Goal: Task Accomplishment & Management: Manage account settings

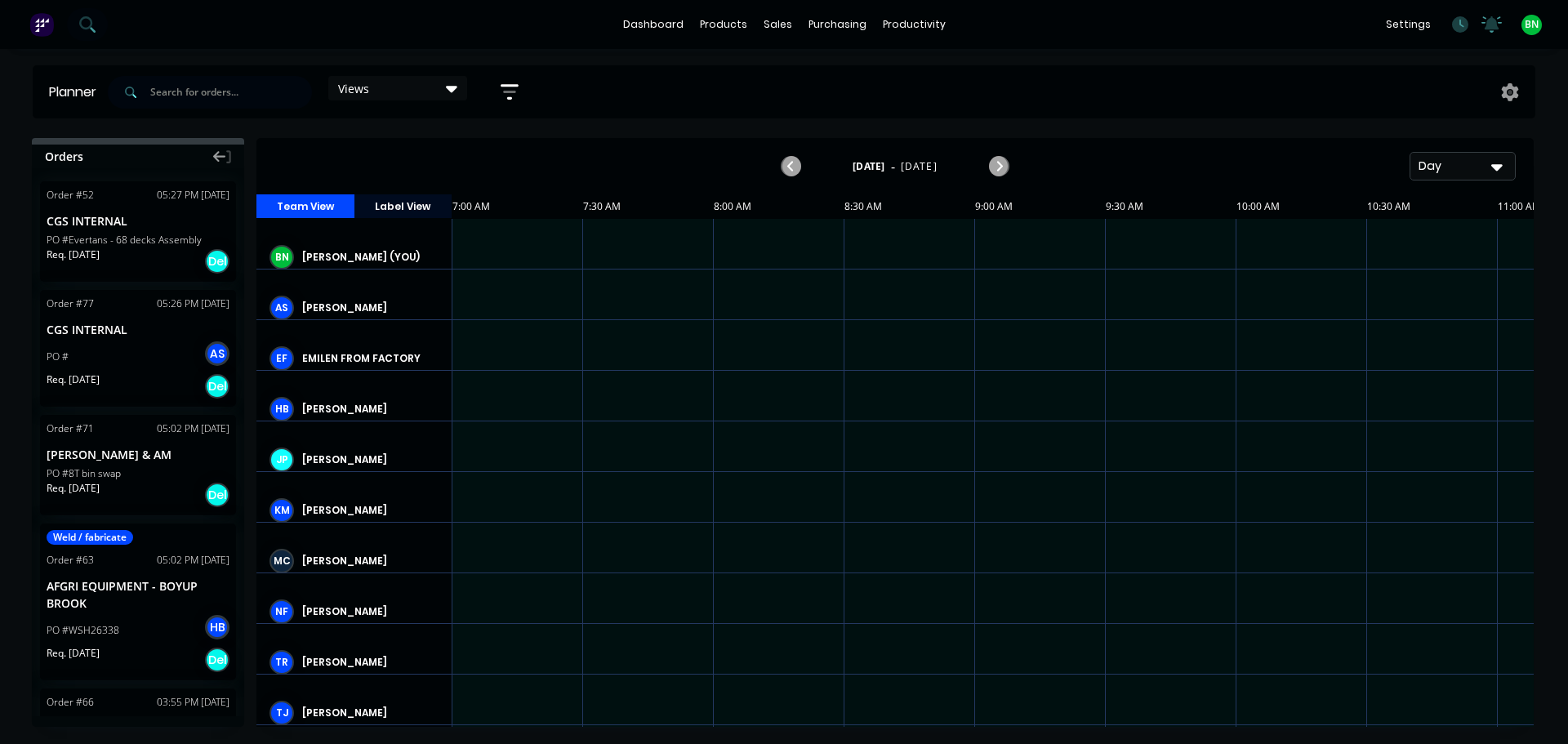
scroll to position [0, 1]
click at [941, 177] on div "Timesheets" at bounding box center [948, 177] width 61 height 15
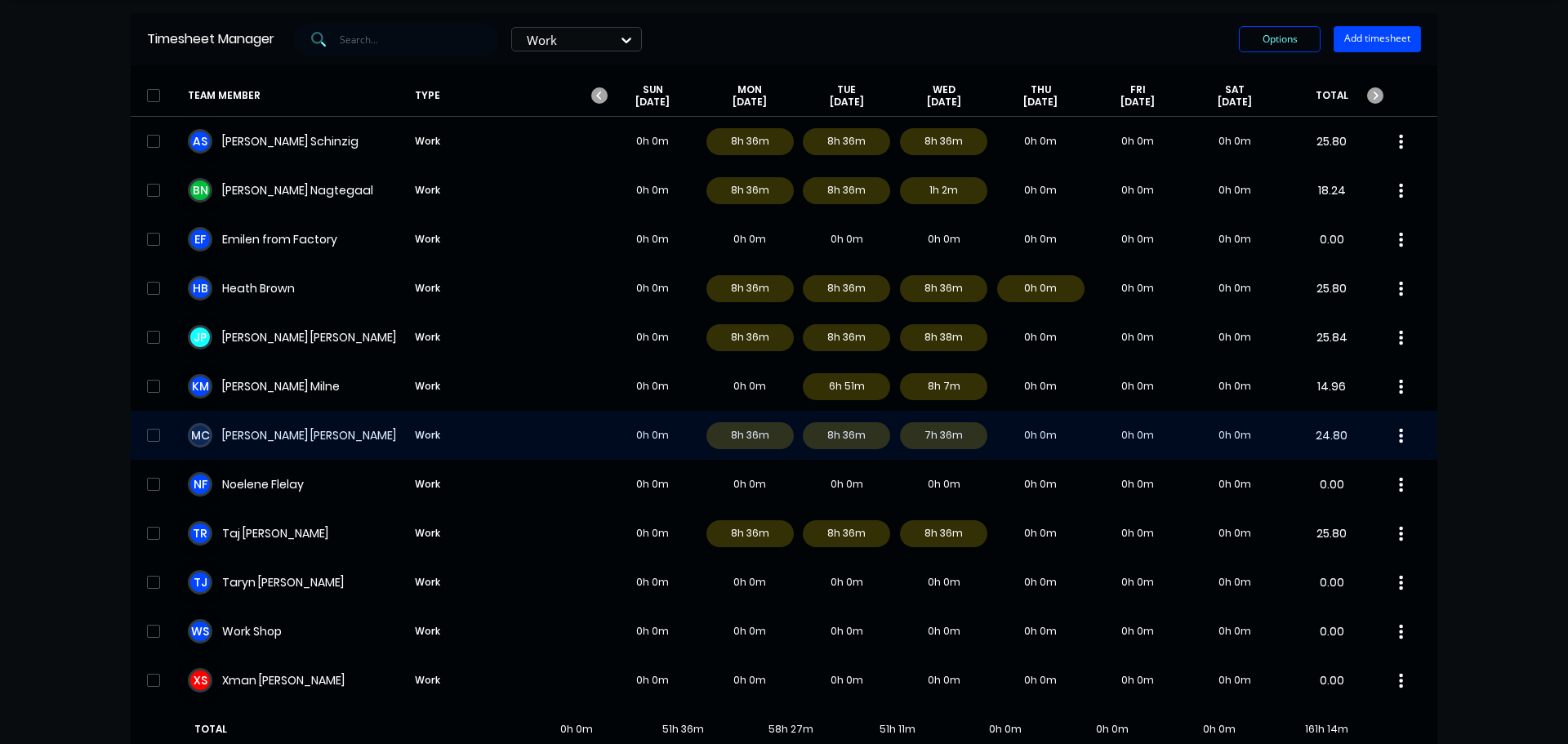
scroll to position [82, 0]
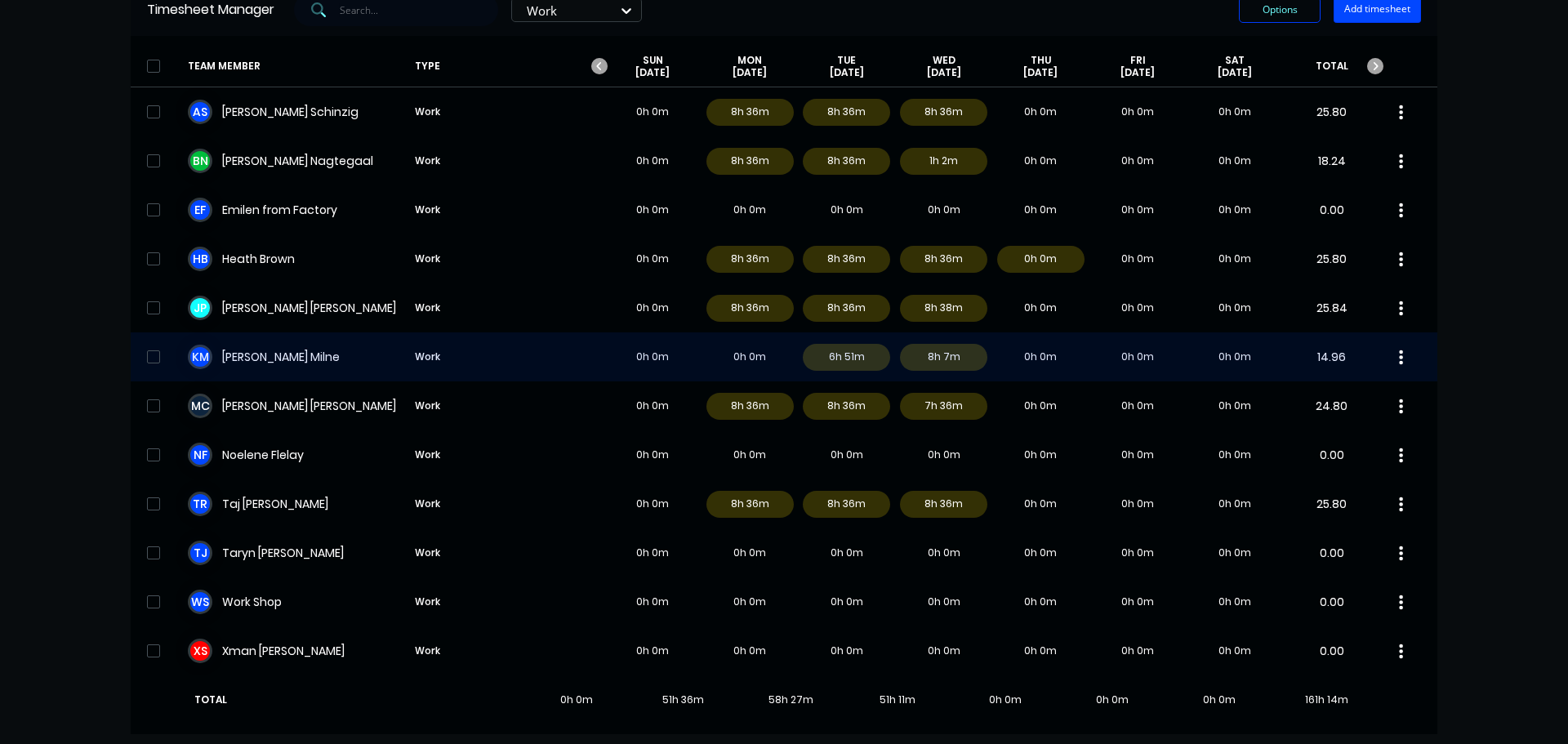
click at [289, 354] on div "K M [PERSON_NAME] Work 0h 0m 0h 0m 6h 51m 8h 7m 0h 0m 0h 0m 0h 0m 14.96" at bounding box center [784, 356] width 1307 height 49
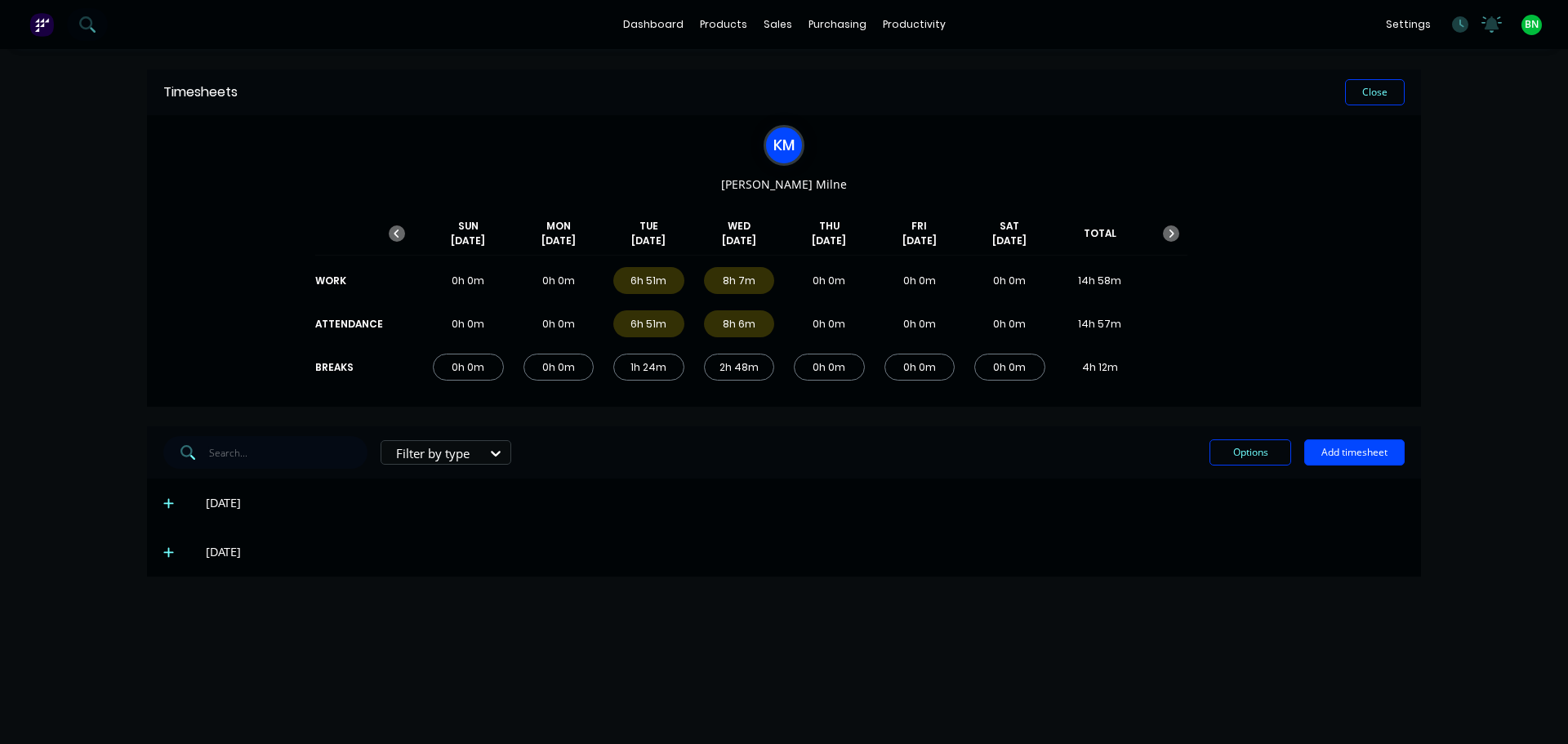
click at [174, 550] on icon at bounding box center [169, 552] width 11 height 11
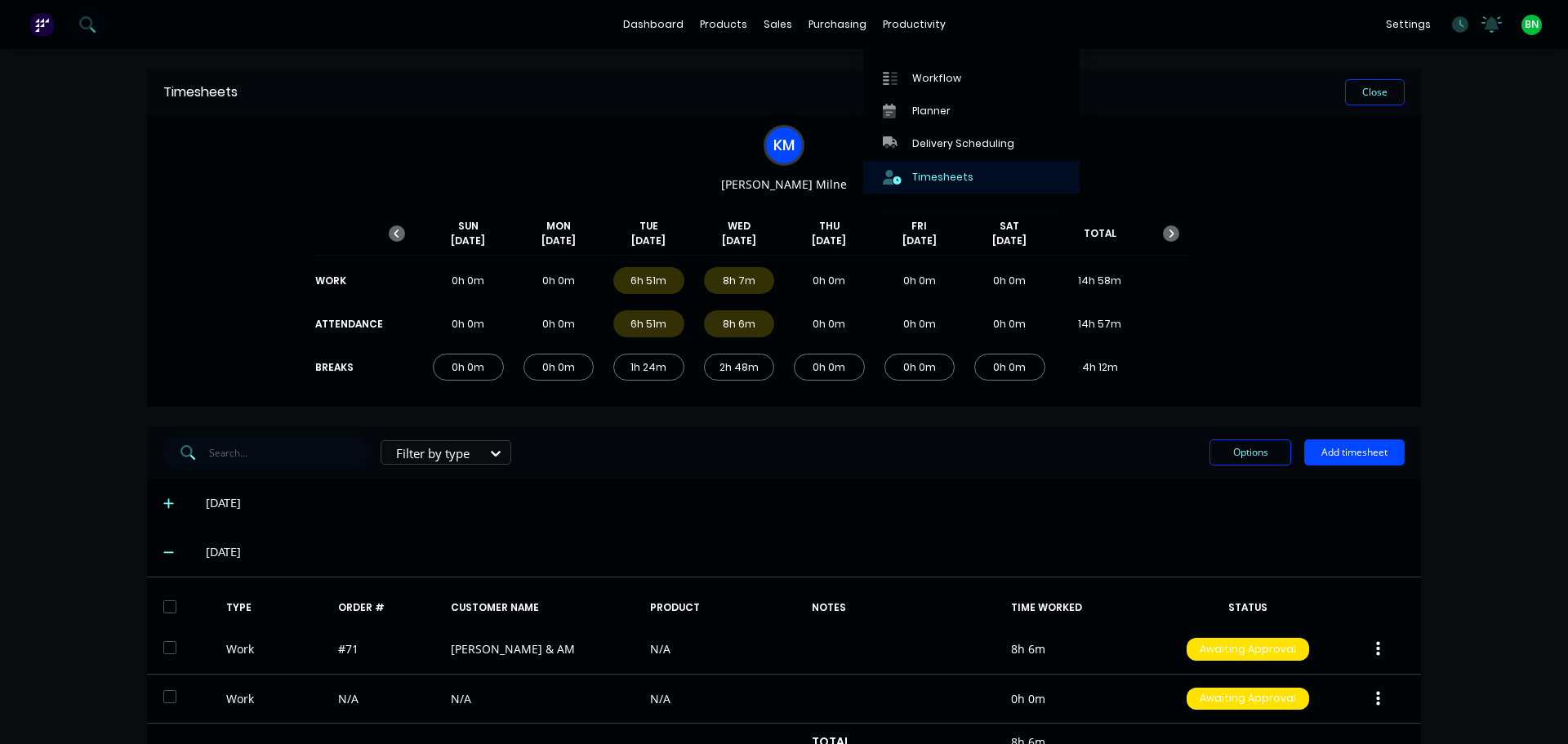
click at [914, 177] on div "Timesheets" at bounding box center [943, 177] width 61 height 15
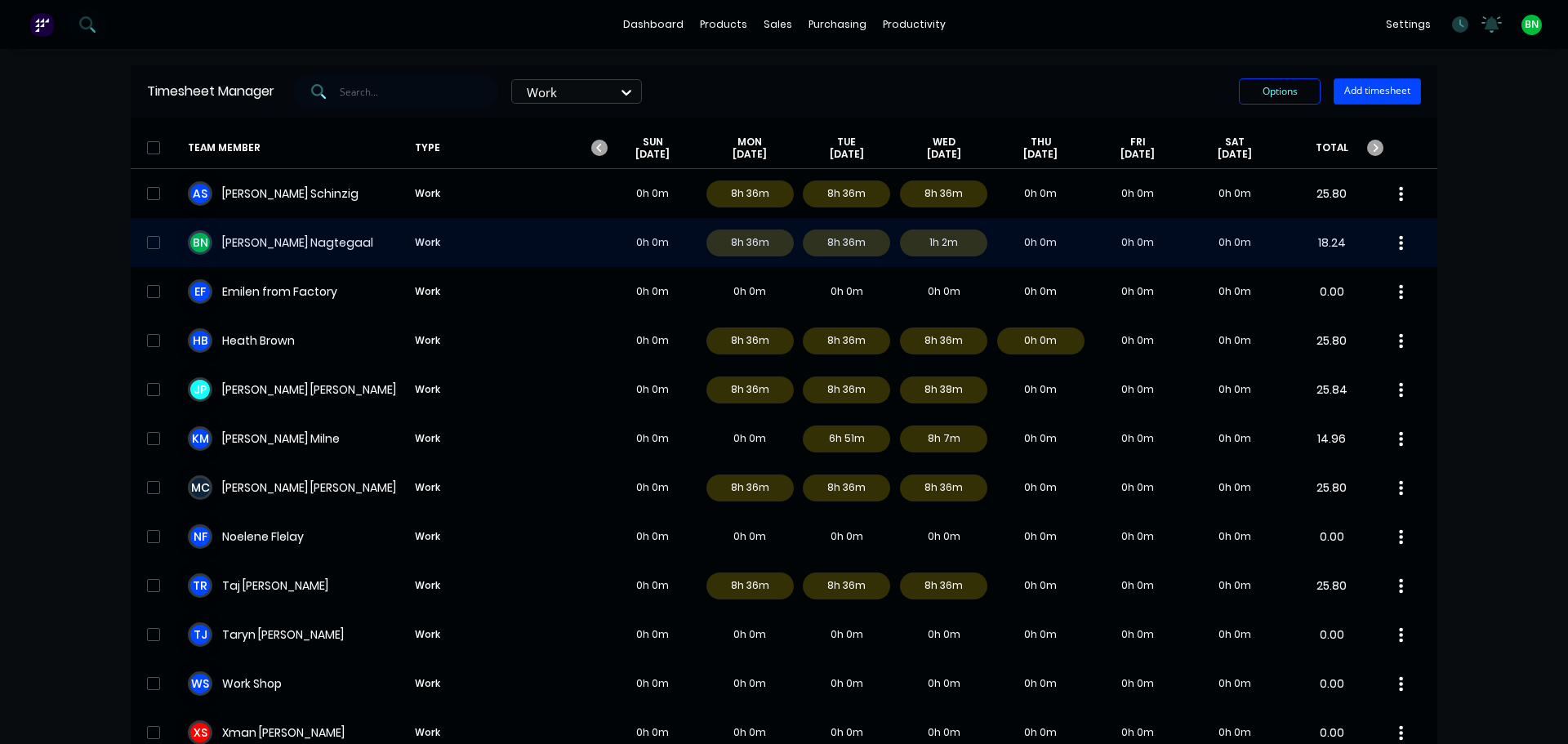
click at [244, 249] on div "B N [PERSON_NAME] Work 0h 0m 8h 36m 8h 36m 1h 2m 0h 0m 0h 0m 0h 0m 18.24" at bounding box center [784, 242] width 1307 height 49
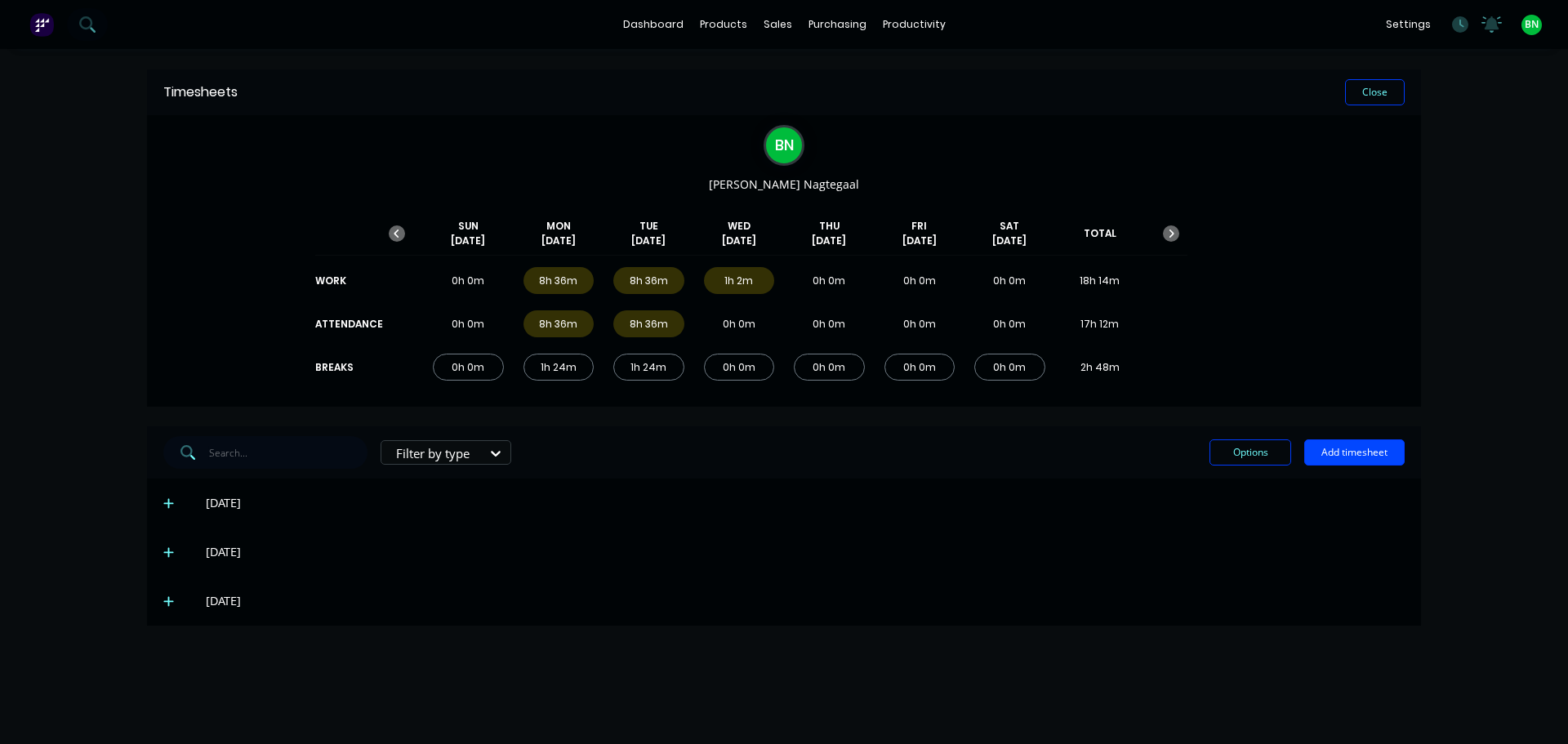
click at [170, 599] on icon at bounding box center [169, 602] width 10 height 10
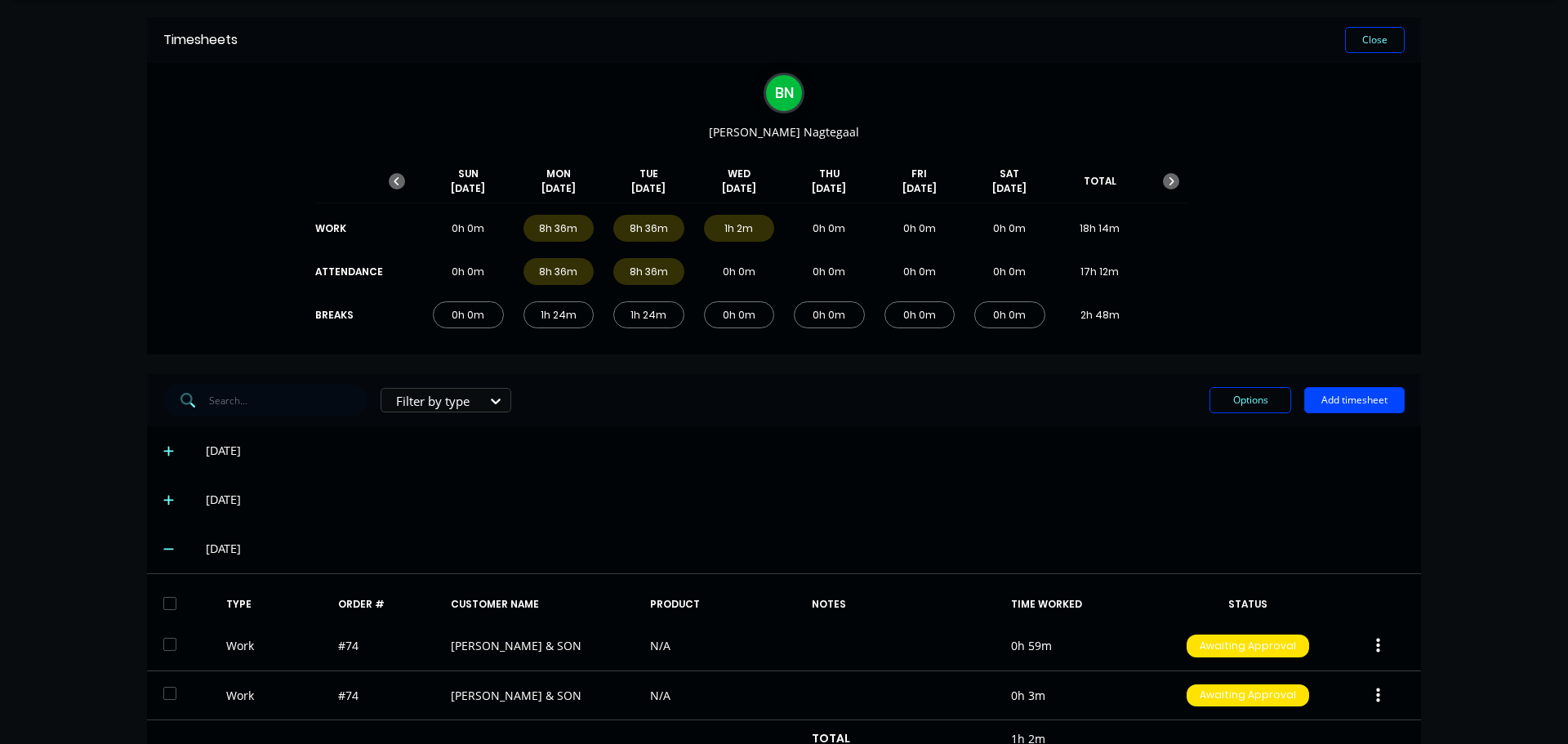
scroll to position [113, 0]
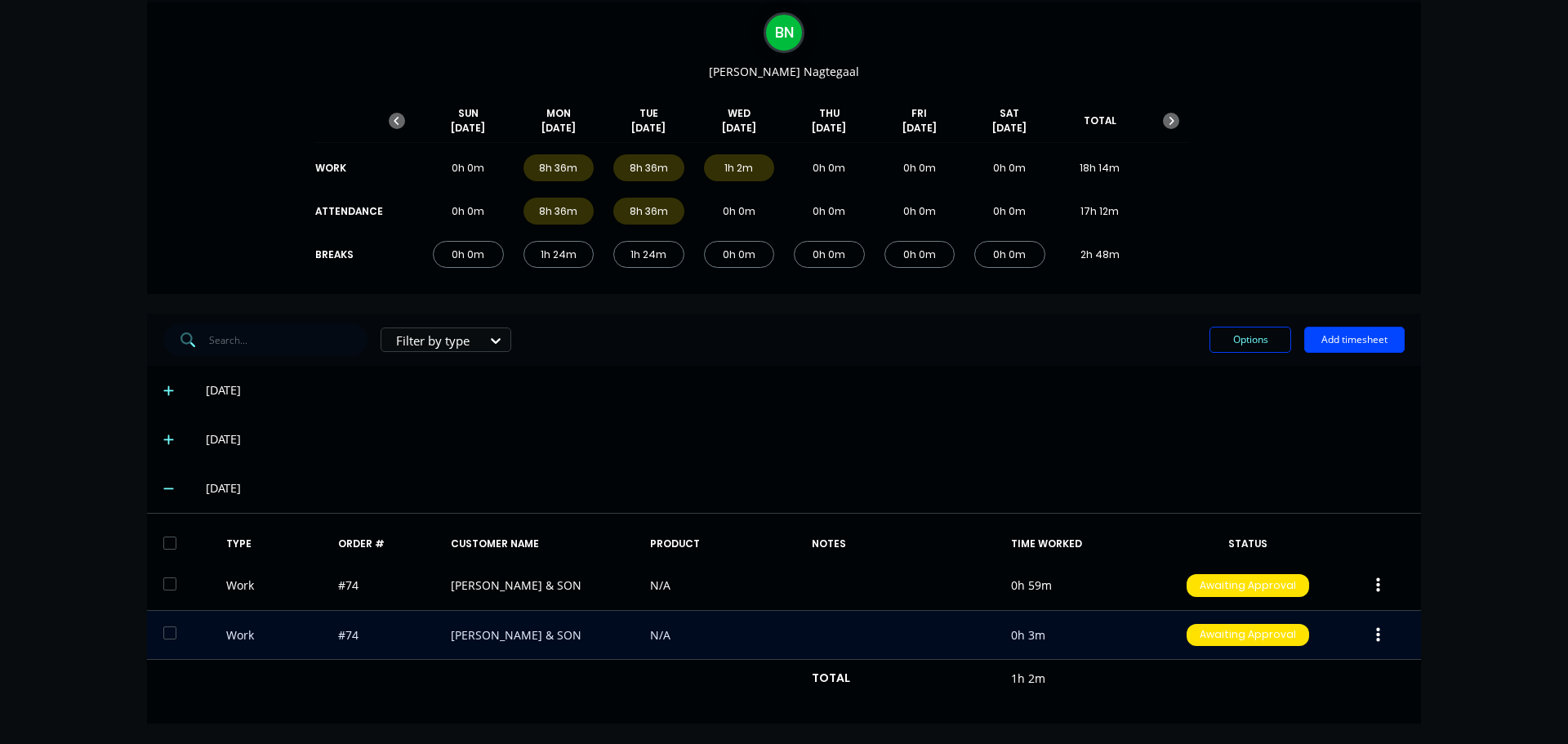
click at [1376, 637] on icon "button" at bounding box center [1378, 635] width 4 height 18
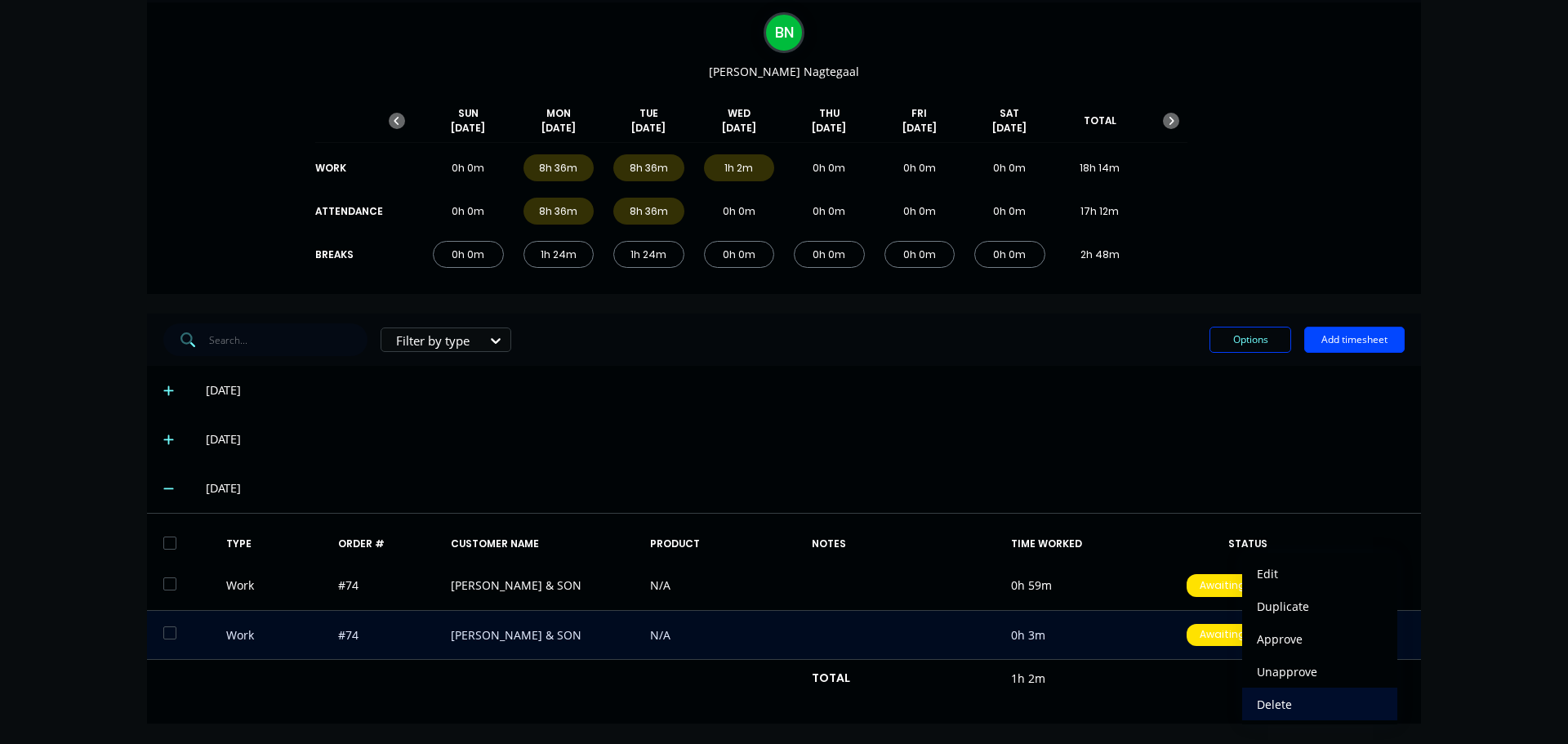
click at [1279, 706] on div "Delete" at bounding box center [1320, 704] width 126 height 24
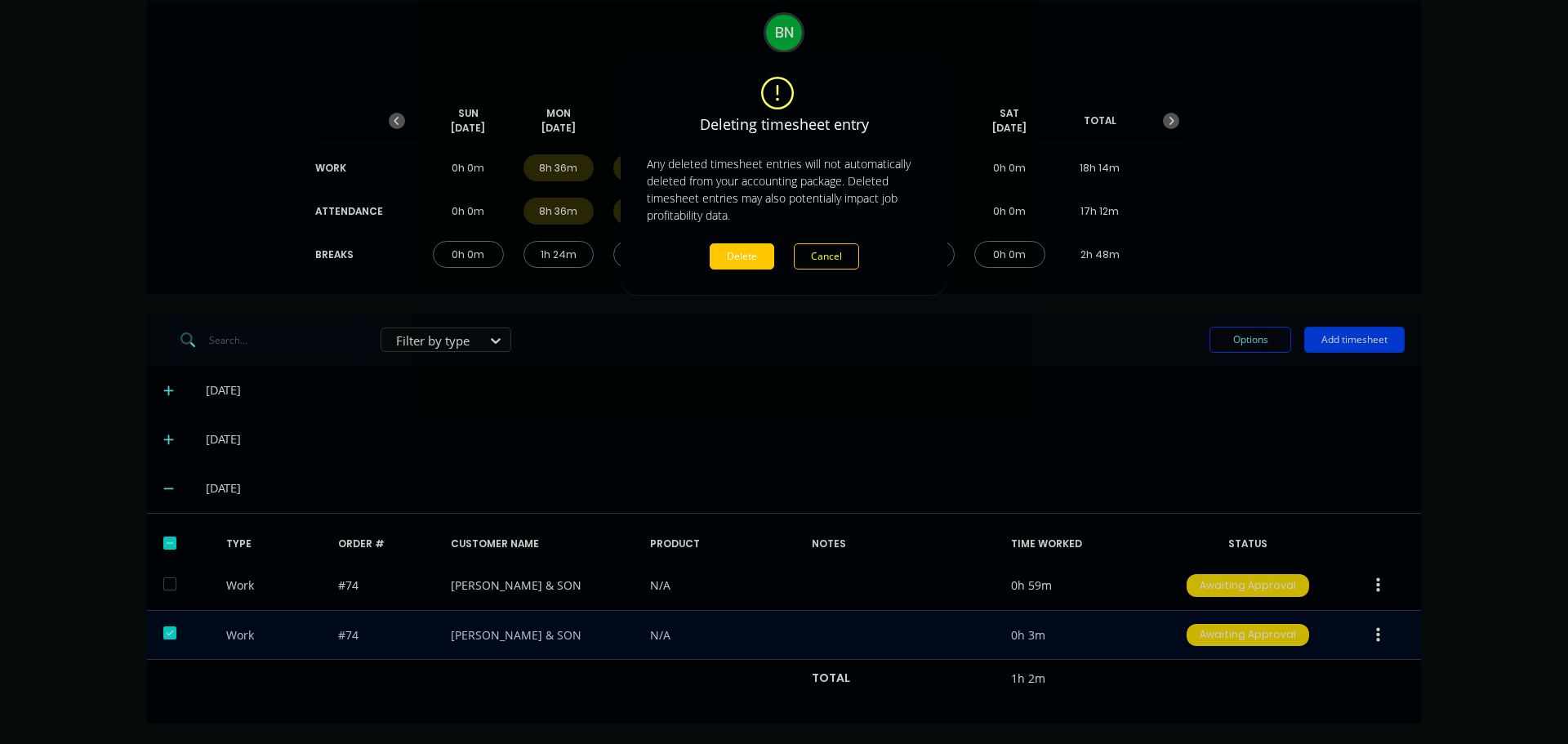
click at [730, 258] on button "Delete" at bounding box center [742, 256] width 65 height 26
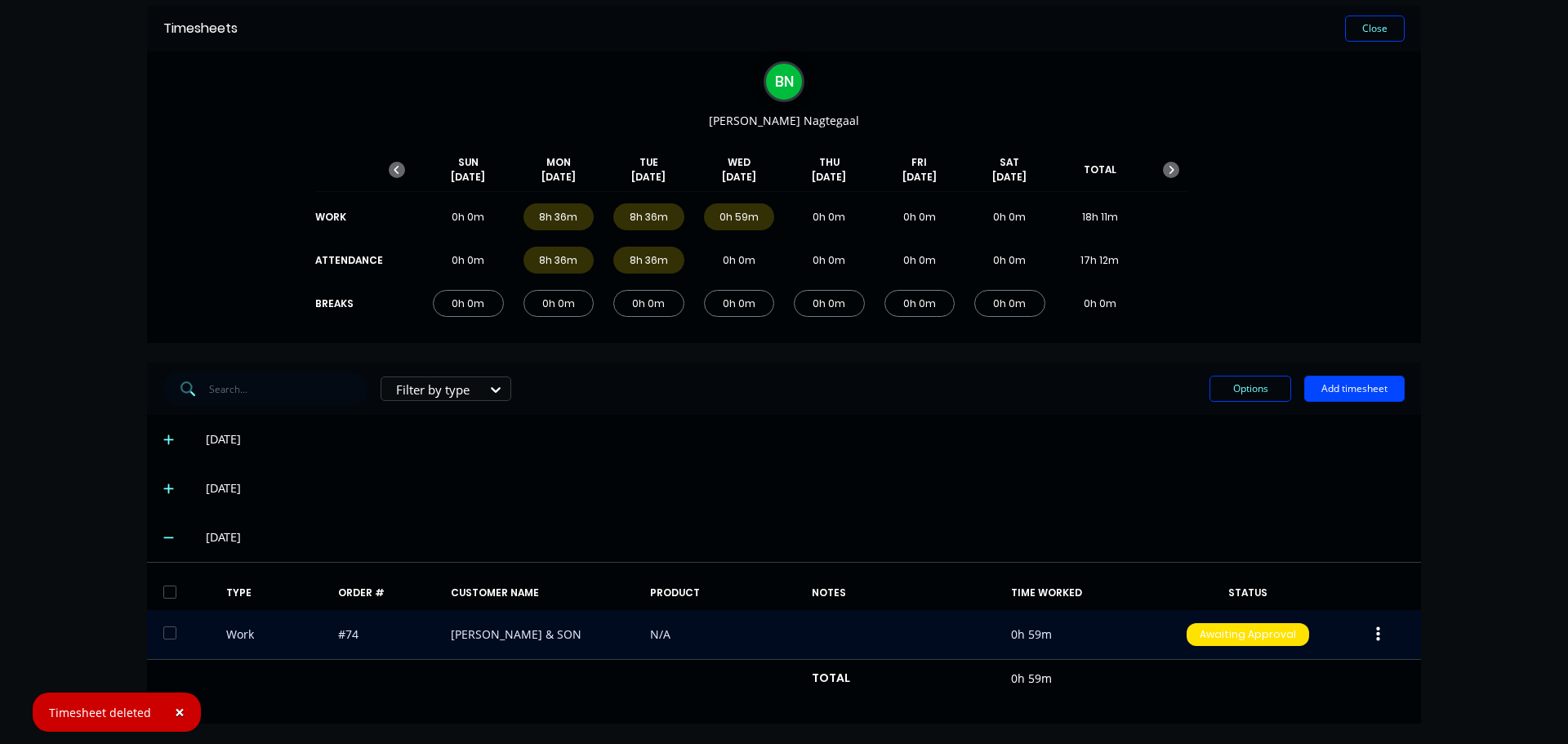
click at [1376, 634] on icon "button" at bounding box center [1378, 634] width 4 height 18
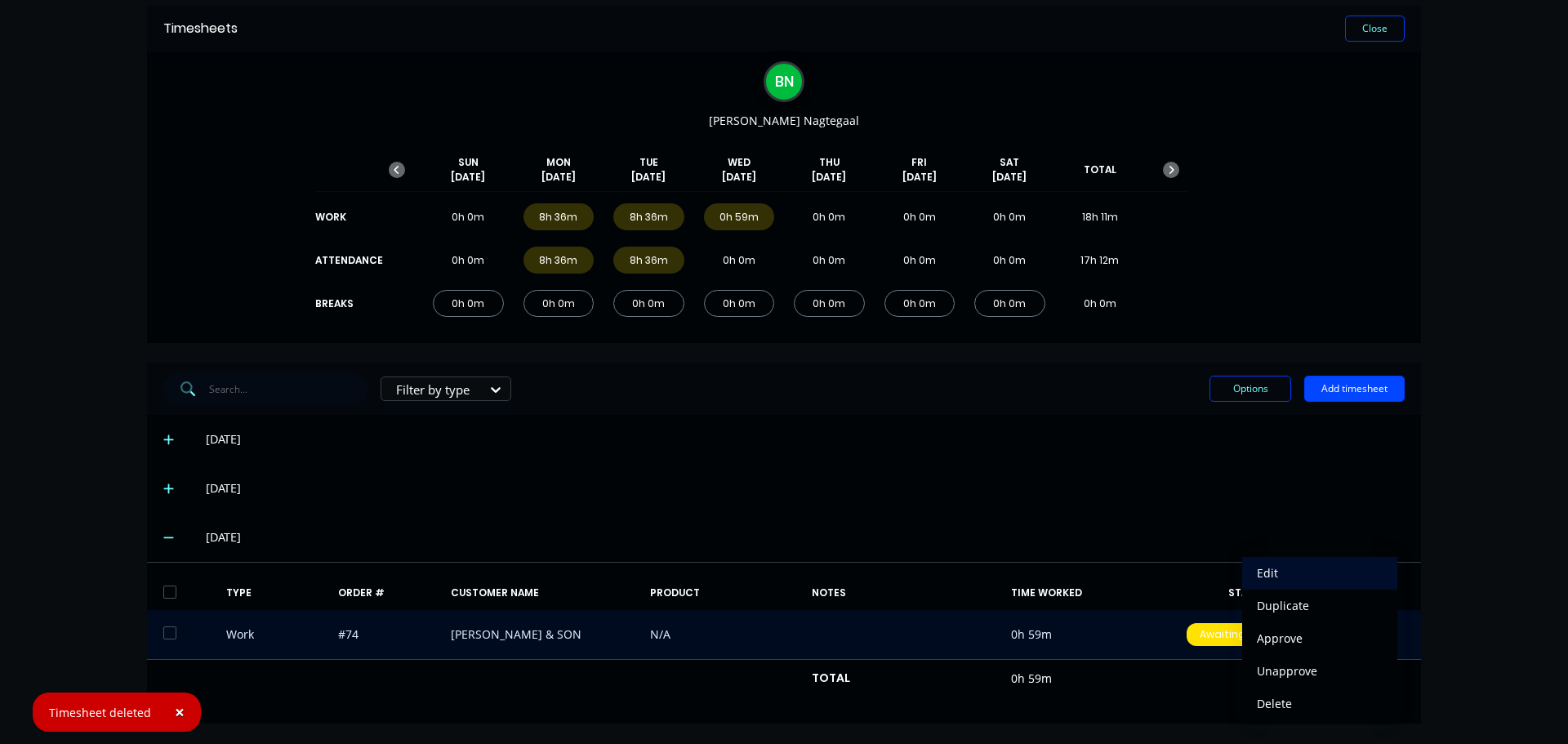
click at [1280, 566] on div "Edit" at bounding box center [1320, 573] width 126 height 24
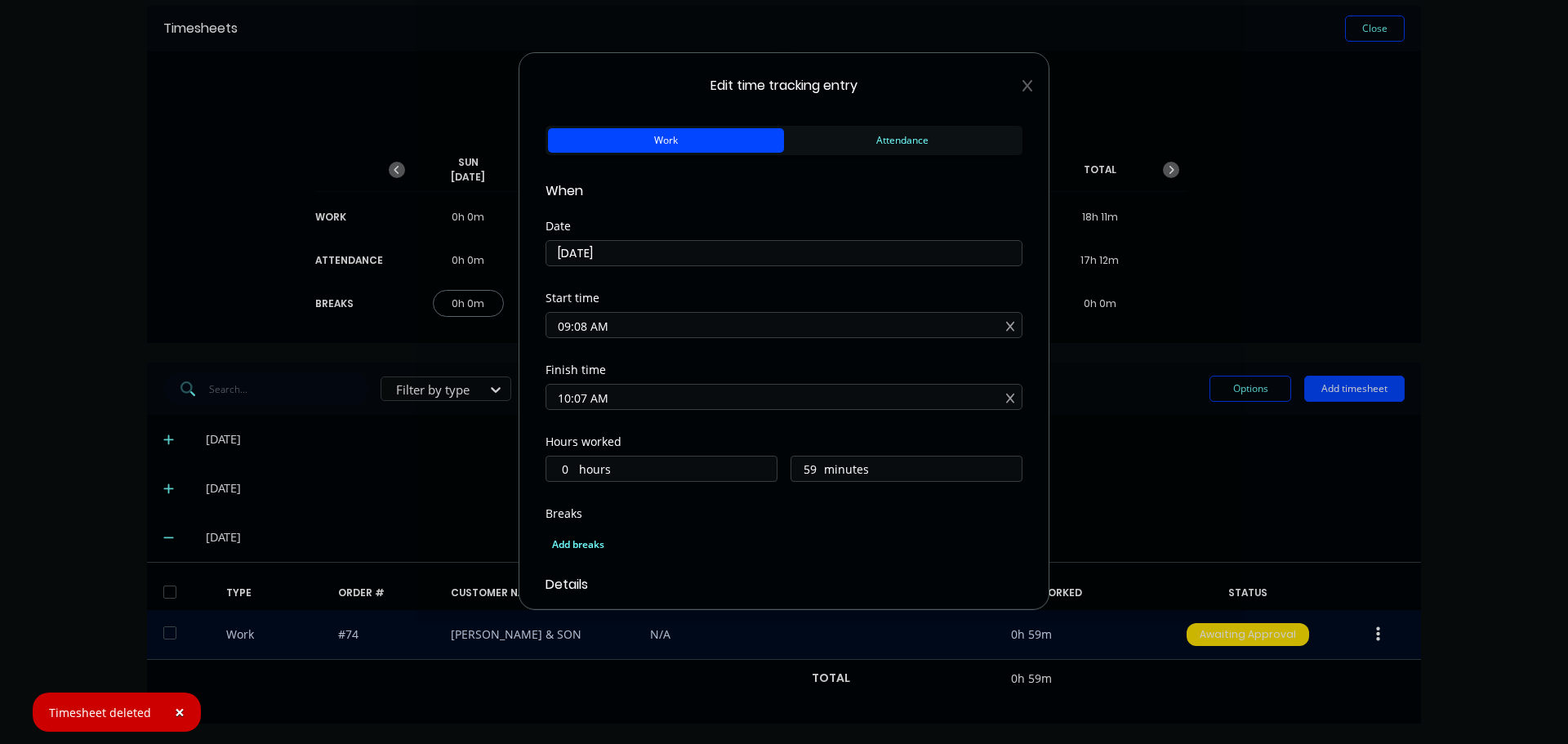
drag, startPoint x: 648, startPoint y: 322, endPoint x: 273, endPoint y: 331, distance: 375.1
click at [273, 331] on div "Edit time tracking entry Work Attendance When Date [DATE] Start time 09:08 AM F…" at bounding box center [784, 372] width 1568 height 744
drag, startPoint x: 624, startPoint y: 398, endPoint x: 382, endPoint y: 390, distance: 242.1
click at [382, 390] on div "Edit time tracking entry Work Attendance When Date [DATE] Start time Required. …" at bounding box center [784, 372] width 1568 height 744
click at [657, 481] on label "hours" at bounding box center [678, 483] width 197 height 20
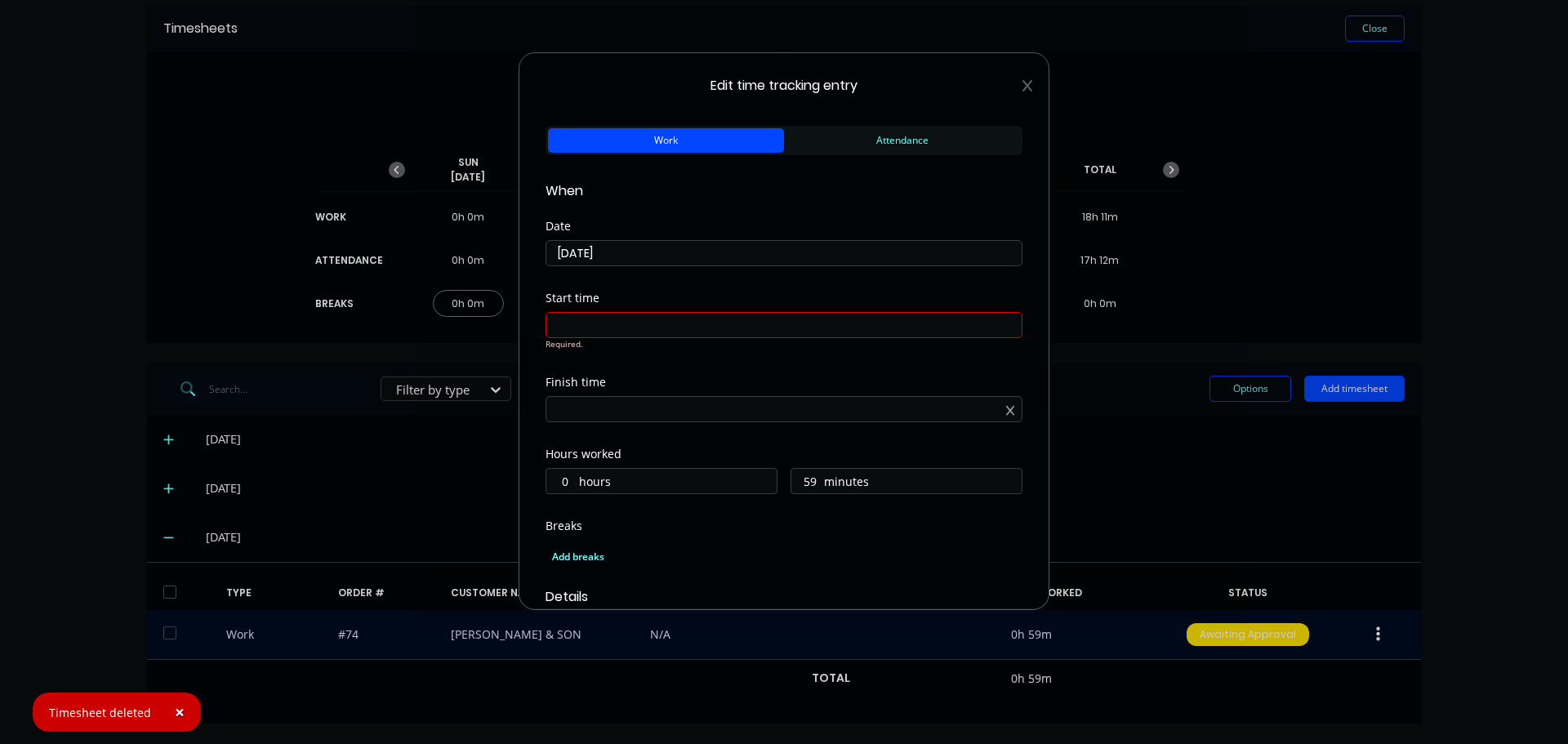
click at [575, 481] on input "0" at bounding box center [561, 481] width 29 height 25
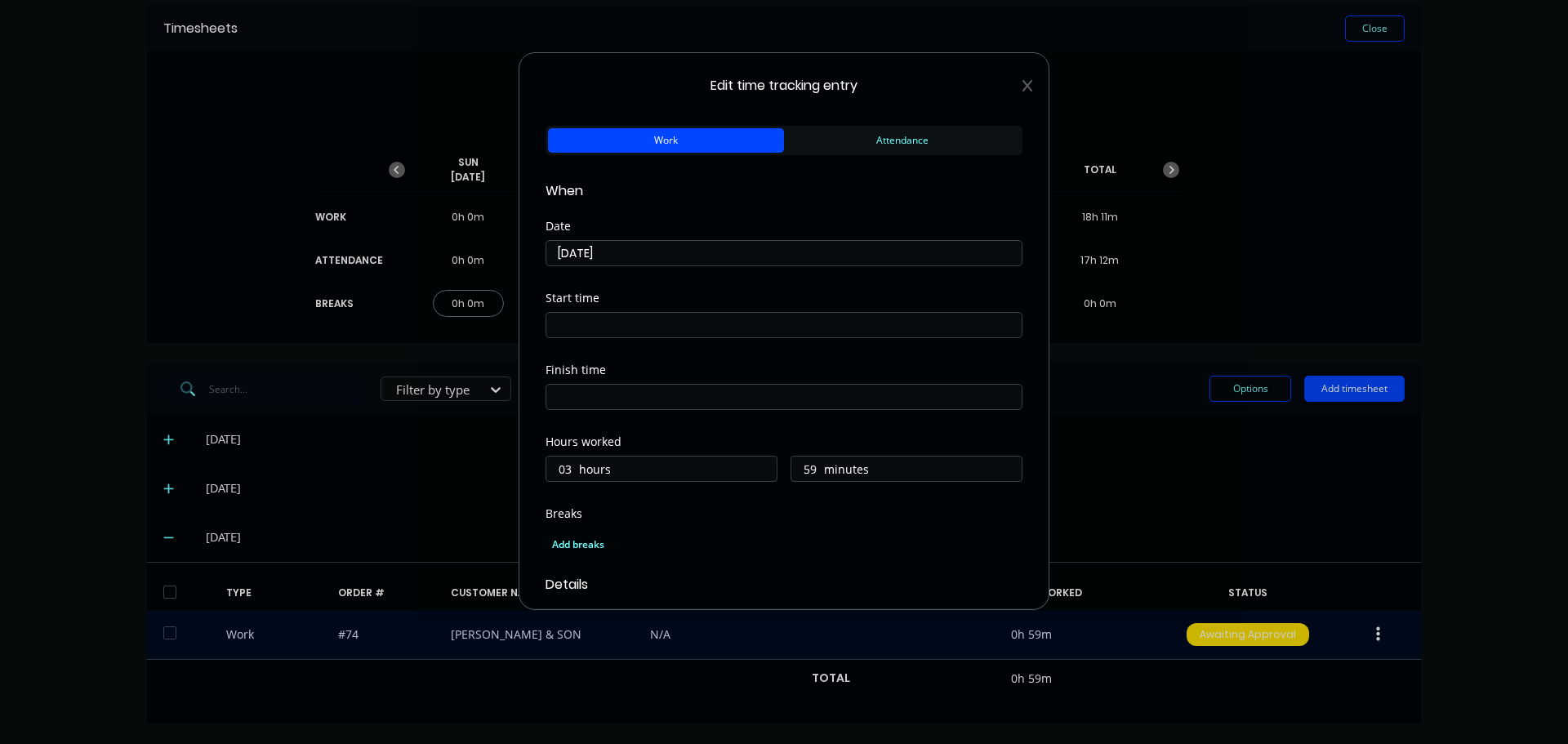
type input "03"
click at [808, 475] on input "59" at bounding box center [806, 469] width 29 height 25
type input "5"
type input "0"
click at [781, 494] on div "Hours worked 03 hours 0 minutes" at bounding box center [784, 472] width 477 height 72
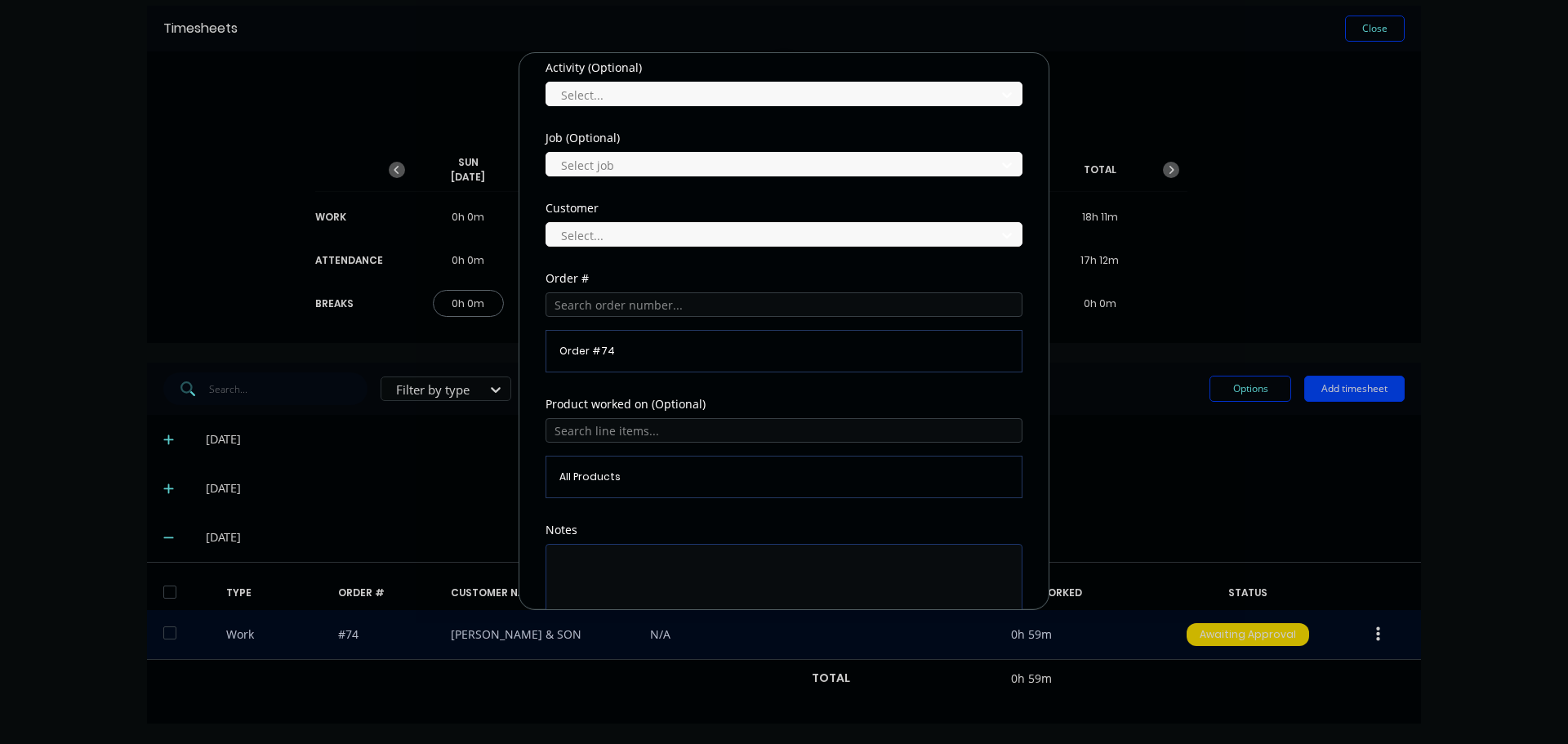
scroll to position [719, 0]
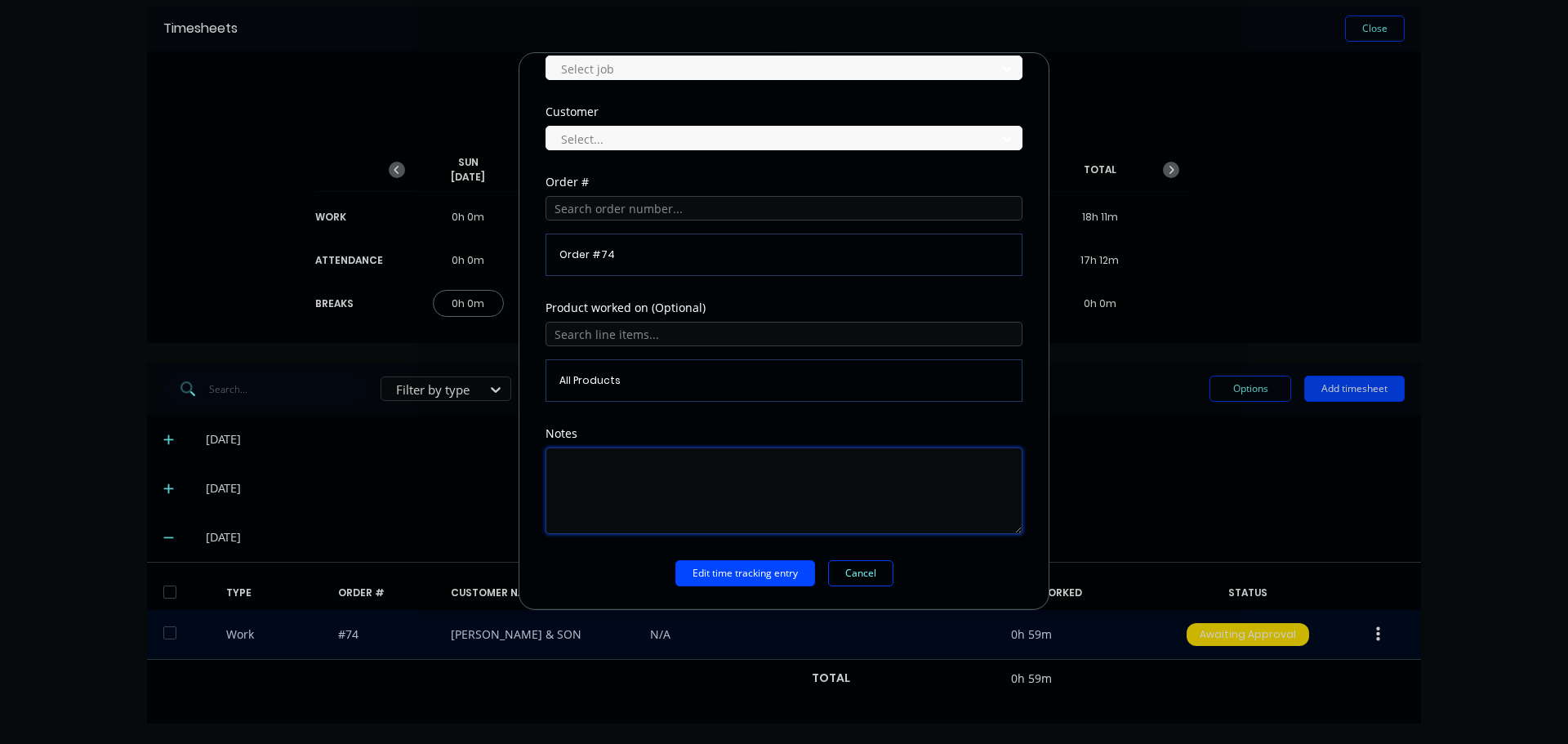
click at [662, 471] on textarea at bounding box center [784, 491] width 477 height 87
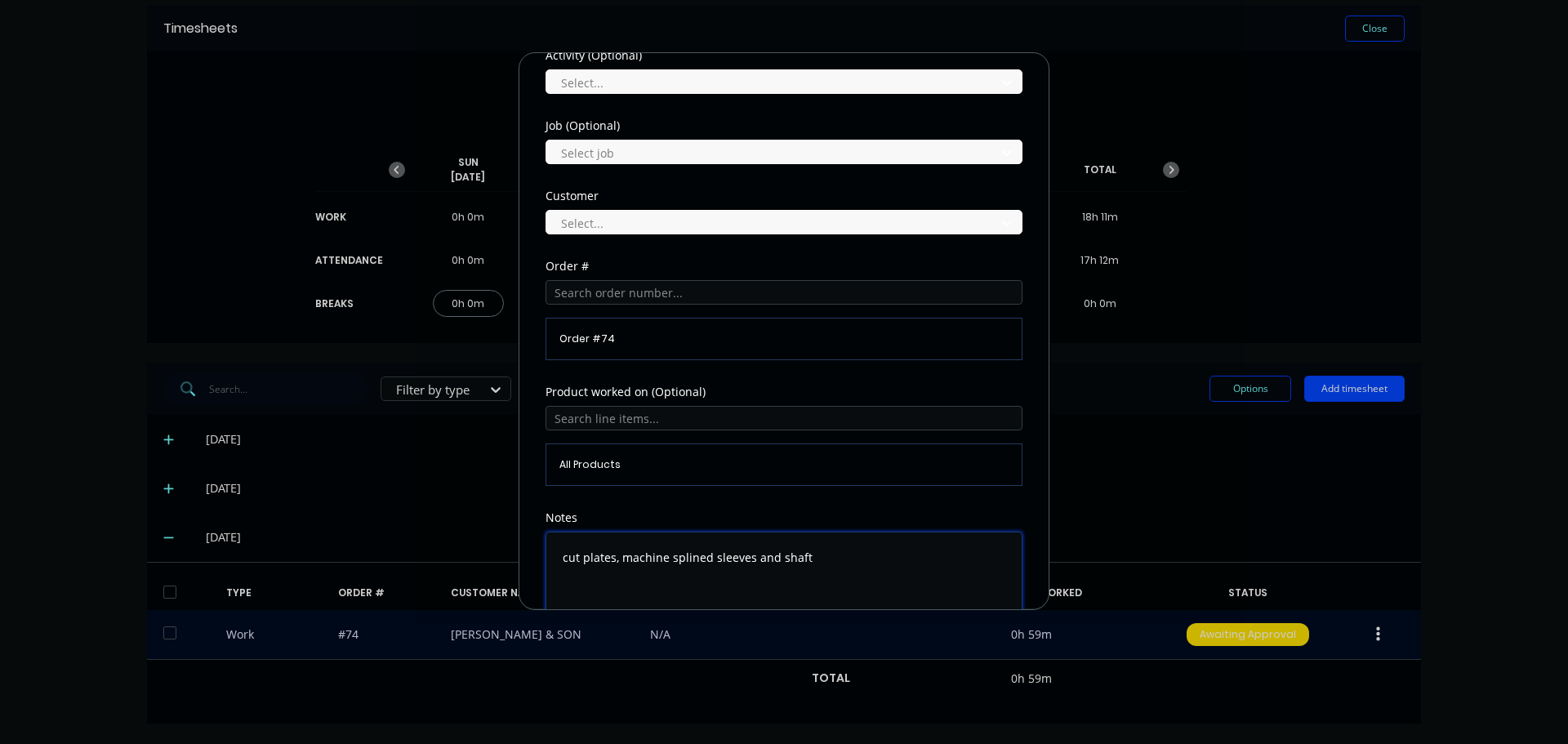
scroll to position [228, 0]
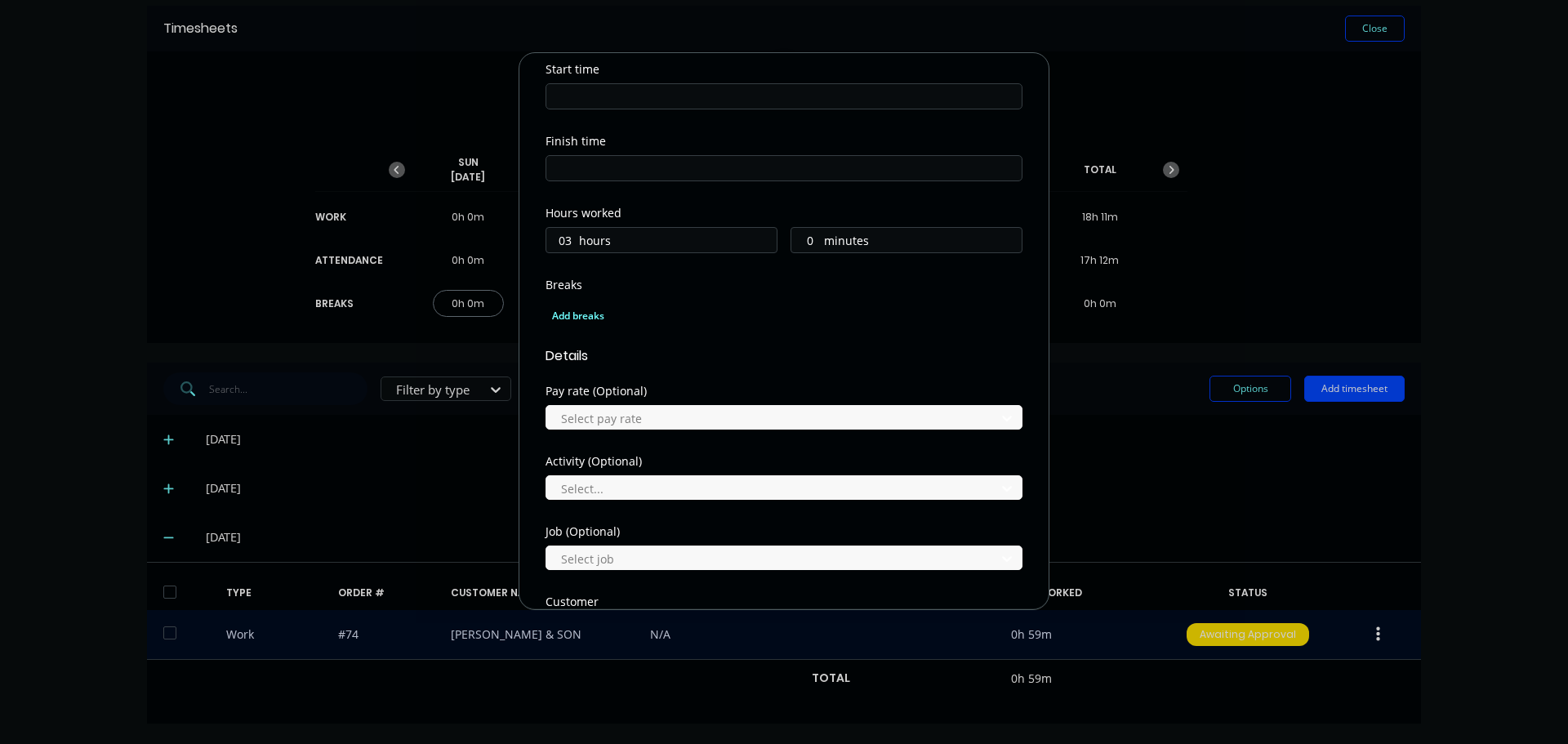
type textarea "cut plates, machine splined sleeves and shaft"
click at [572, 239] on input "03" at bounding box center [561, 239] width 29 height 25
type input "02"
click at [800, 244] on input "0" at bounding box center [806, 239] width 29 height 25
type input "30"
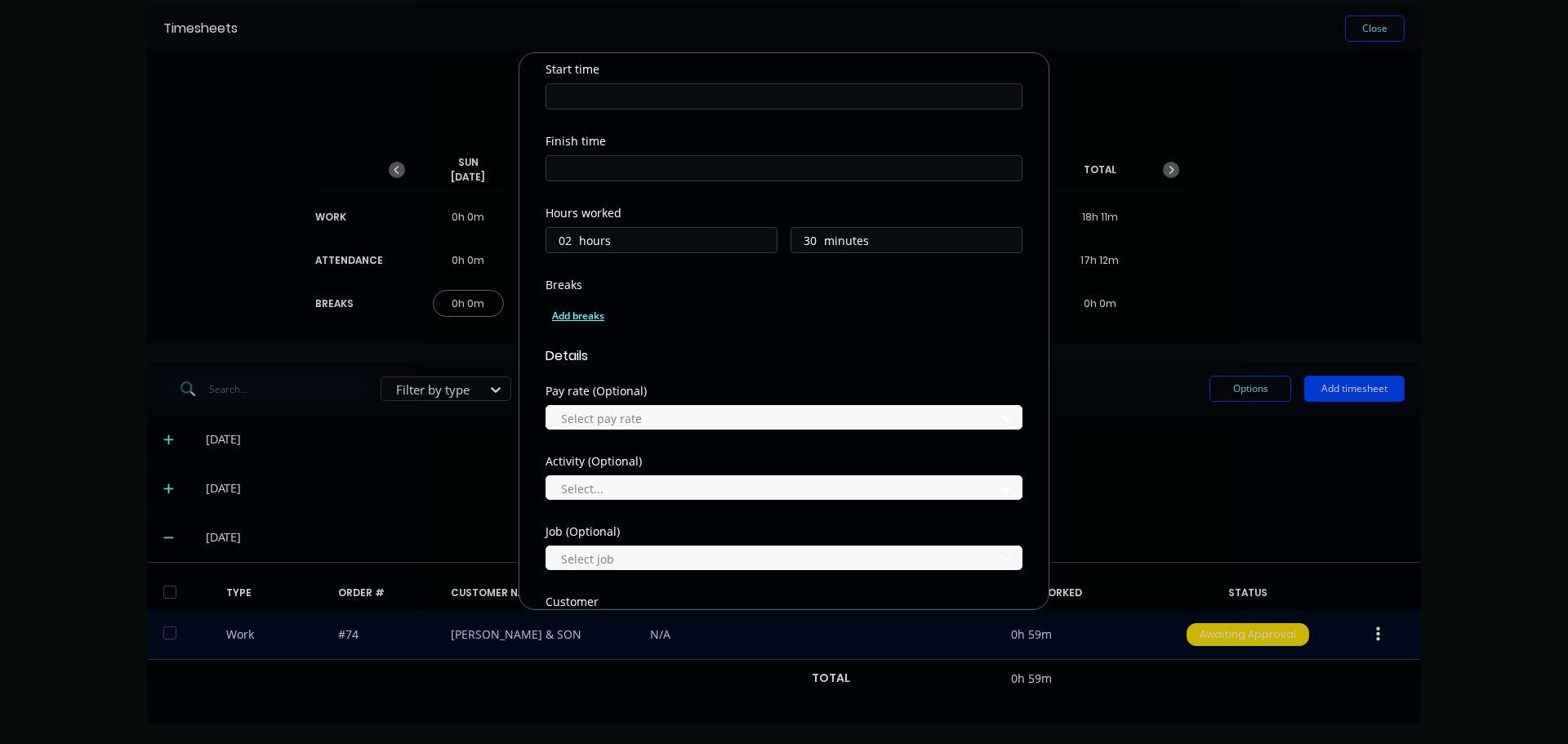
click at [909, 307] on div "Add breaks" at bounding box center [784, 315] width 464 height 21
click at [852, 318] on div "Add breaks" at bounding box center [784, 315] width 464 height 21
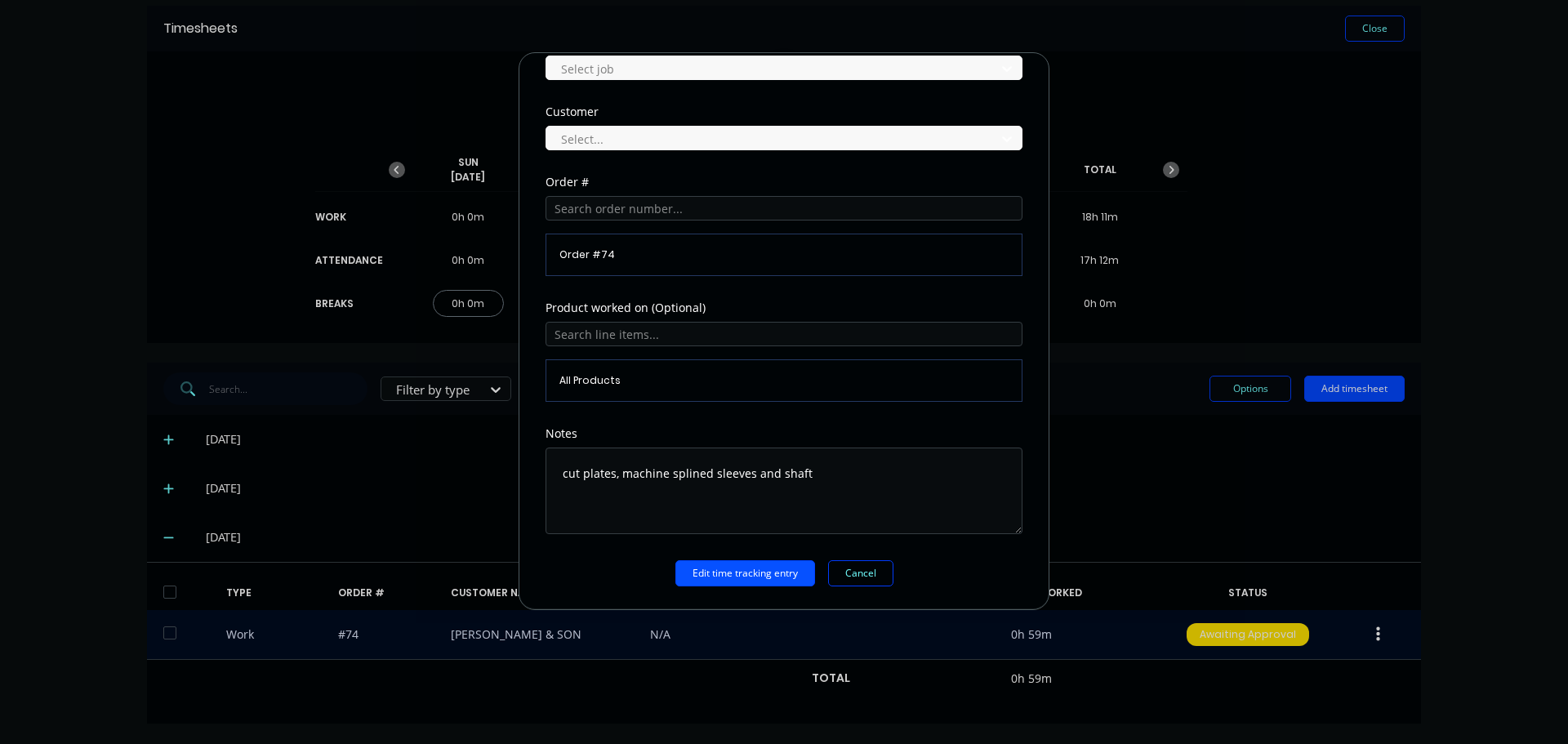
click at [751, 578] on button "Edit time tracking entry" at bounding box center [745, 573] width 140 height 26
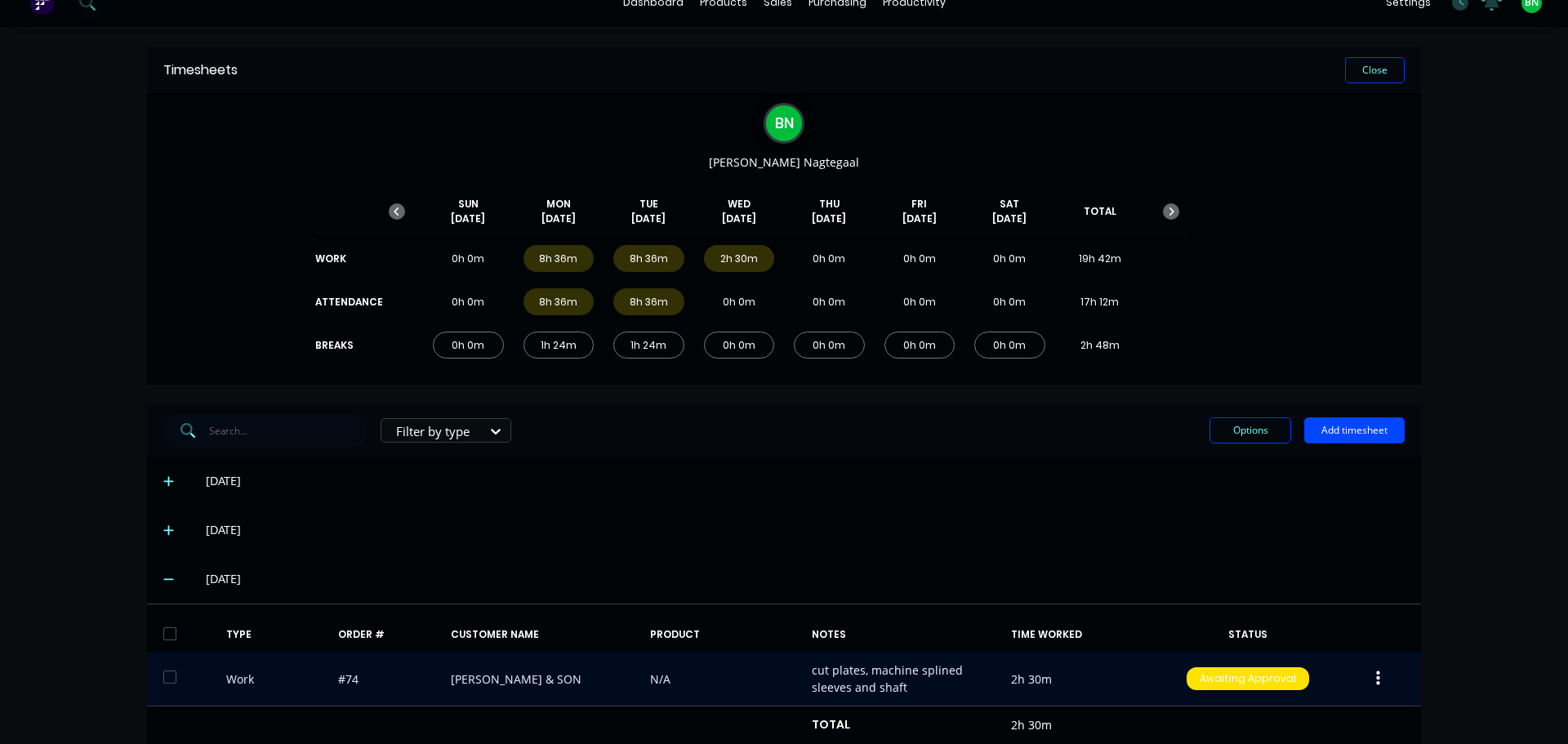
scroll to position [0, 0]
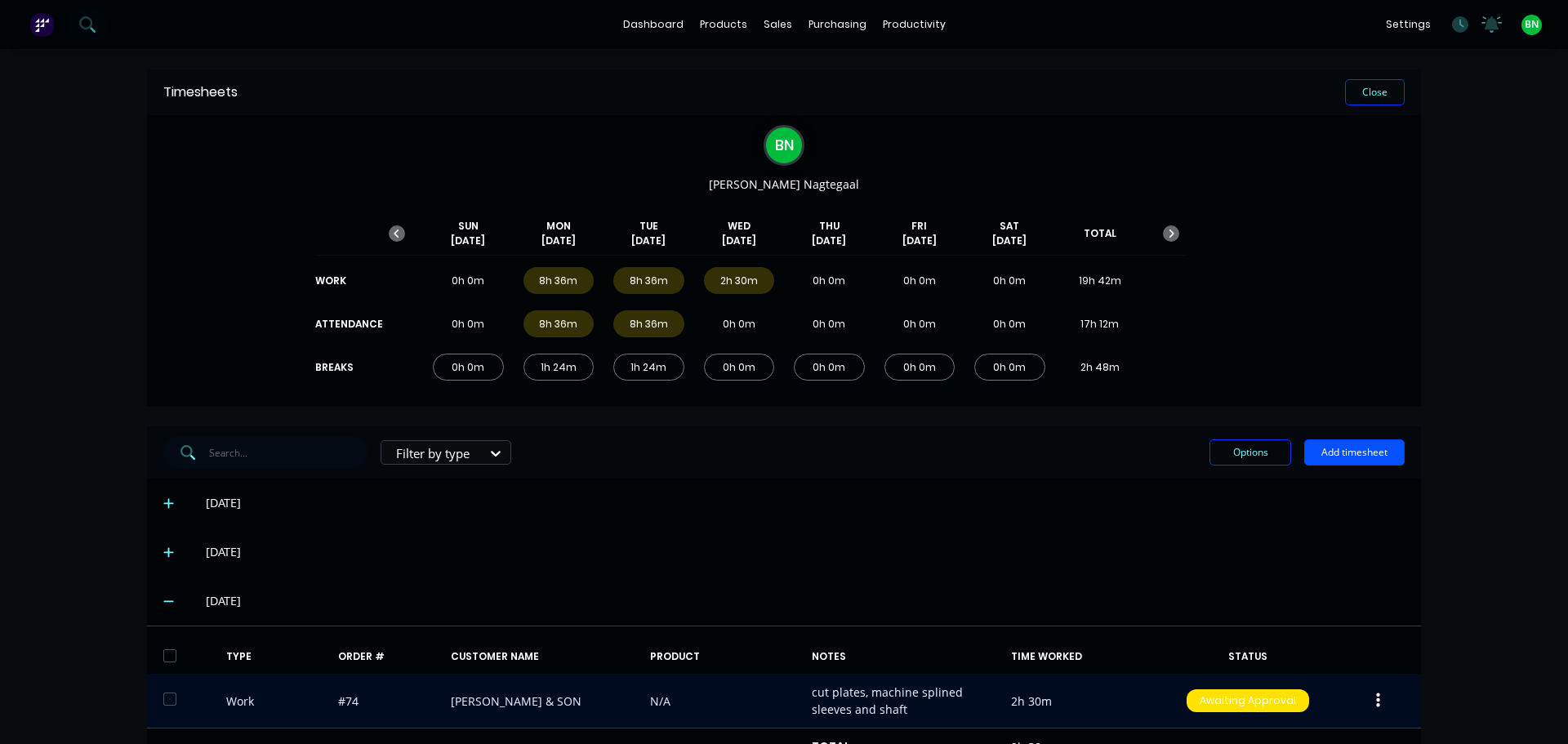
click at [1349, 445] on button "Add timesheet" at bounding box center [1355, 453] width 101 height 26
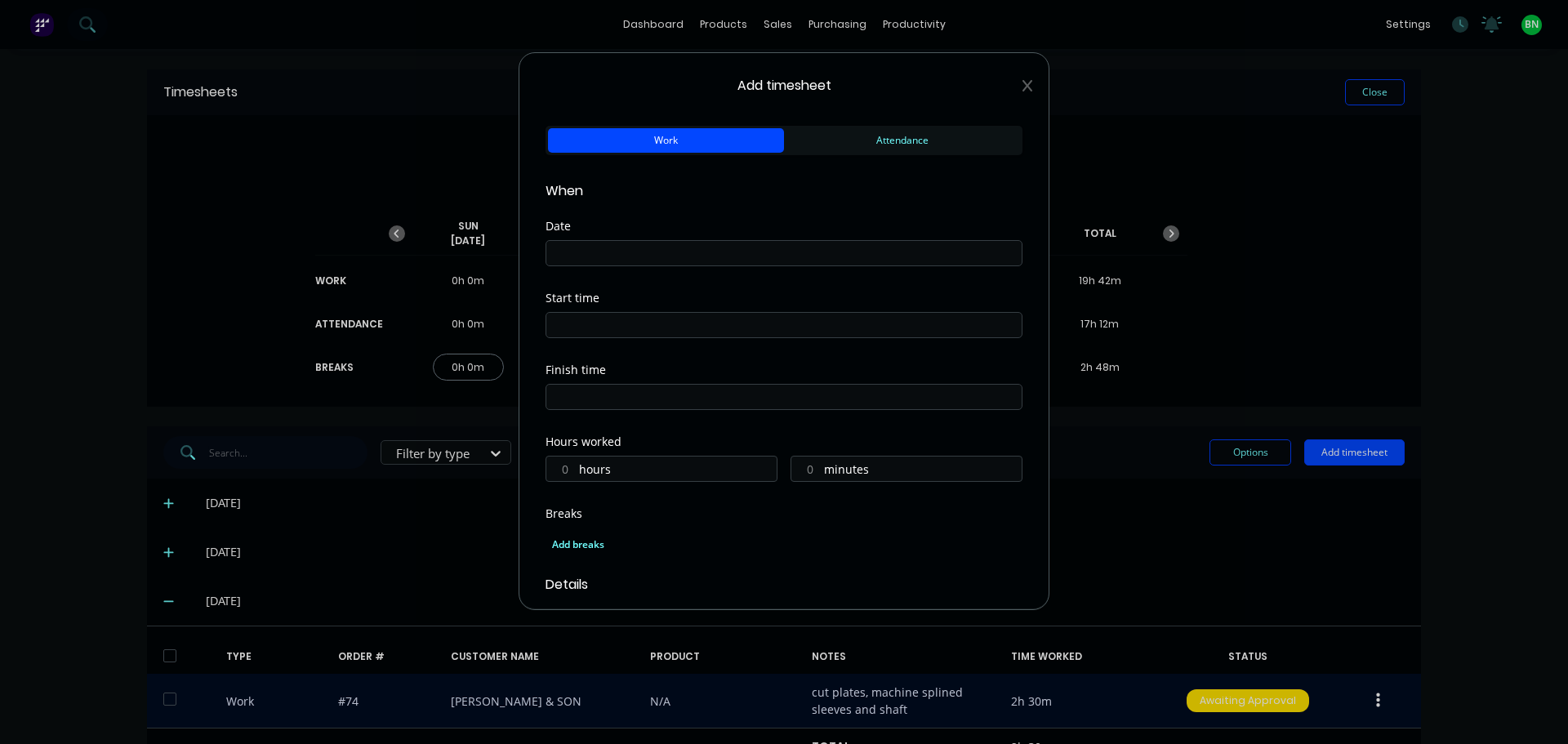
click at [669, 248] on input at bounding box center [784, 253] width 476 height 25
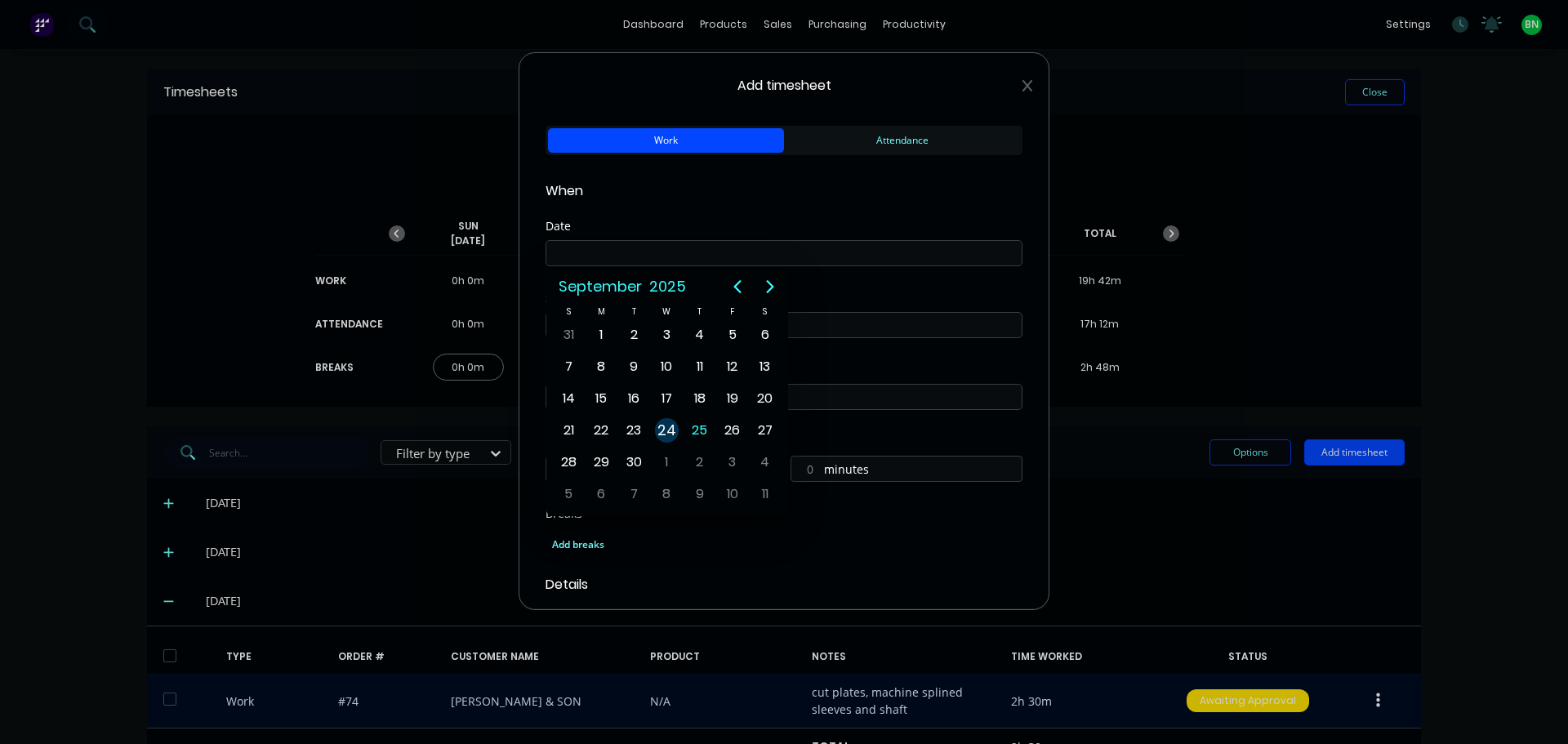
click at [671, 429] on div "24" at bounding box center [667, 430] width 25 height 25
type input "[DATE]"
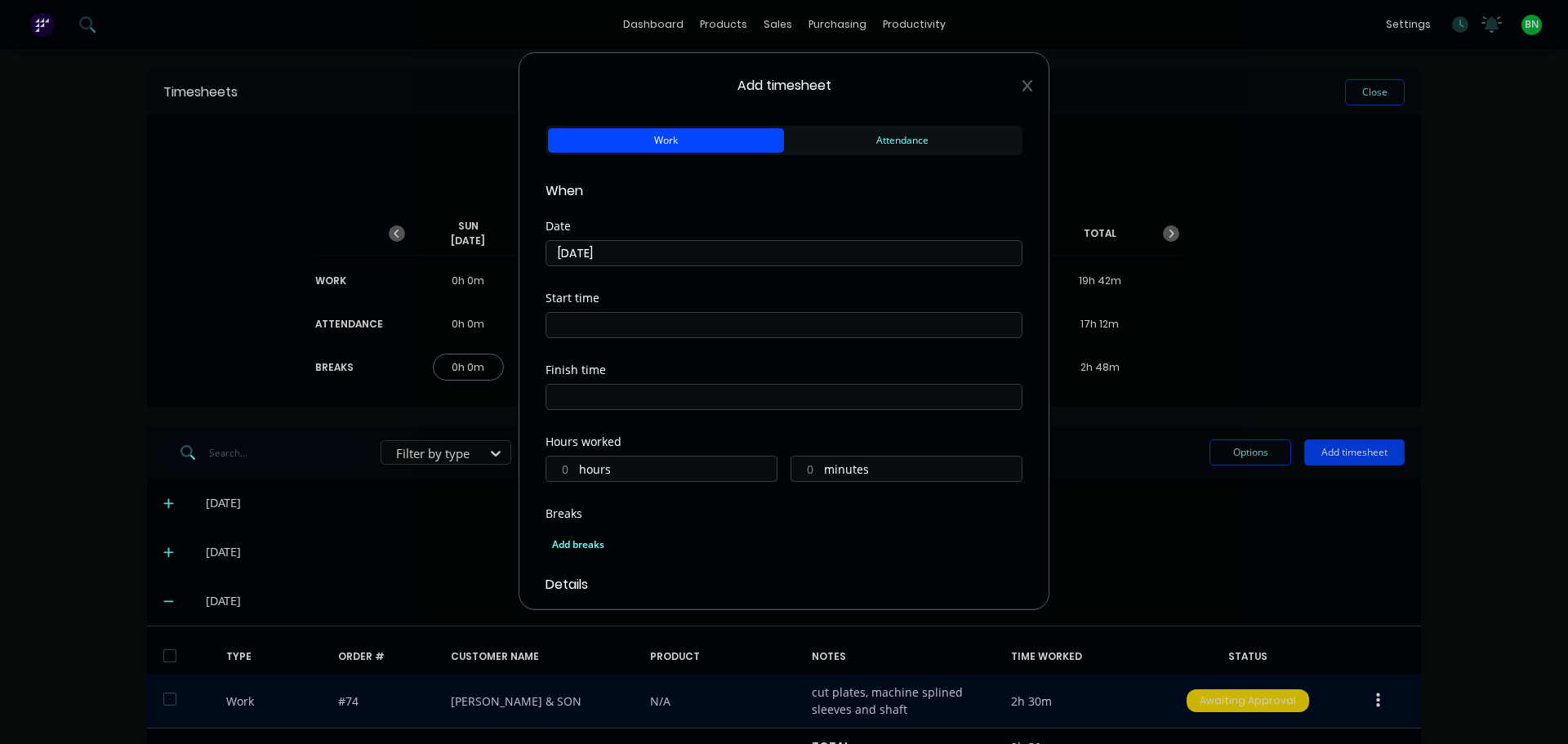
click at [644, 474] on label "hours" at bounding box center [678, 471] width 197 height 20
click at [575, 474] on input "hours" at bounding box center [561, 469] width 29 height 25
type input "6"
click at [802, 470] on input "minutes" at bounding box center [806, 469] width 29 height 25
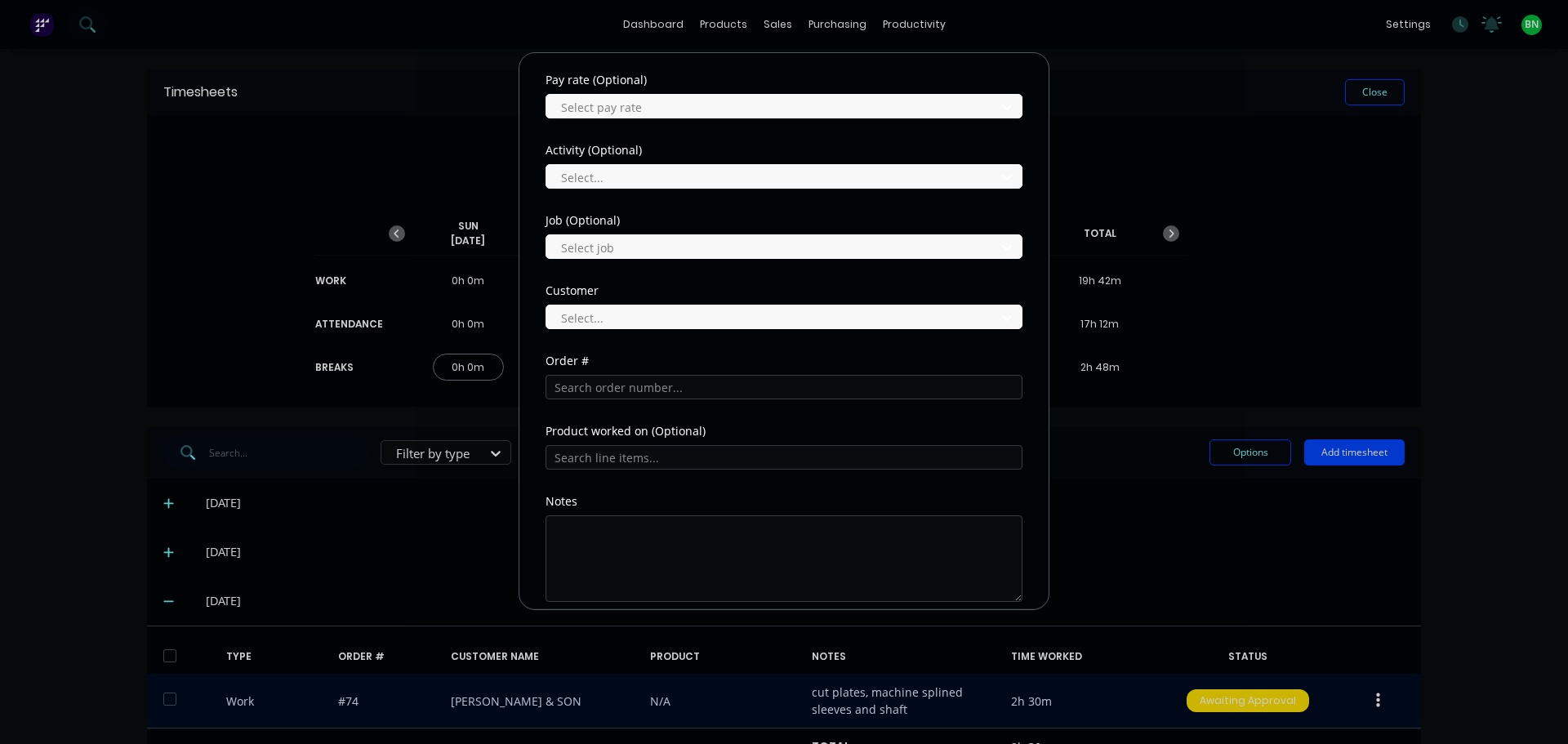
scroll to position [571, 0]
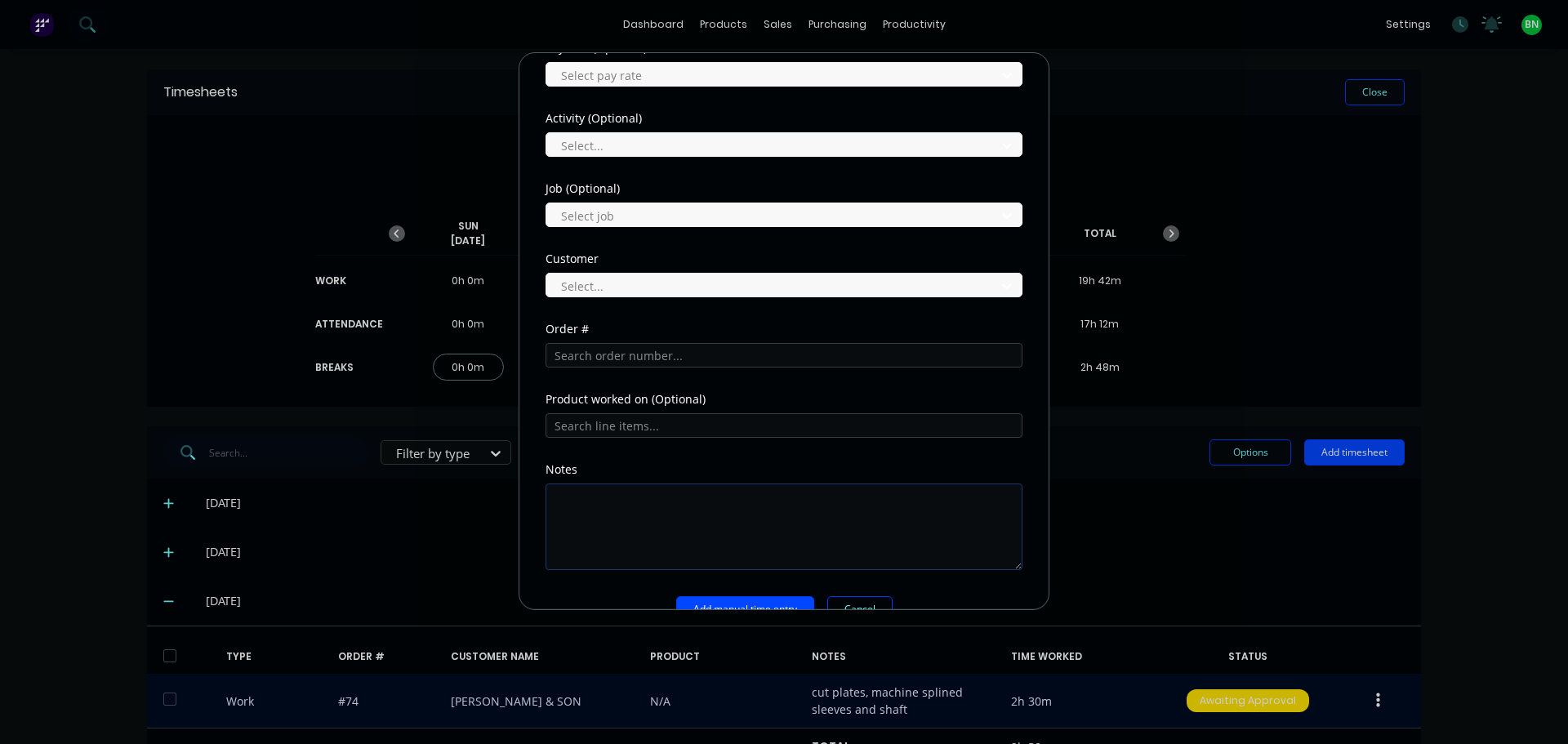
type input "6"
click at [647, 505] on textarea at bounding box center [784, 527] width 477 height 87
click at [640, 356] on input "text" at bounding box center [784, 355] width 477 height 25
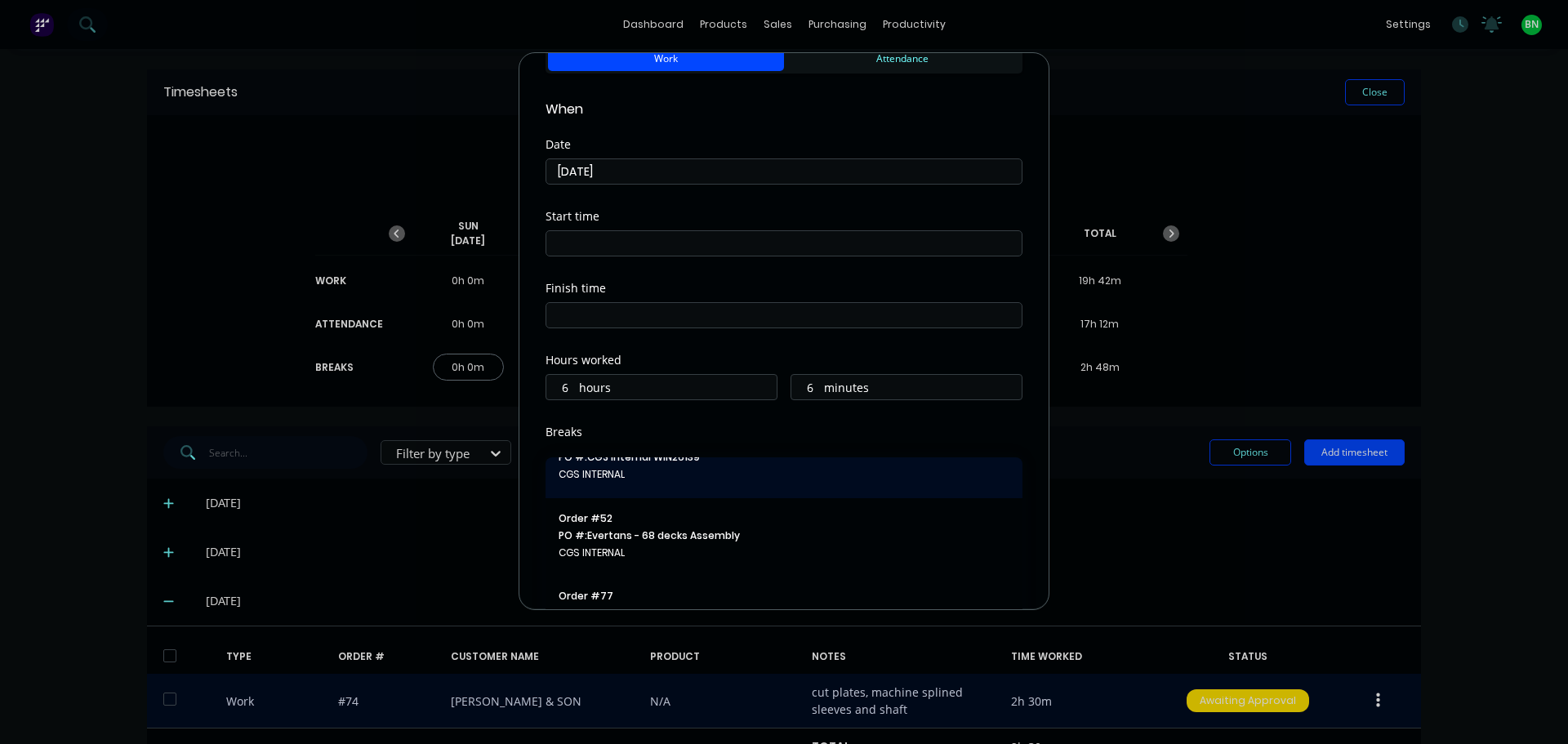
scroll to position [0, 0]
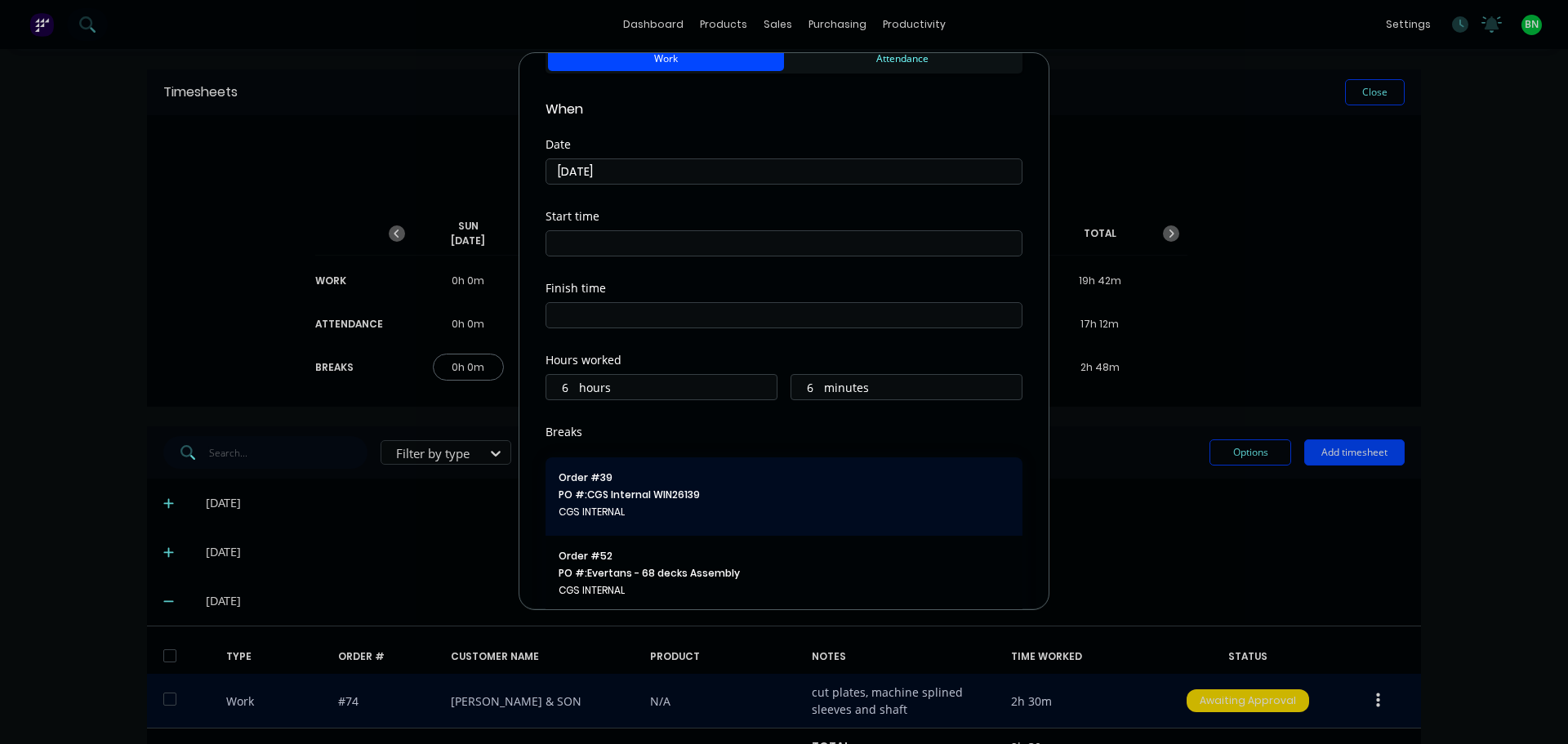
type input "cgs"
click at [739, 498] on span "PO #: CGS Internal WIN26139" at bounding box center [784, 495] width 451 height 15
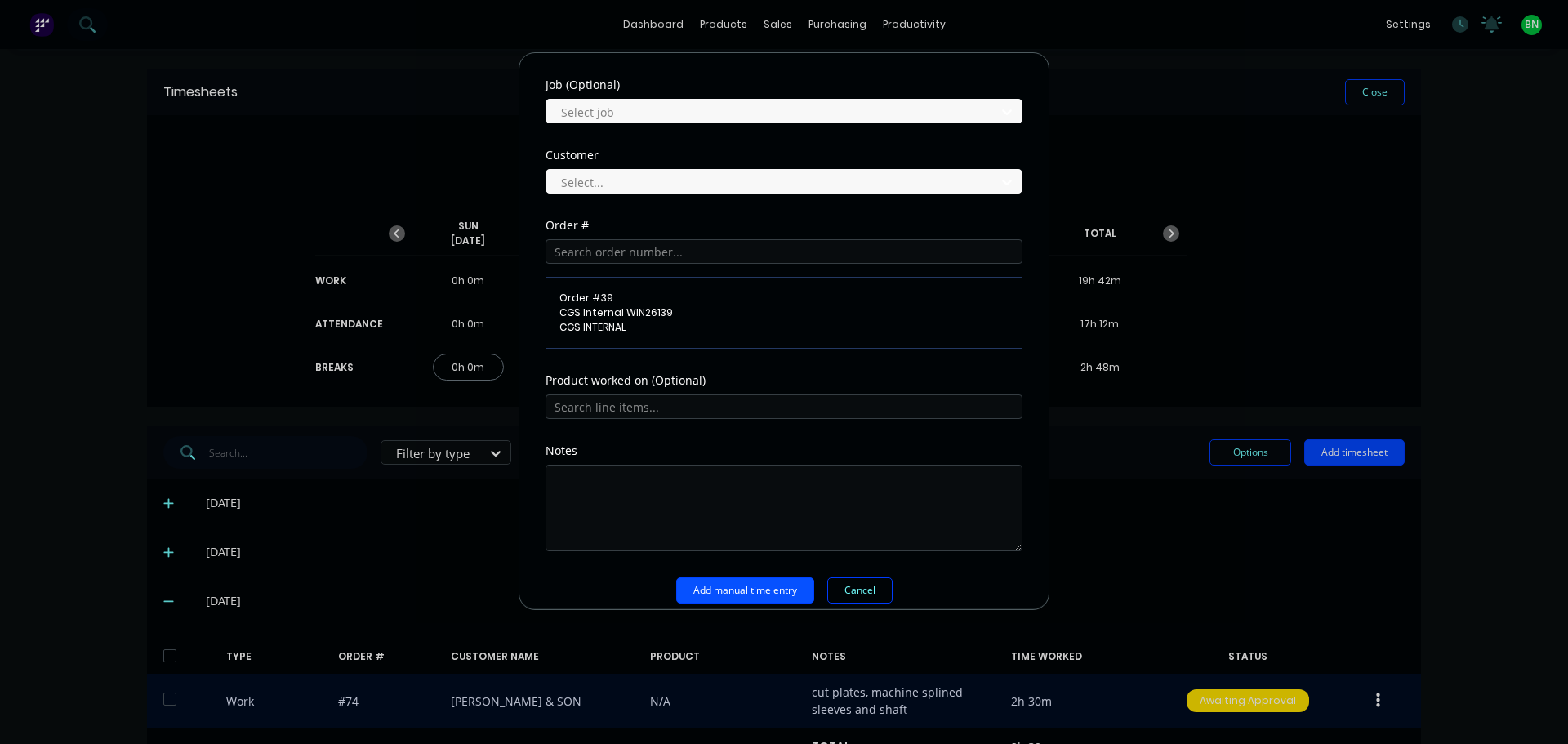
scroll to position [692, 0]
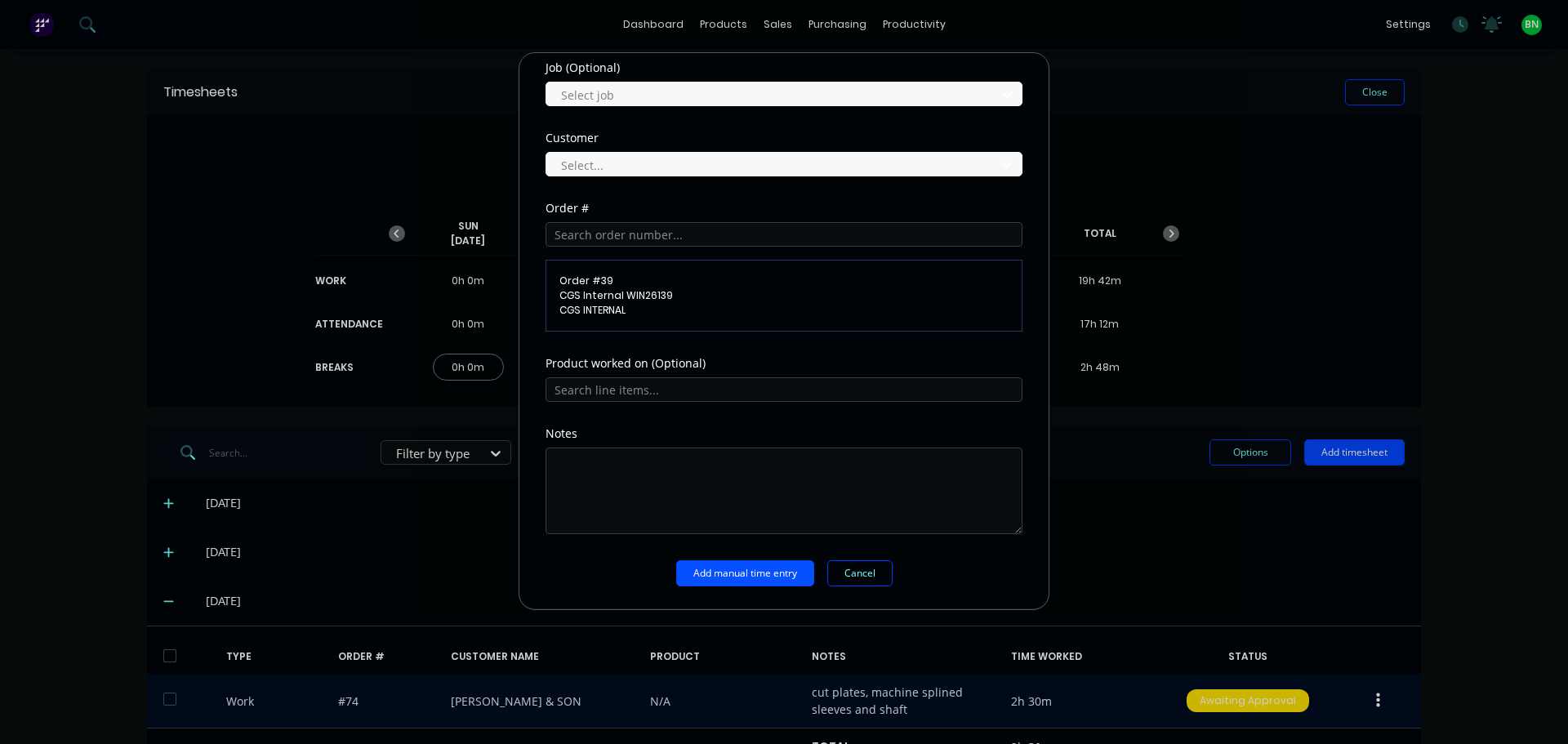
click at [760, 568] on button "Add manual time entry" at bounding box center [745, 573] width 138 height 26
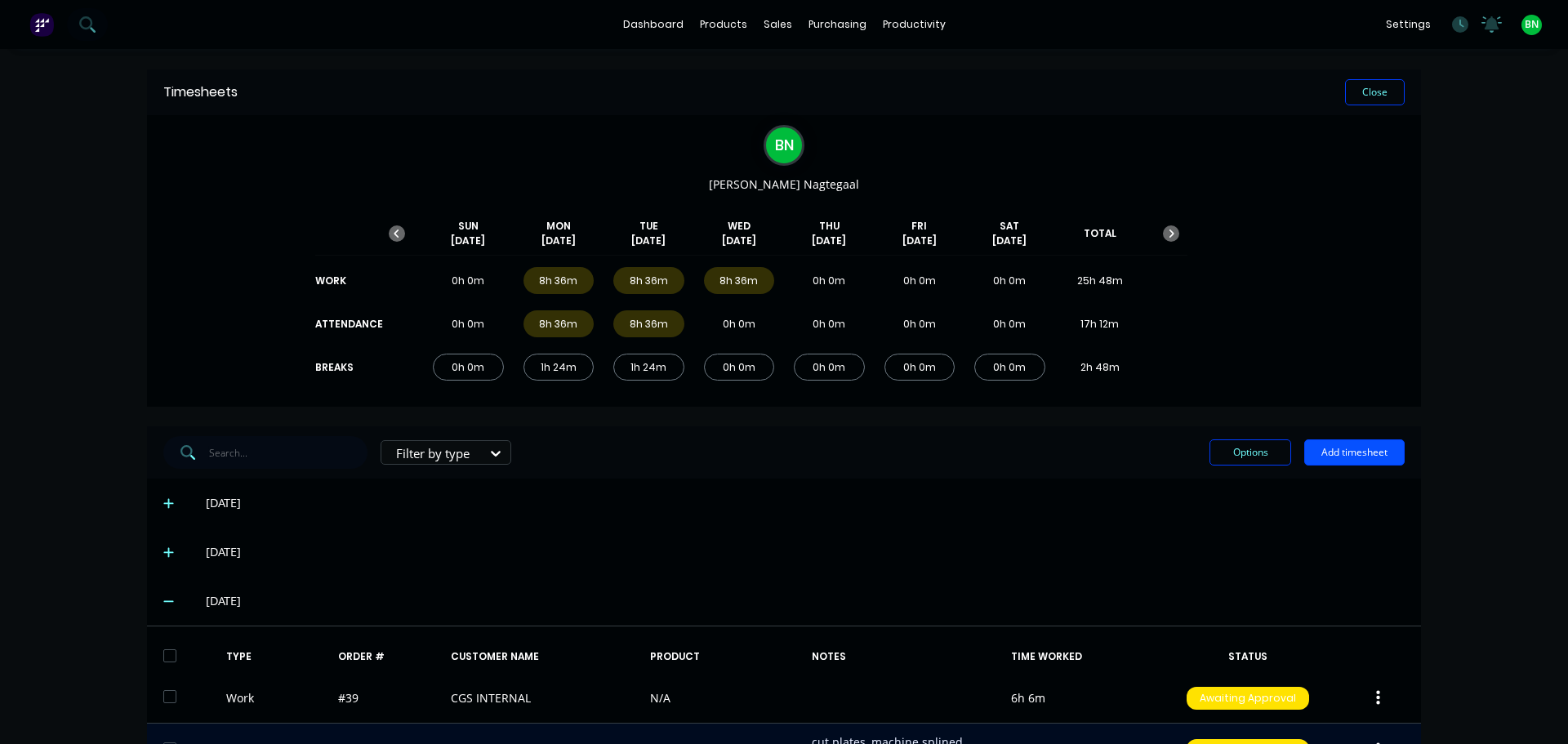
click at [1356, 453] on button "Add timesheet" at bounding box center [1355, 453] width 101 height 26
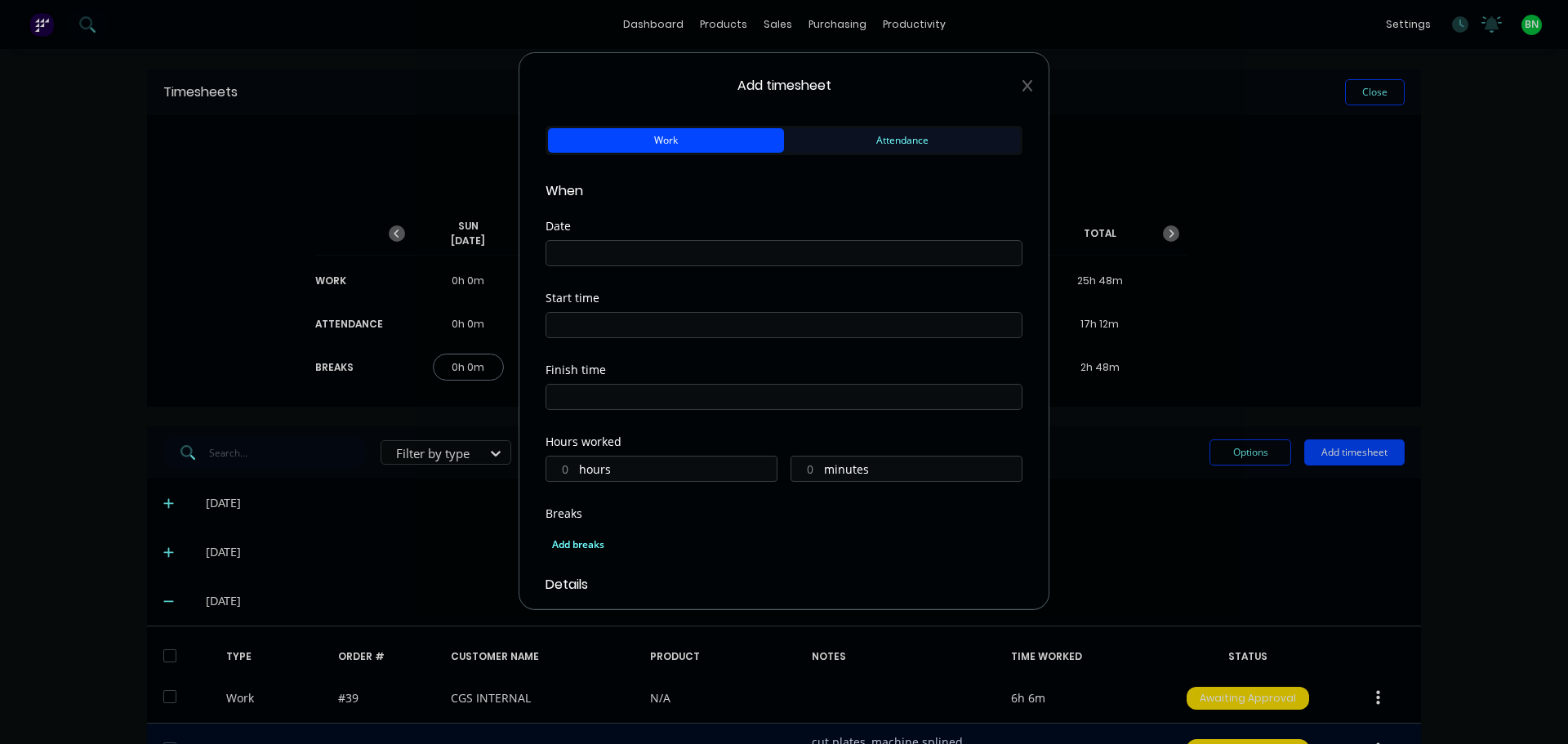
click at [852, 140] on button "Attendance" at bounding box center [902, 141] width 236 height 25
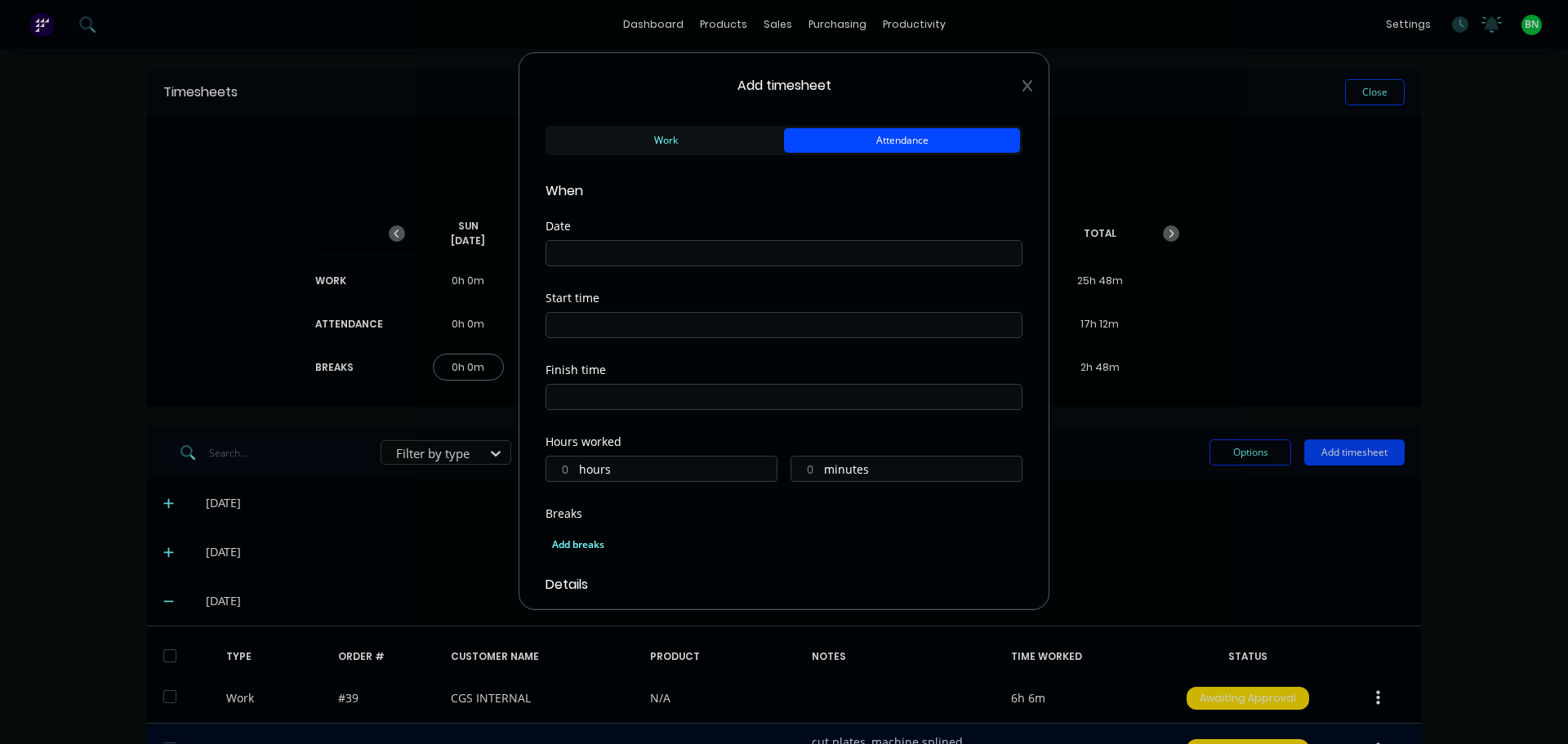
click at [646, 250] on input at bounding box center [784, 253] width 476 height 25
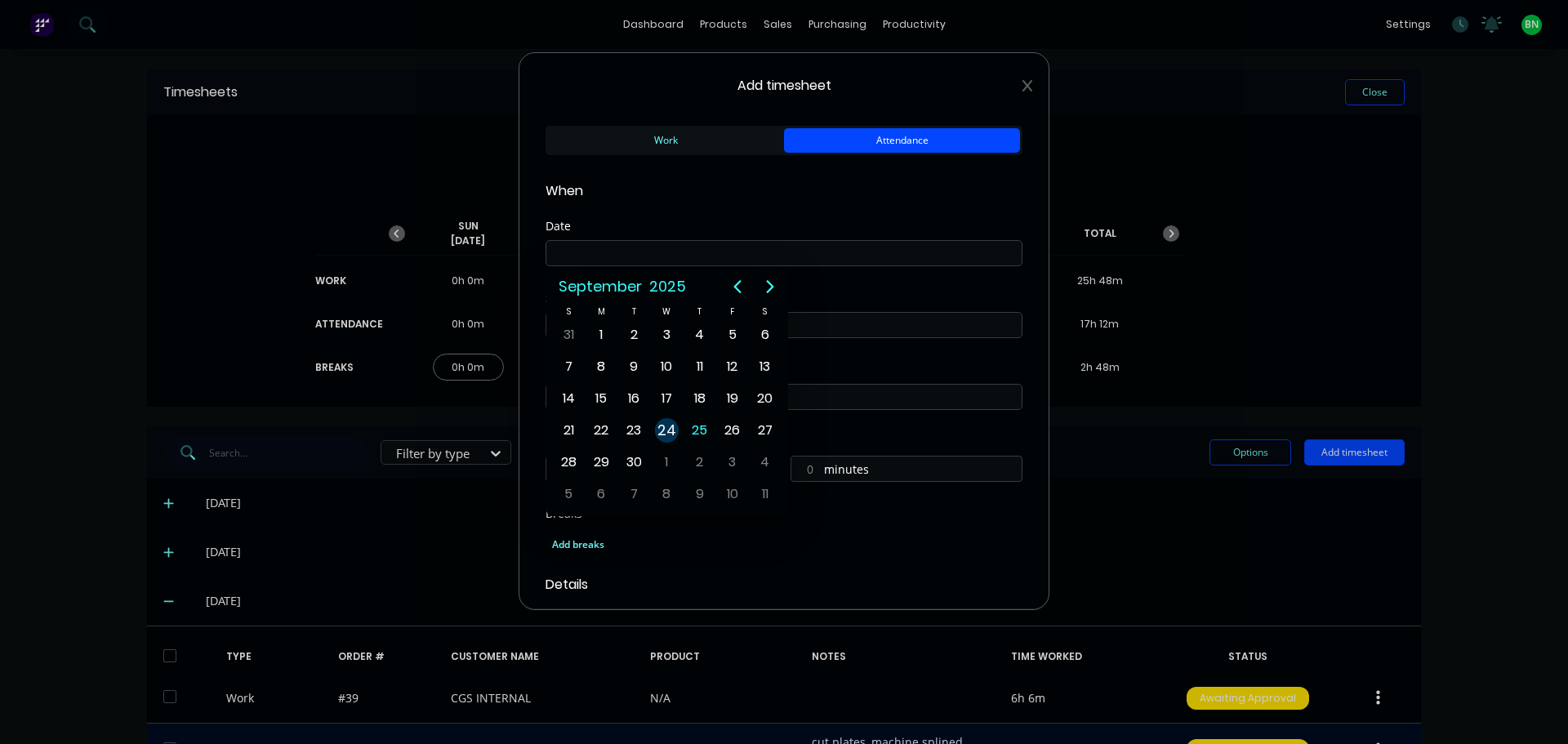
click at [667, 423] on div "24" at bounding box center [667, 430] width 25 height 25
type input "[DATE]"
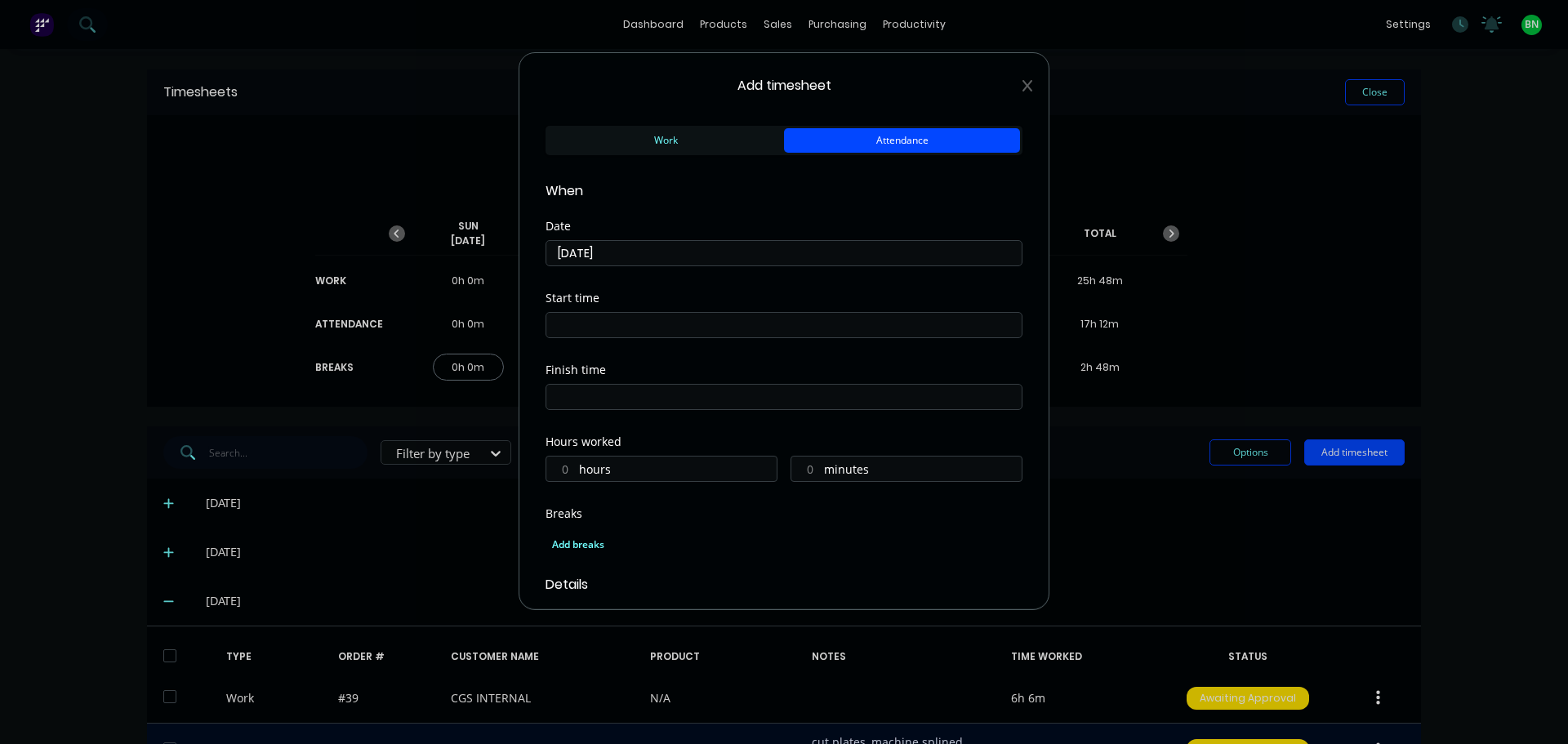
click at [644, 322] on input at bounding box center [784, 325] width 476 height 25
drag, startPoint x: 615, startPoint y: 325, endPoint x: 416, endPoint y: 331, distance: 199.1
click at [416, 331] on div "Add timesheet Work Attendance When Date [DATE] Start time 07:14 AM Finish time …" at bounding box center [784, 372] width 1568 height 744
click at [642, 320] on input "7" at bounding box center [784, 325] width 476 height 25
type input "07:00 AM"
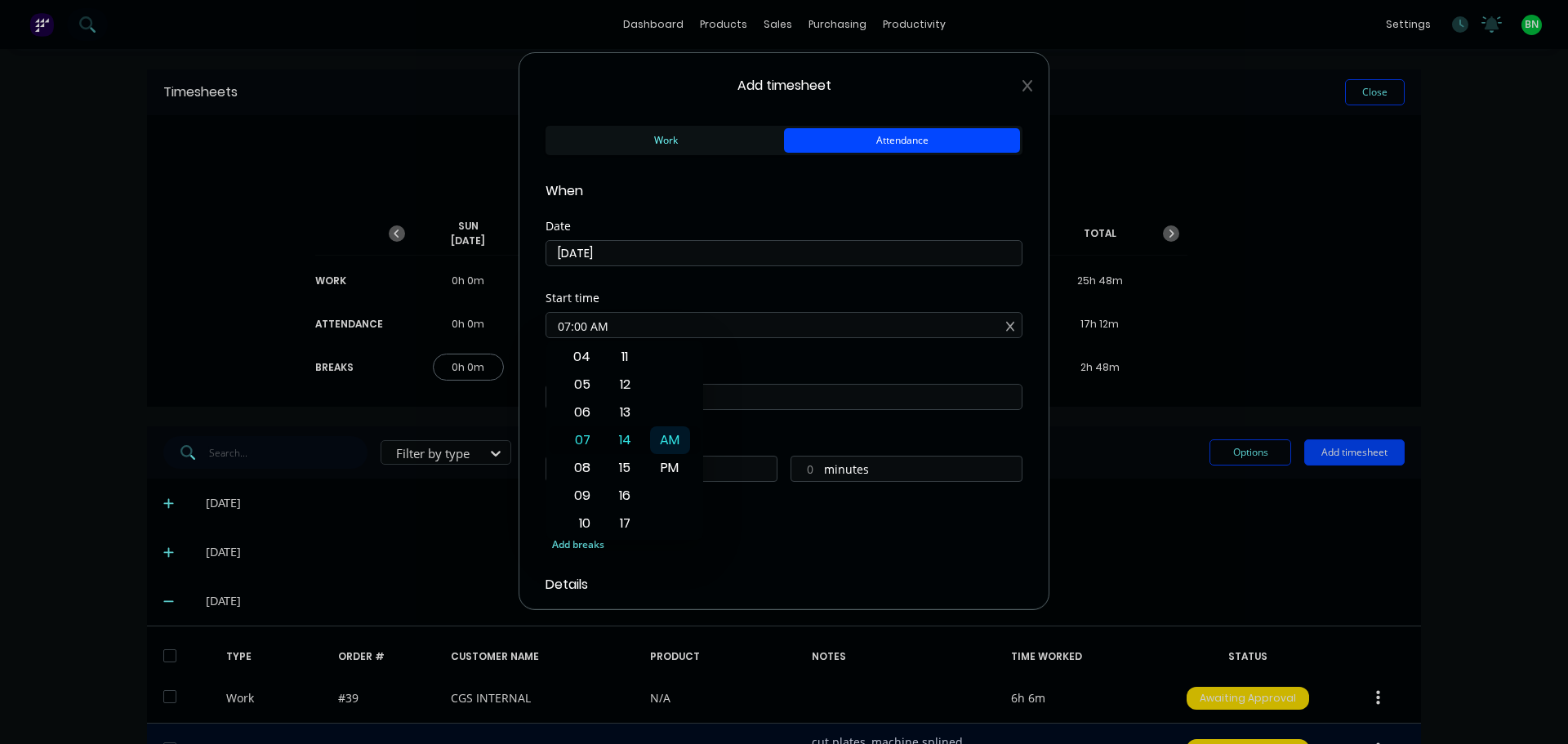
click at [663, 439] on div "AM" at bounding box center [670, 440] width 40 height 28
click at [734, 395] on input at bounding box center [784, 397] width 476 height 25
type input "07:14 AM"
type input "0"
type input "14"
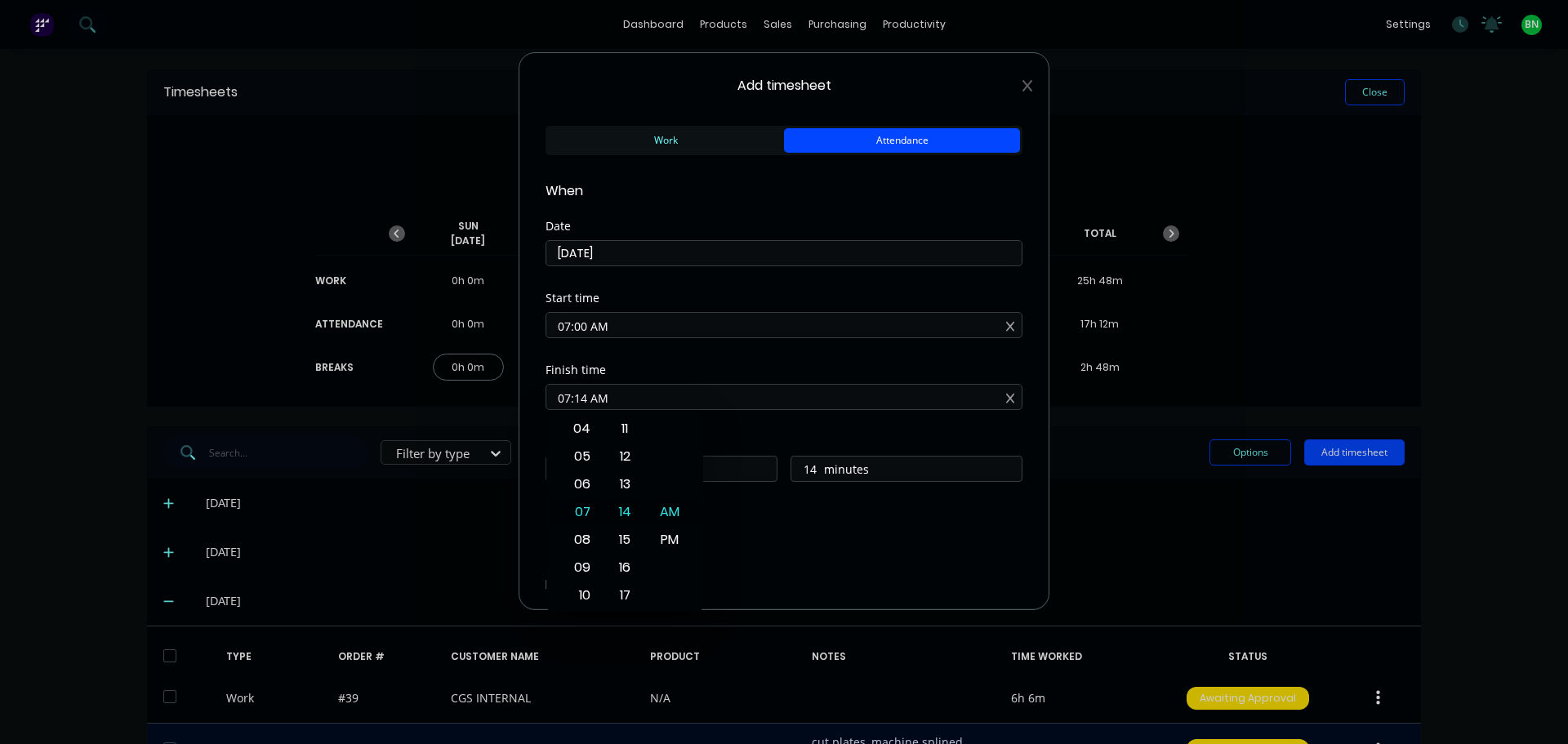
drag, startPoint x: 739, startPoint y: 395, endPoint x: 399, endPoint y: 405, distance: 340.1
click at [399, 405] on div "Add timesheet Work Attendance When Date [DATE] Start time 07:00 AM Finish time …" at bounding box center [784, 372] width 1568 height 744
click at [662, 386] on input "5" at bounding box center [784, 397] width 476 height 25
type input "05:00 AM"
type input "22"
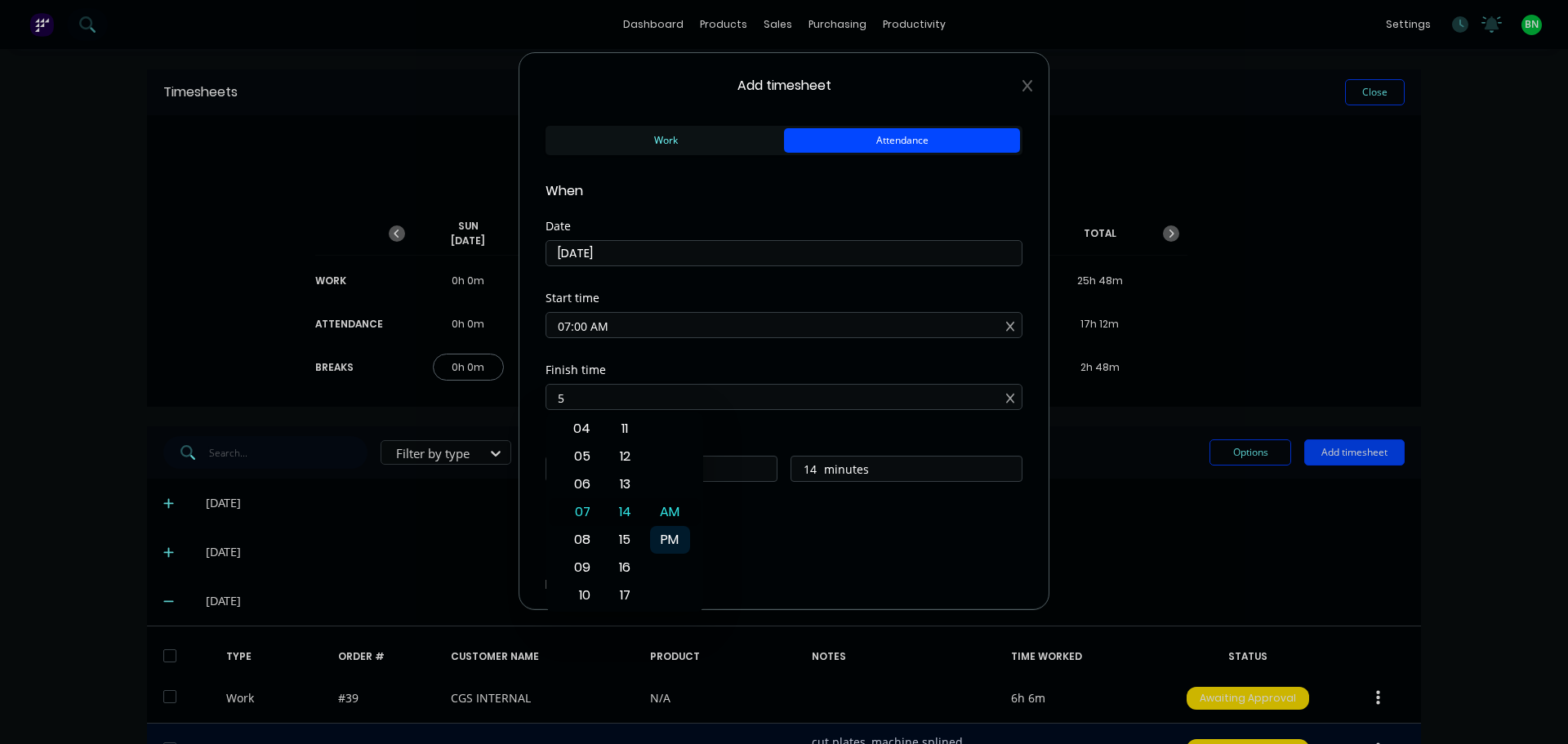
type input "0"
click at [672, 529] on div "PM" at bounding box center [670, 540] width 40 height 28
type input "05:00 PM"
type input "10"
click at [752, 533] on div "Add breaks" at bounding box center [784, 545] width 477 height 34
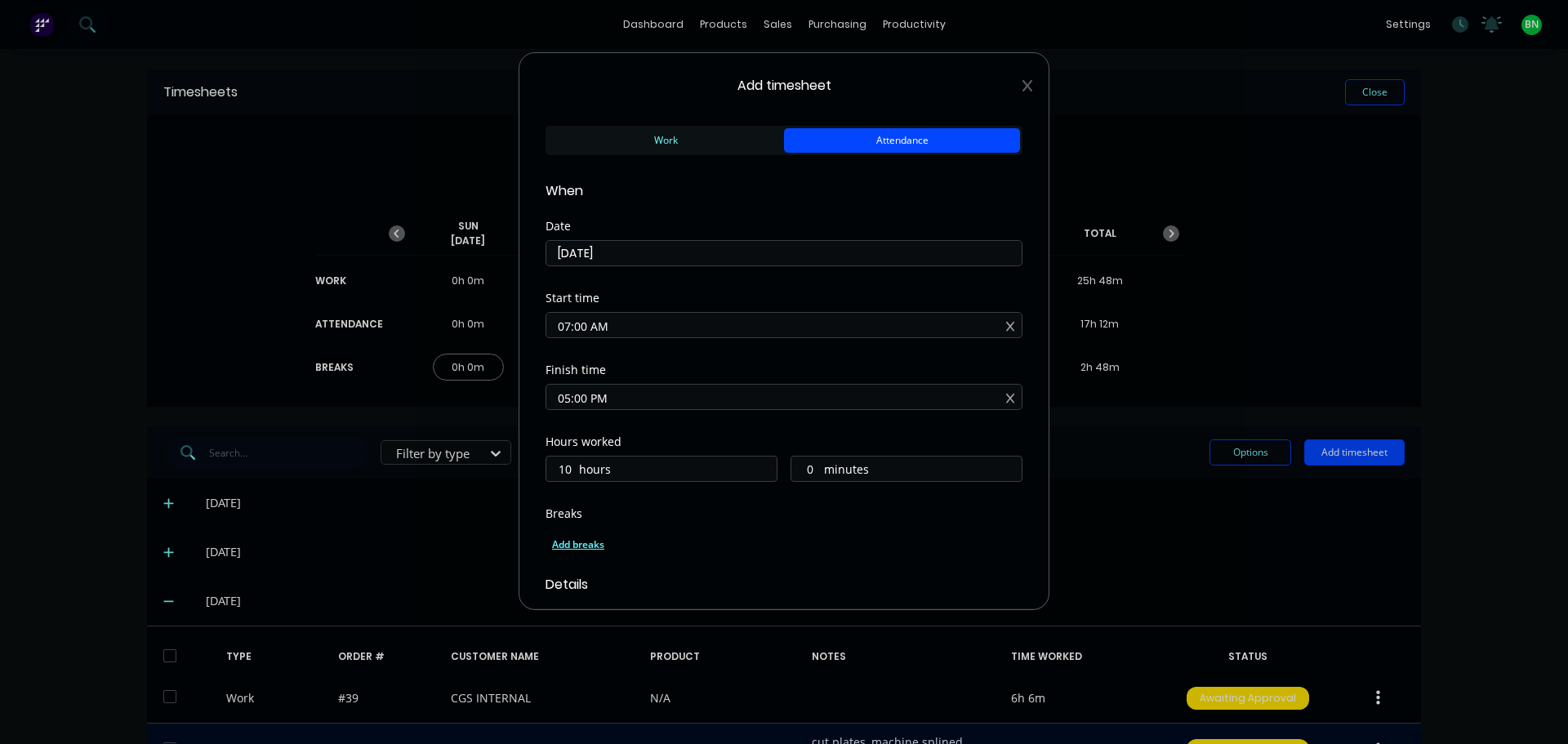
click at [584, 546] on div "Add breaks" at bounding box center [784, 545] width 464 height 21
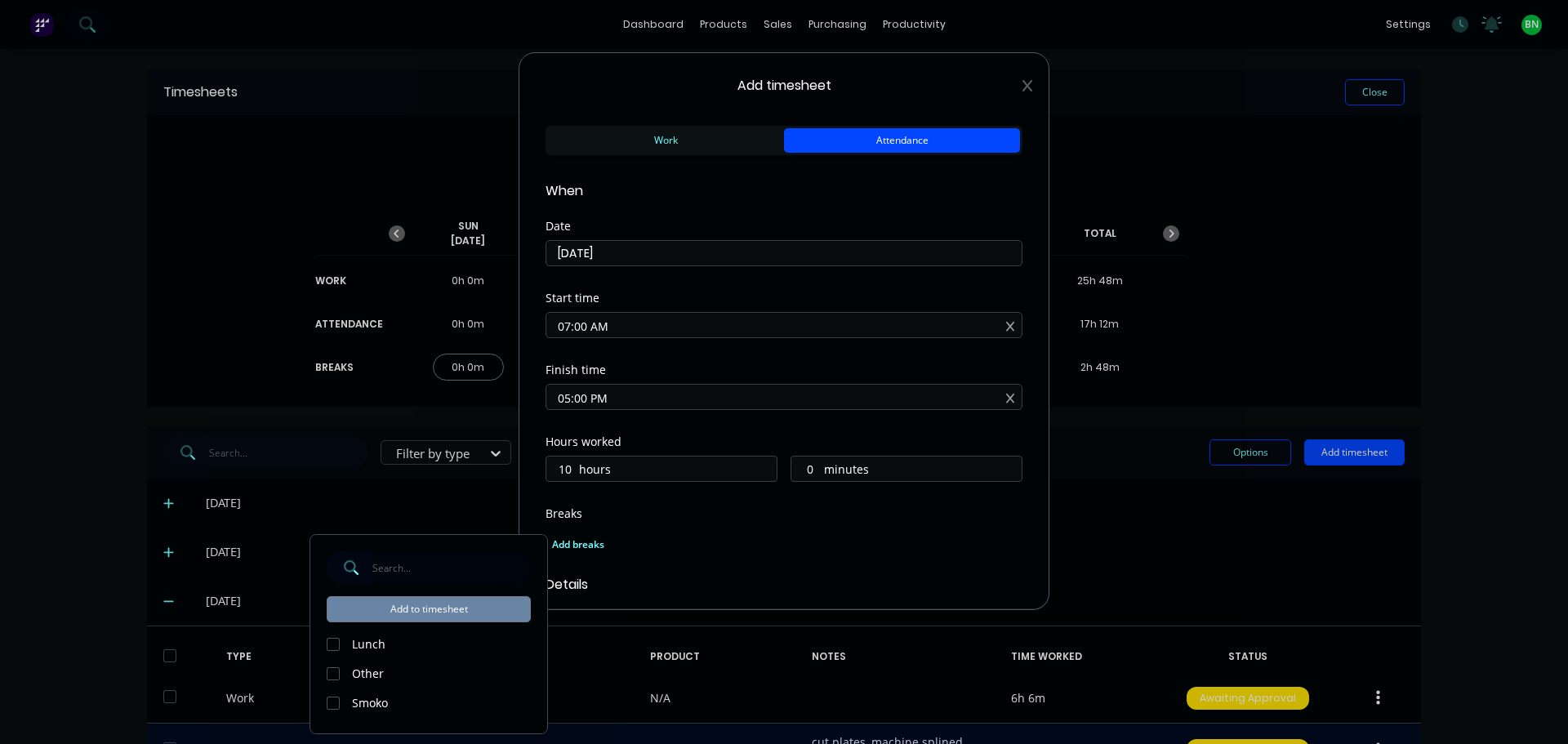
click at [334, 647] on div at bounding box center [333, 644] width 33 height 33
click at [330, 704] on div at bounding box center [333, 703] width 33 height 33
click at [485, 603] on button "Add to timesheet" at bounding box center [429, 609] width 204 height 26
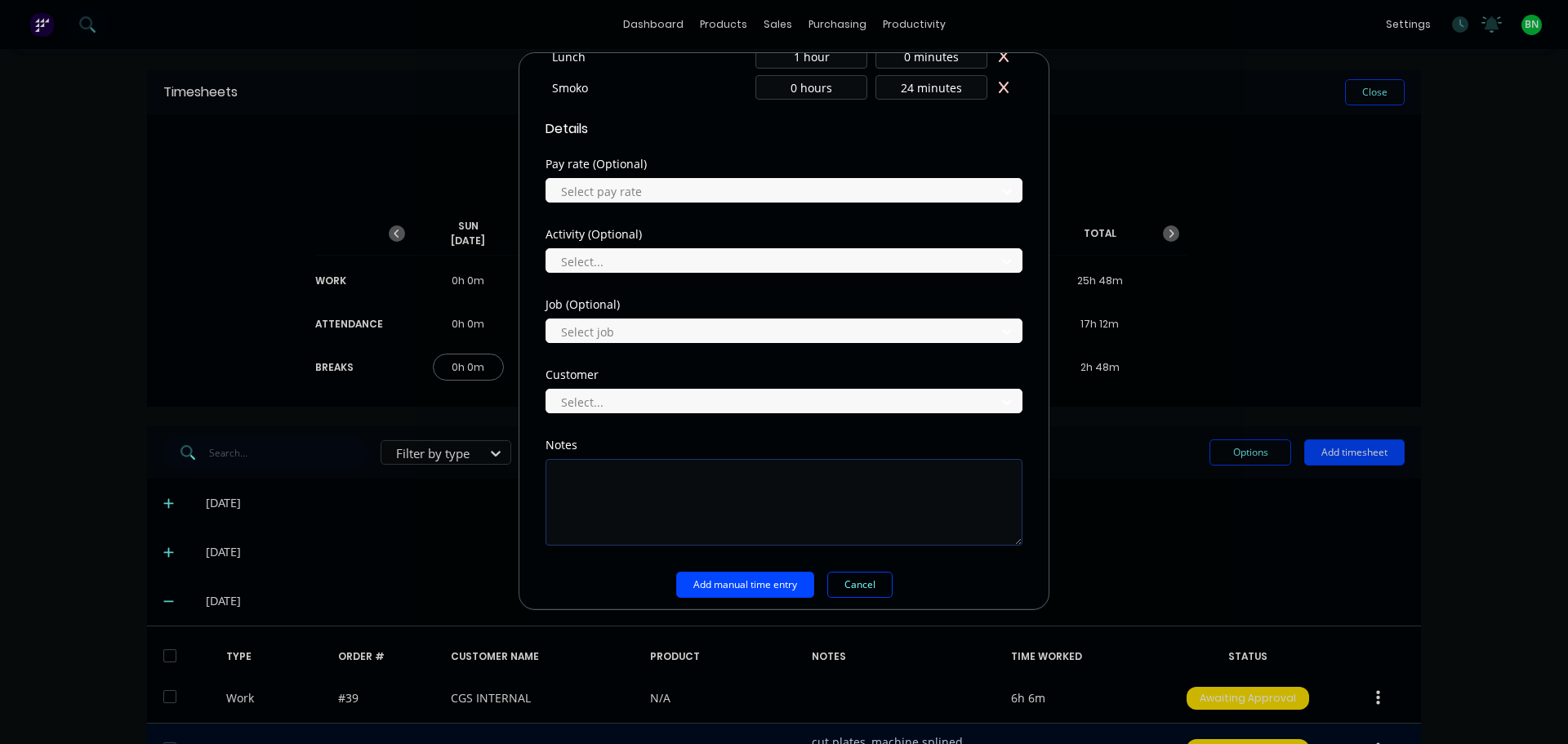
scroll to position [523, 0]
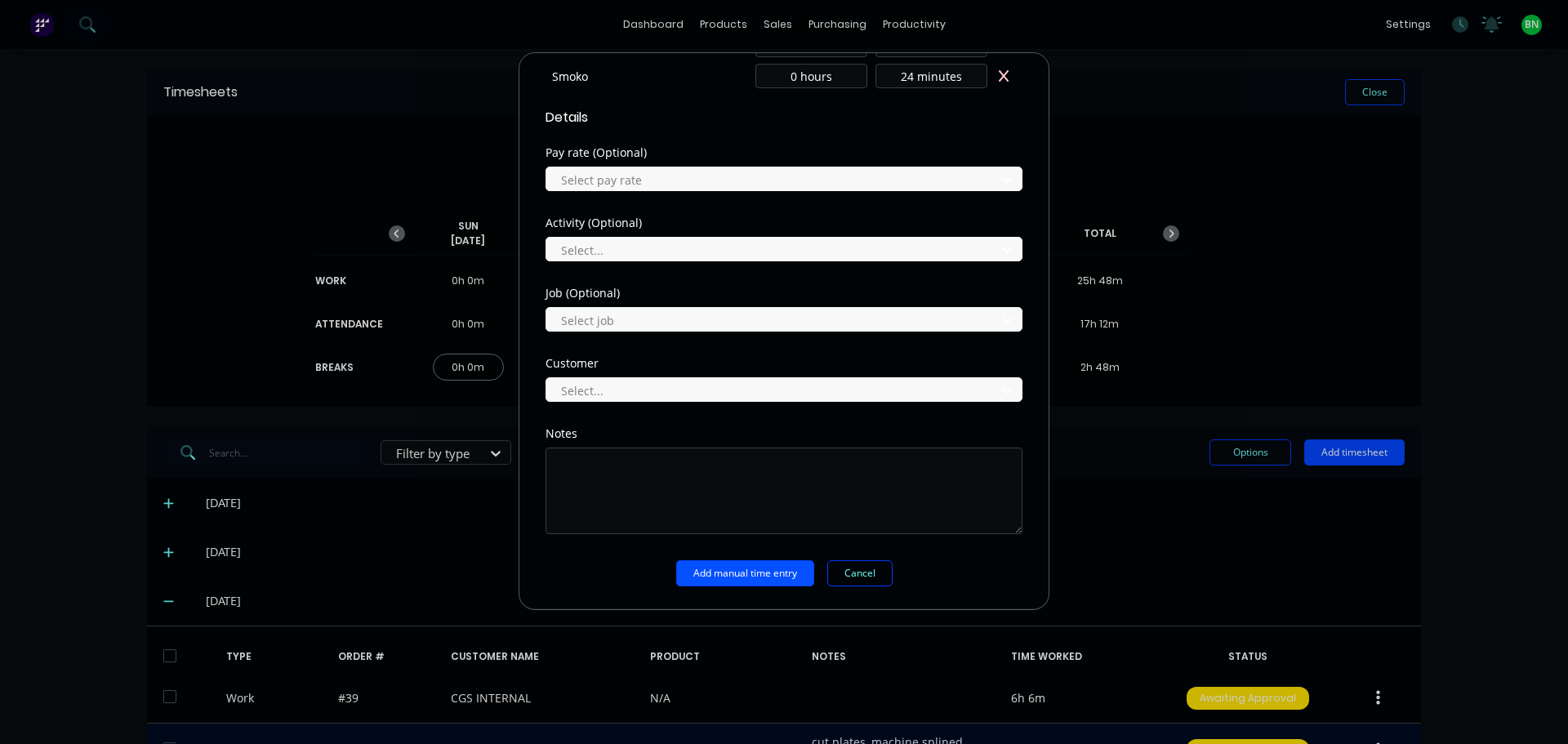
click at [756, 571] on button "Add manual time entry" at bounding box center [745, 573] width 138 height 26
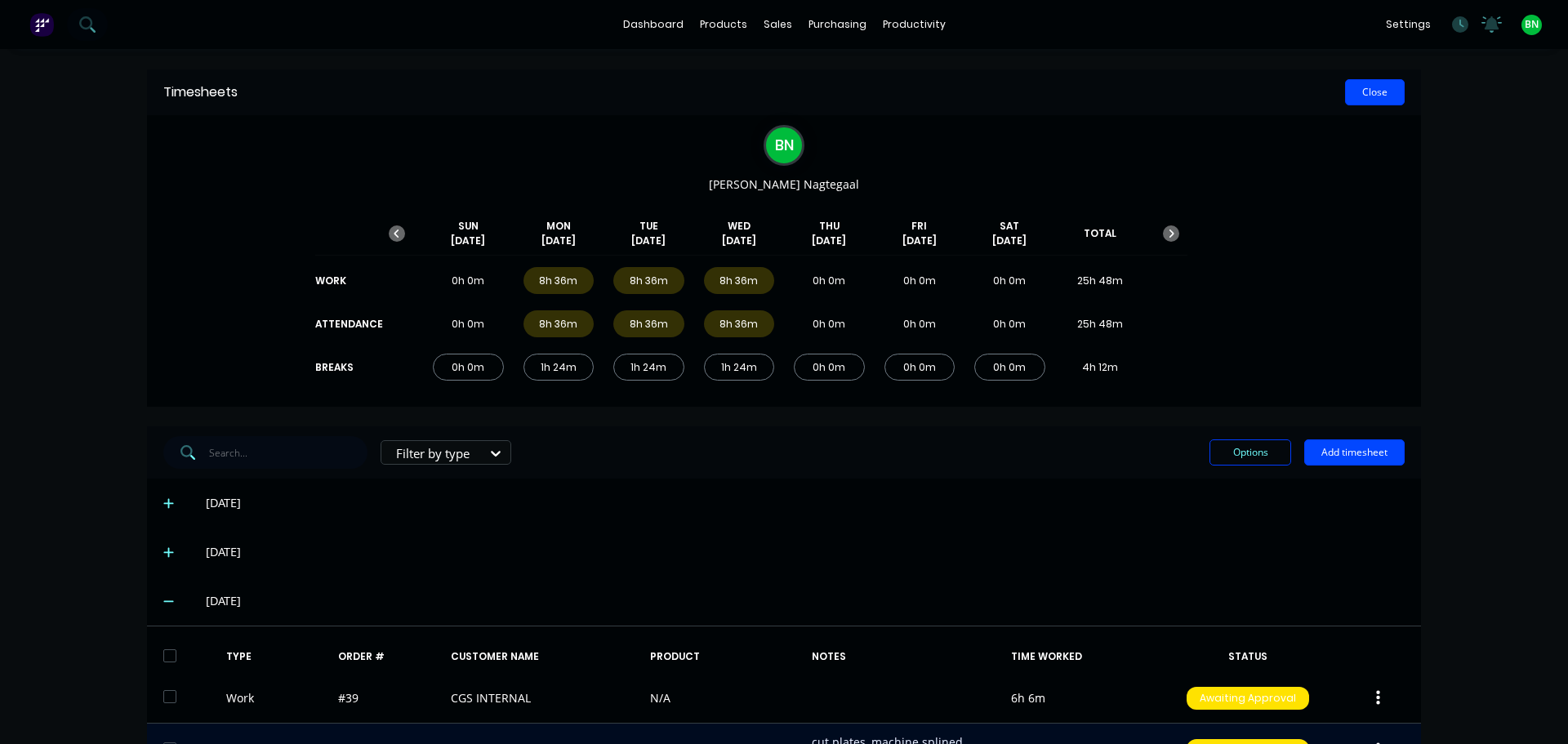
click at [1363, 88] on button "Close" at bounding box center [1375, 92] width 60 height 26
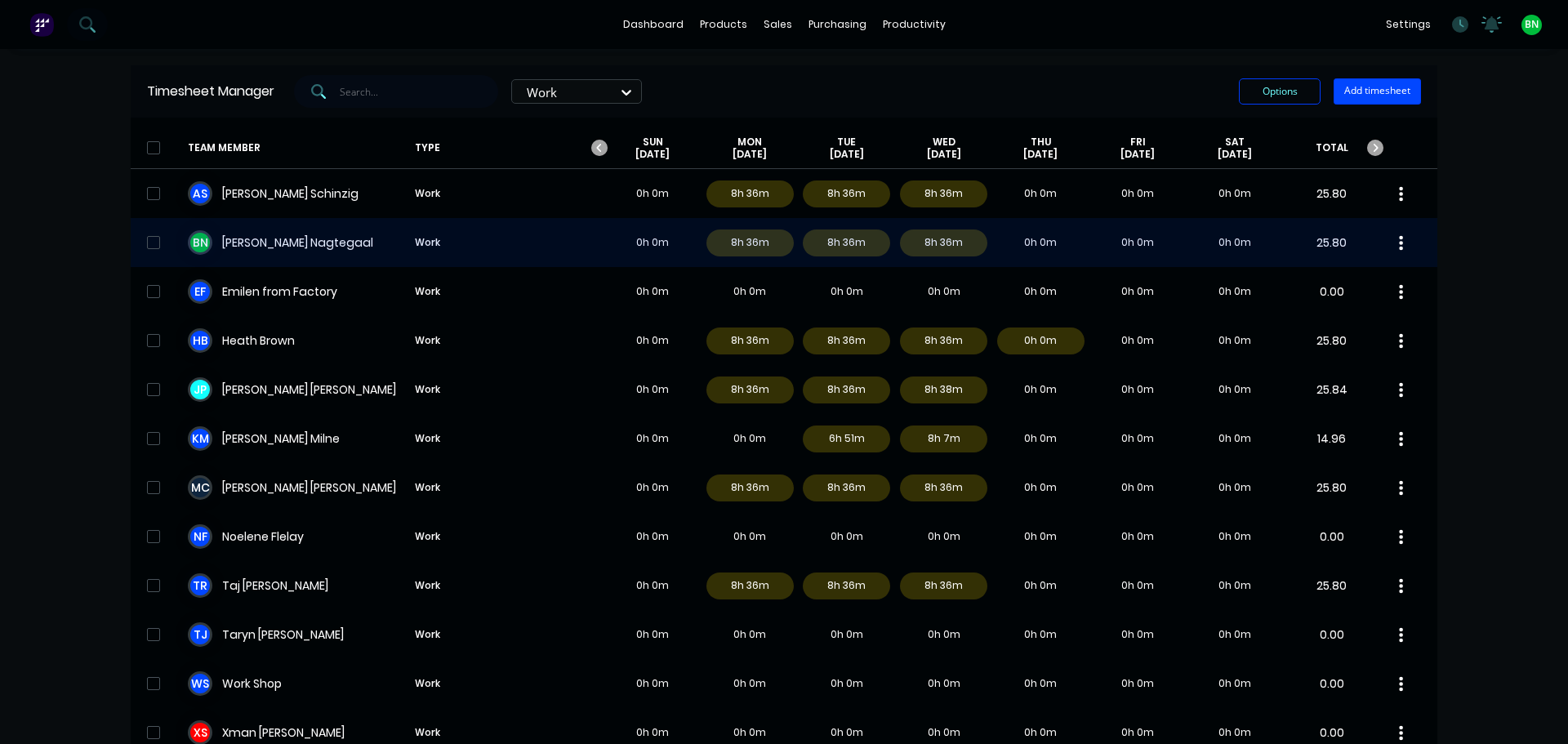
click at [938, 249] on div "B N [PERSON_NAME] Work 0h 0m 8h 36m 8h 36m 8h 36m 0h 0m 0h 0m 0h 0m 25.80" at bounding box center [784, 242] width 1307 height 49
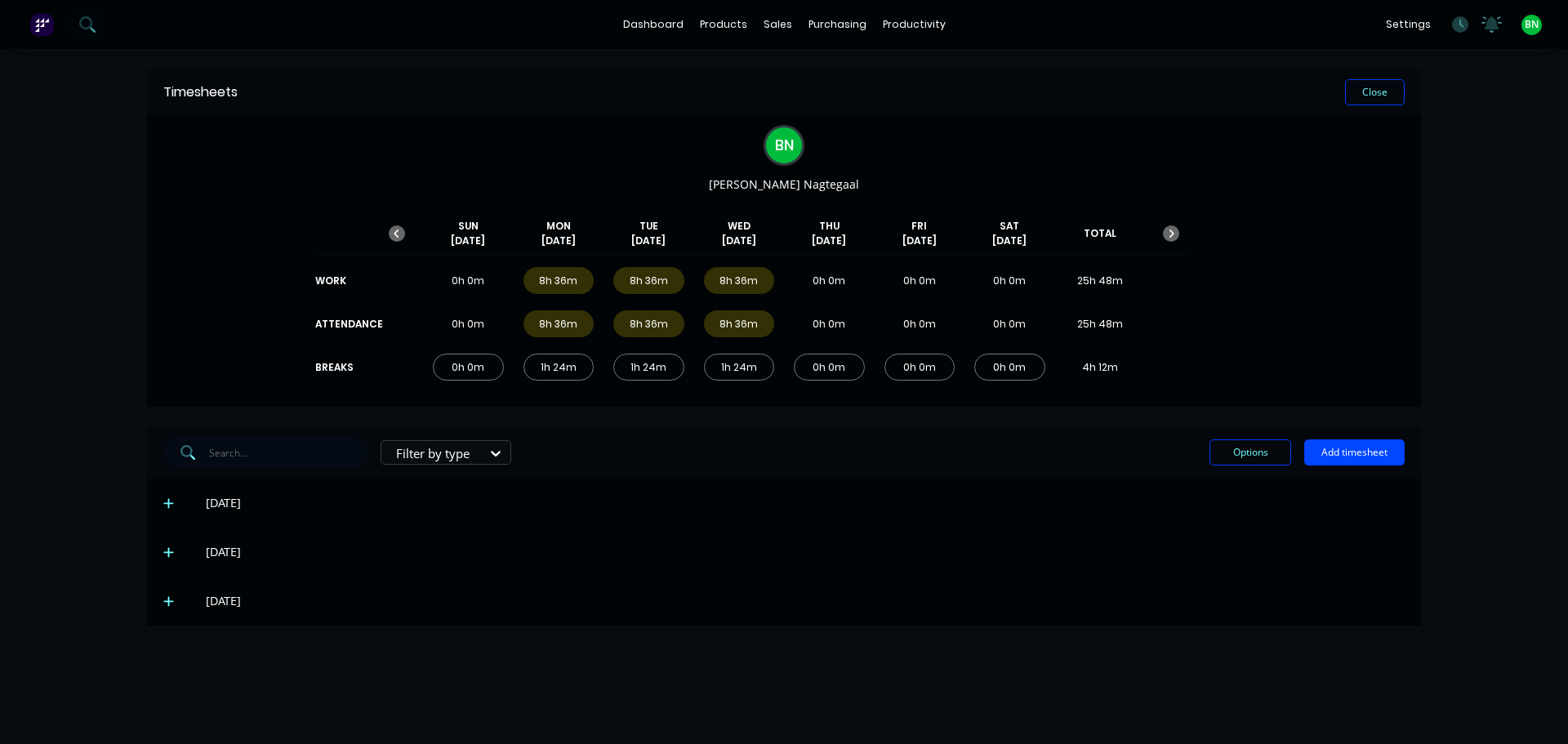
click at [749, 273] on div "8h 36m" at bounding box center [739, 280] width 71 height 27
click at [165, 604] on icon at bounding box center [169, 600] width 11 height 11
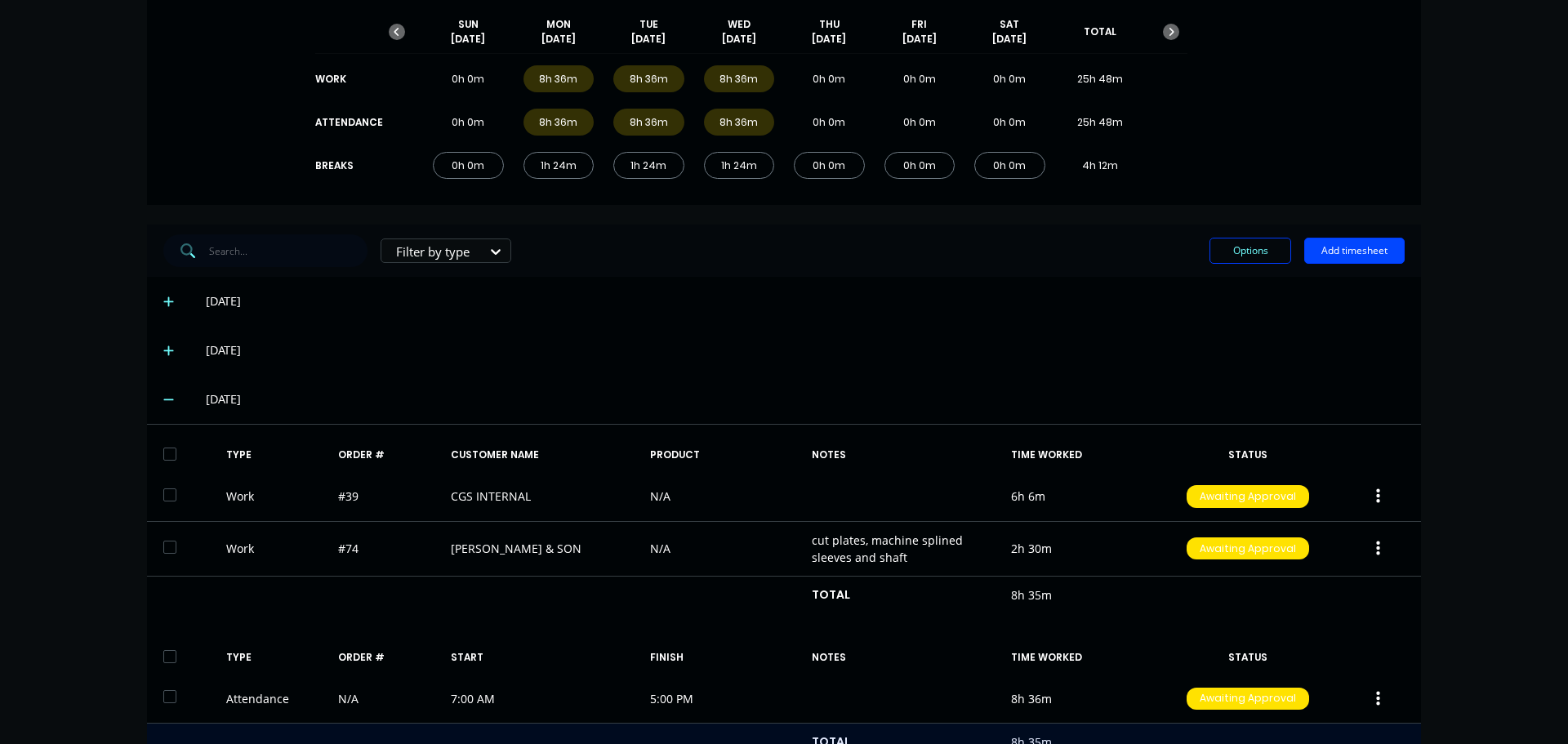
scroll to position [439, 0]
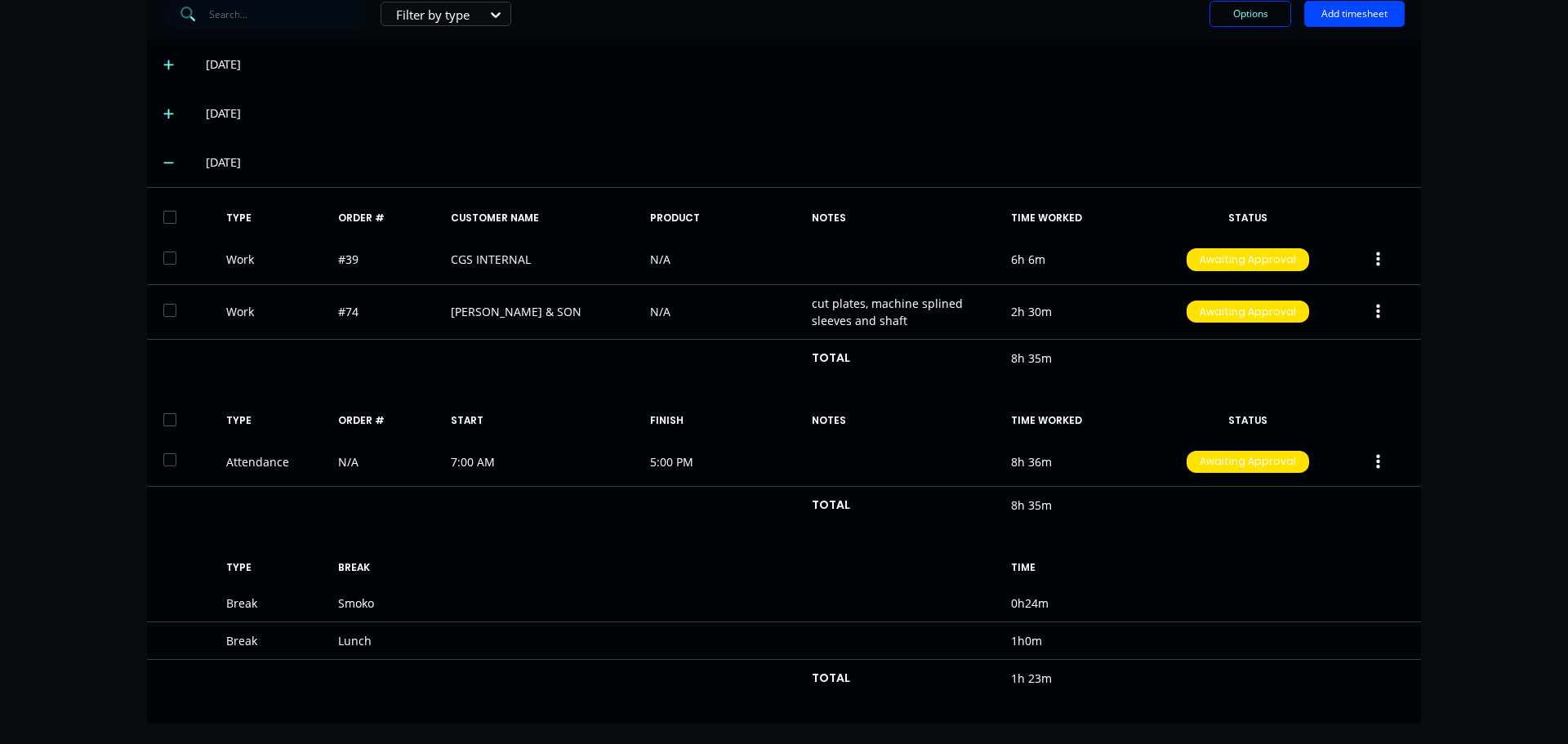
click at [1472, 100] on div "dashboard products sales purchasing productivity dashboard products Product Cat…" at bounding box center [784, 372] width 1568 height 744
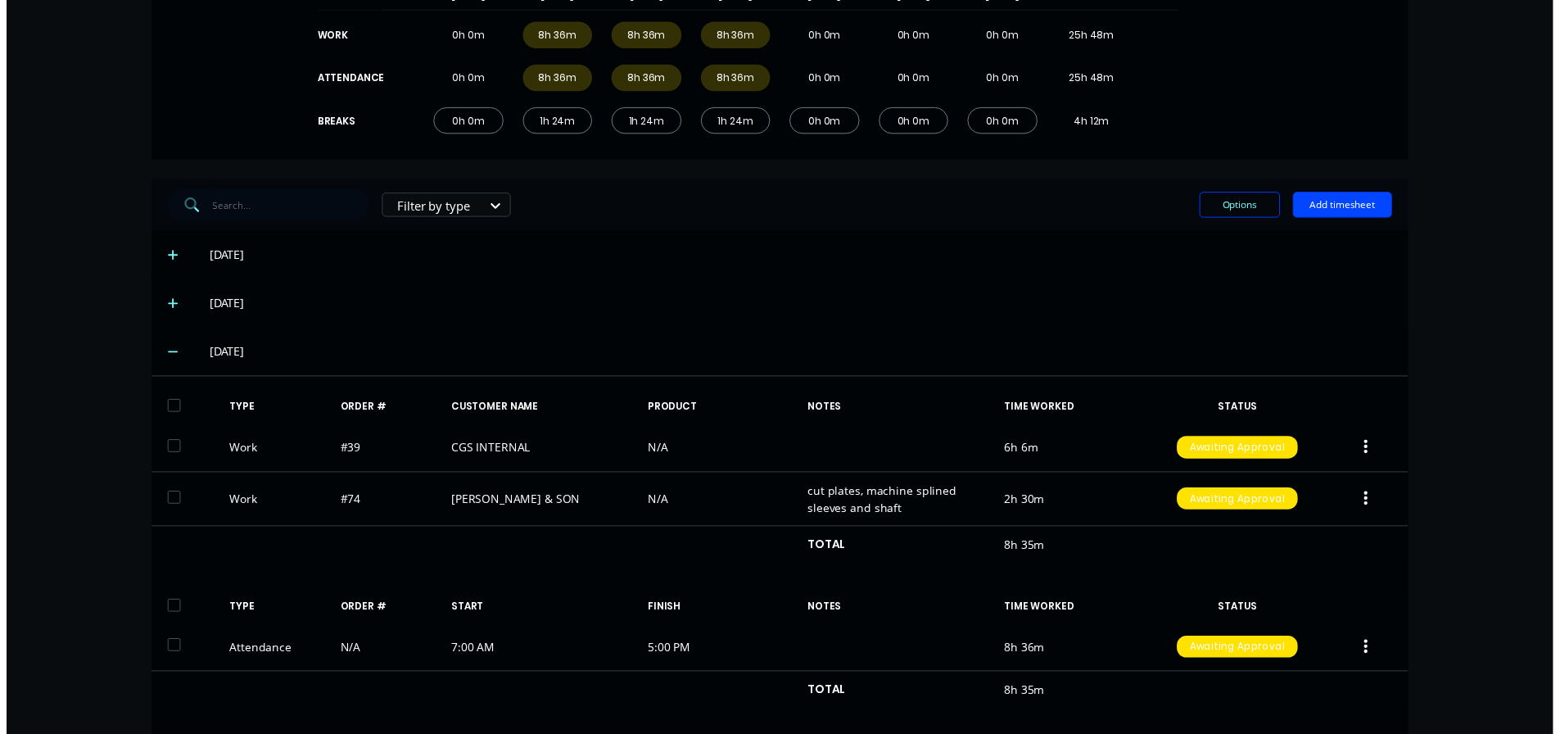
scroll to position [0, 0]
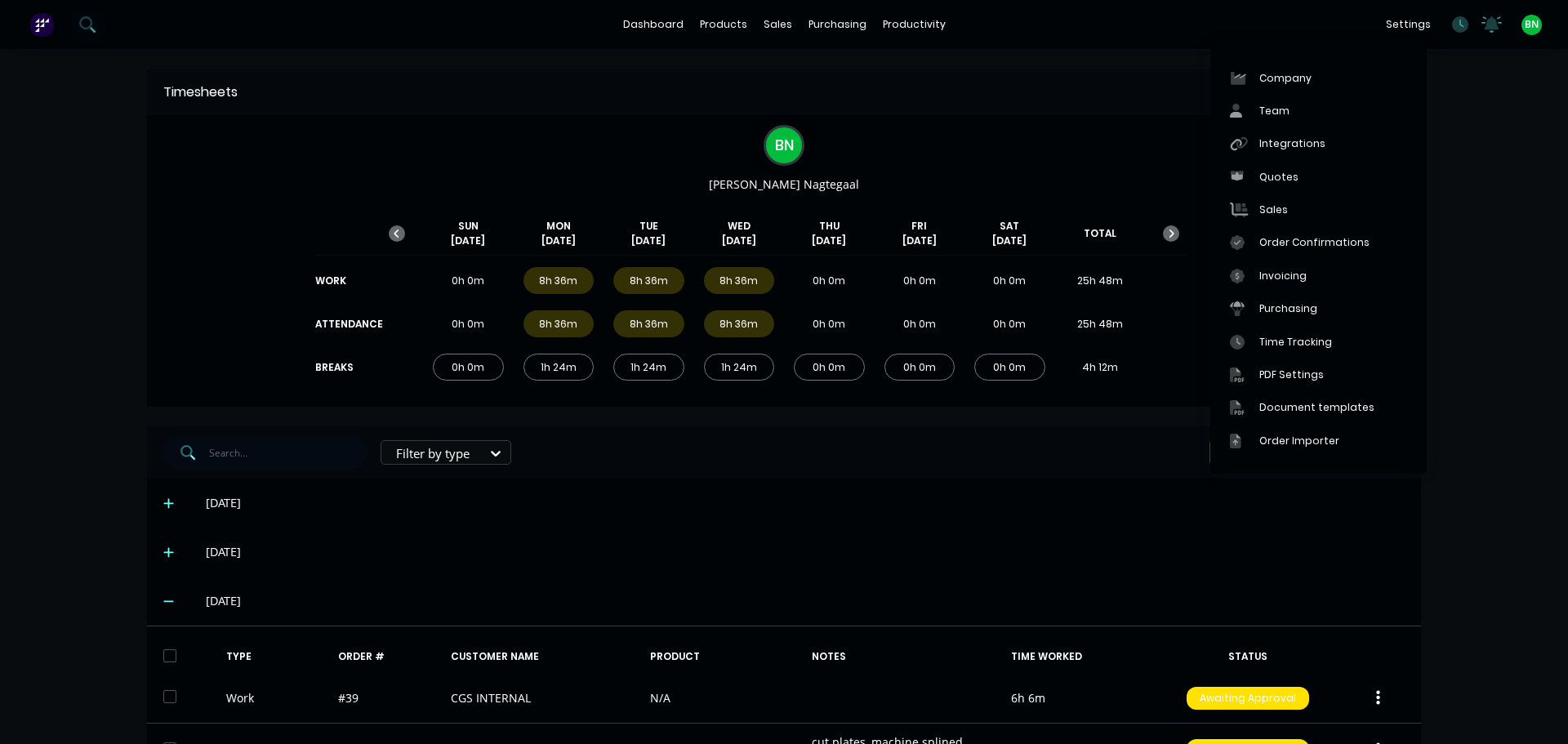
drag, startPoint x: 1102, startPoint y: 97, endPoint x: 1118, endPoint y: 93, distance: 16.5
click at [1102, 96] on div "Close" at bounding box center [821, 92] width 1167 height 26
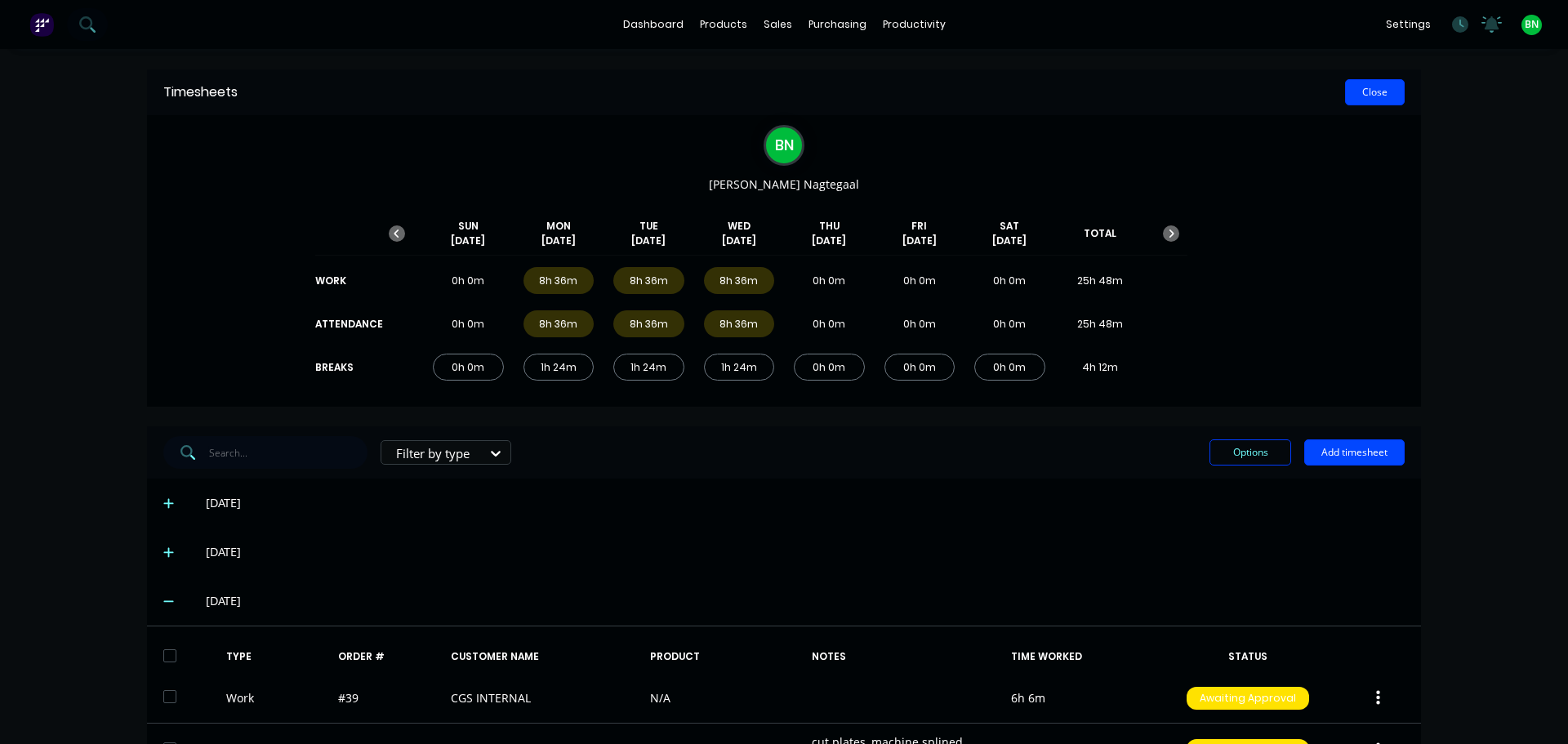
click at [1360, 91] on button "Close" at bounding box center [1375, 92] width 60 height 26
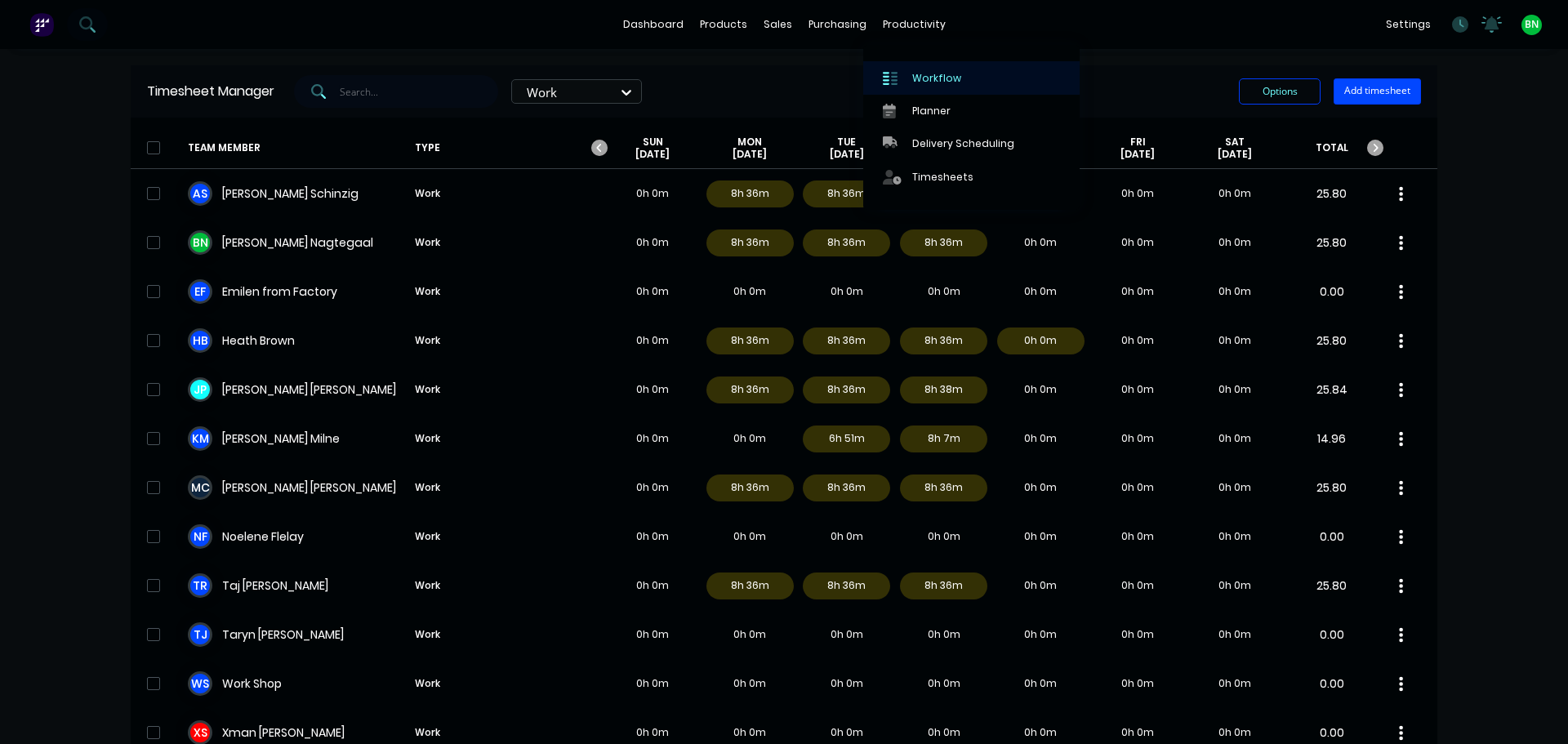
click at [914, 84] on div "Workflow" at bounding box center [937, 78] width 49 height 15
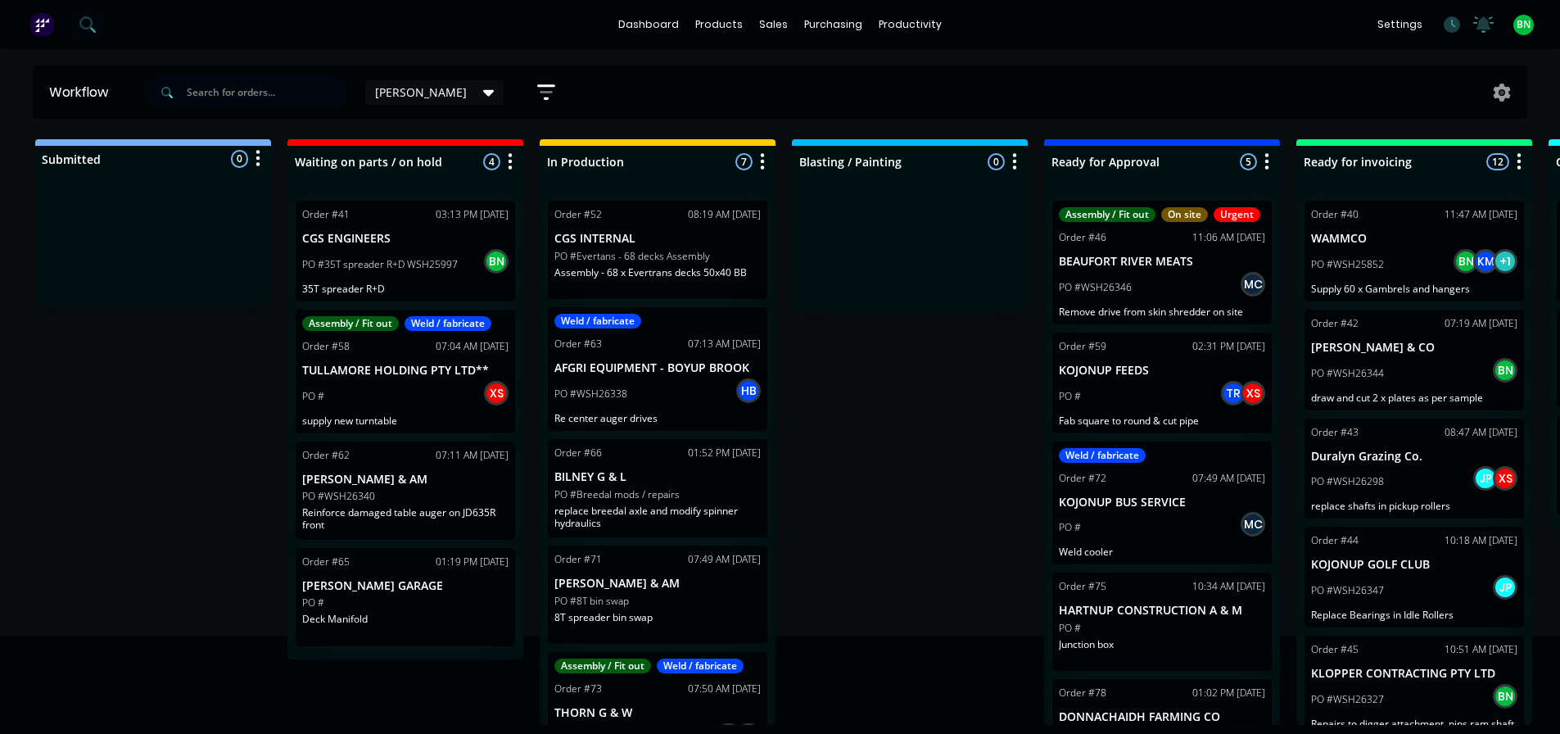
scroll to position [3, 0]
click at [880, 495] on div "Submitted 0 Status colour #273444 hex #273444 Save Cancel Summaries Total order…" at bounding box center [1116, 432] width 2256 height 586
click at [875, 362] on div "Submitted 0 Status colour #273444 hex #273444 Save Cancel Summaries Total order…" at bounding box center [1116, 432] width 2256 height 586
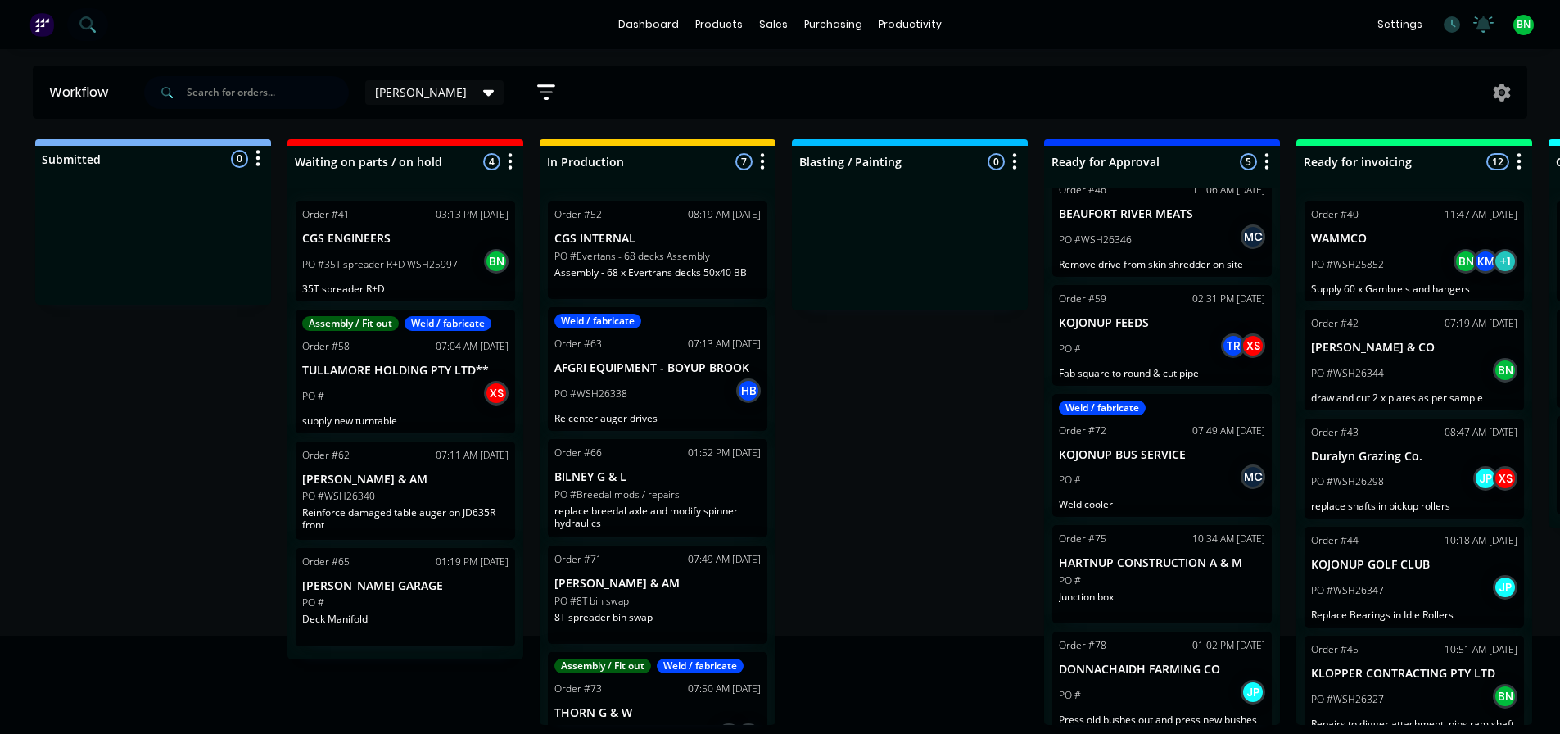
scroll to position [88, 0]
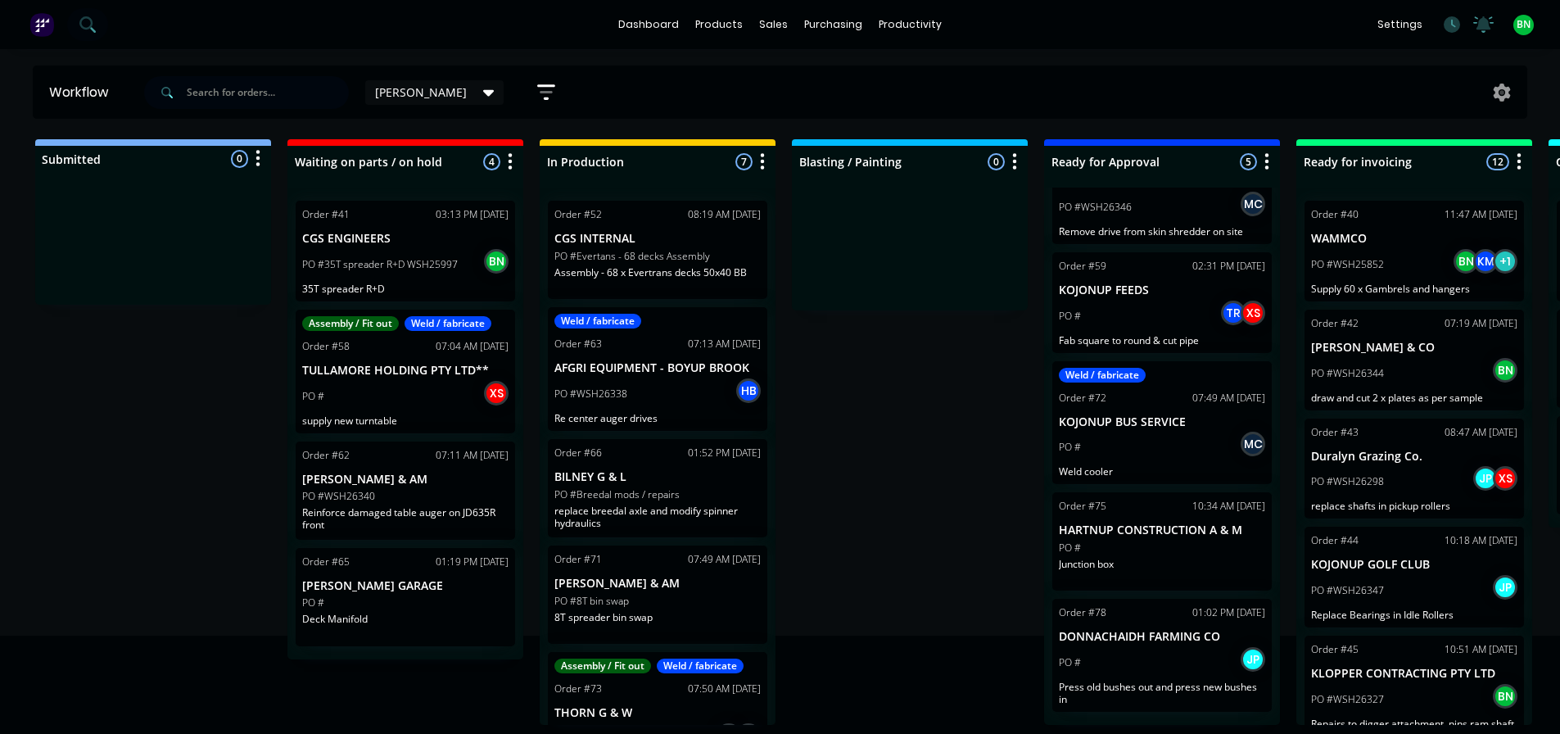
click at [1006, 477] on div "Submitted 0 Status colour #273444 hex #273444 Save Cancel Summaries Total order…" at bounding box center [1116, 432] width 2256 height 586
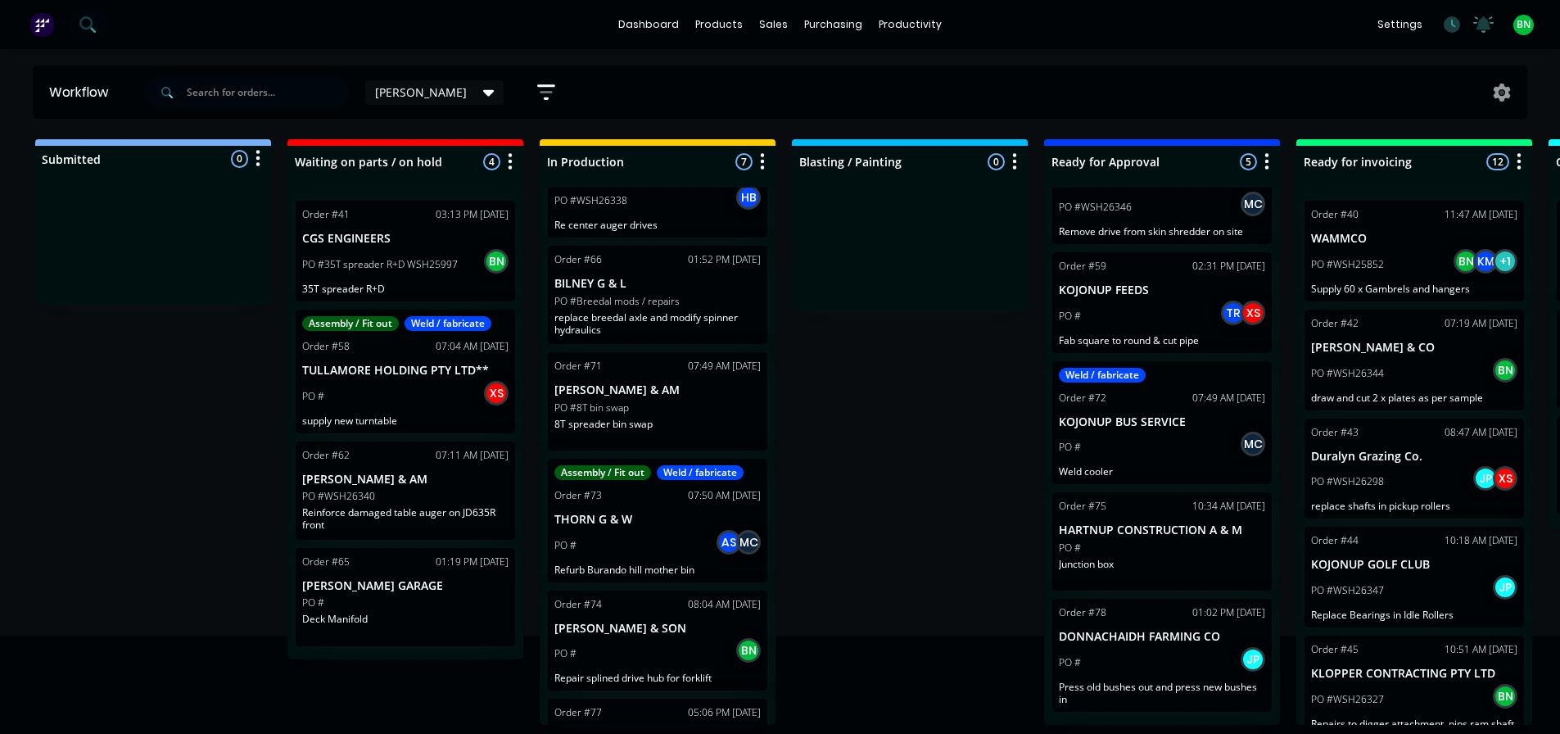
scroll to position [164, 0]
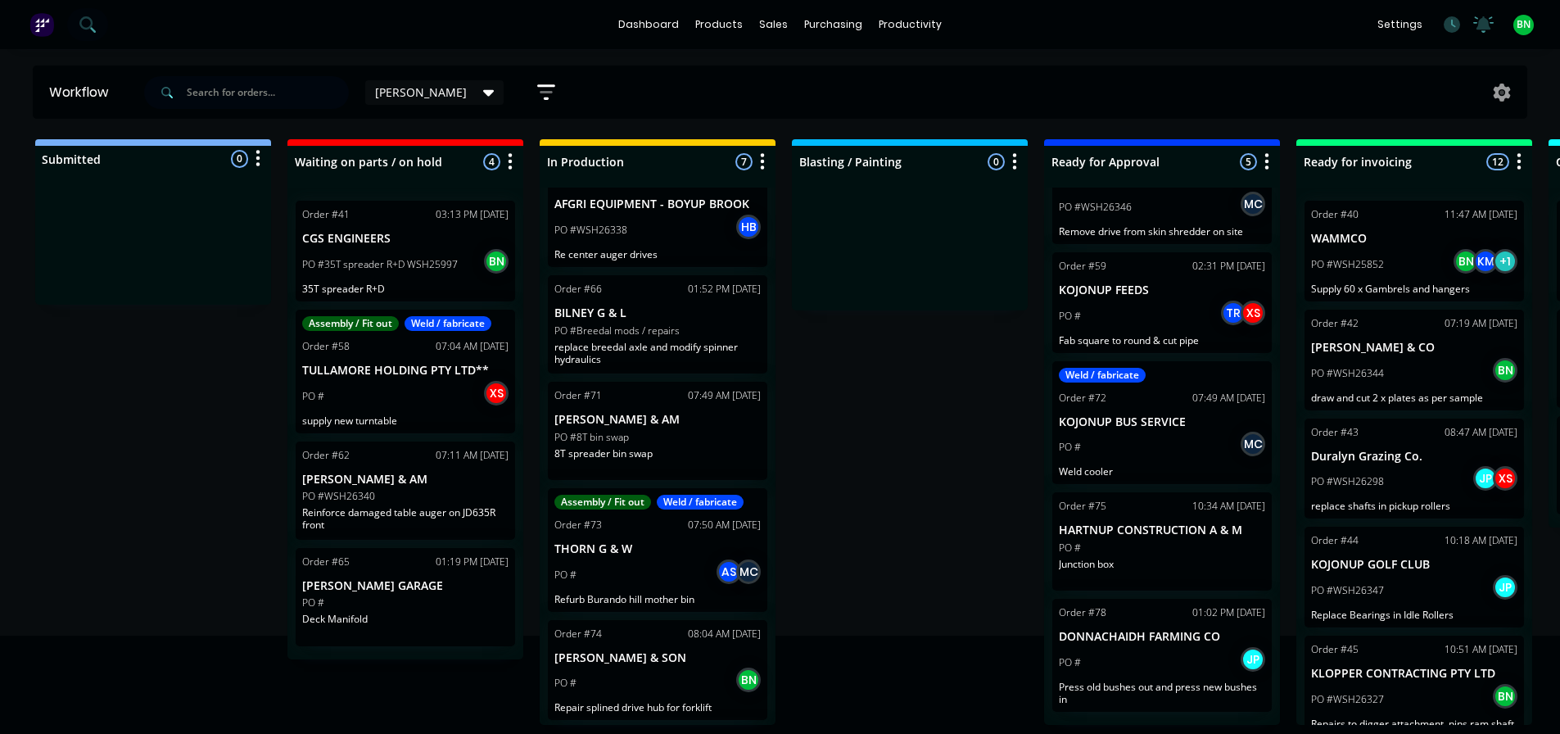
click at [707, 323] on div "PO #Breedal mods / repairs" at bounding box center [657, 330] width 206 height 15
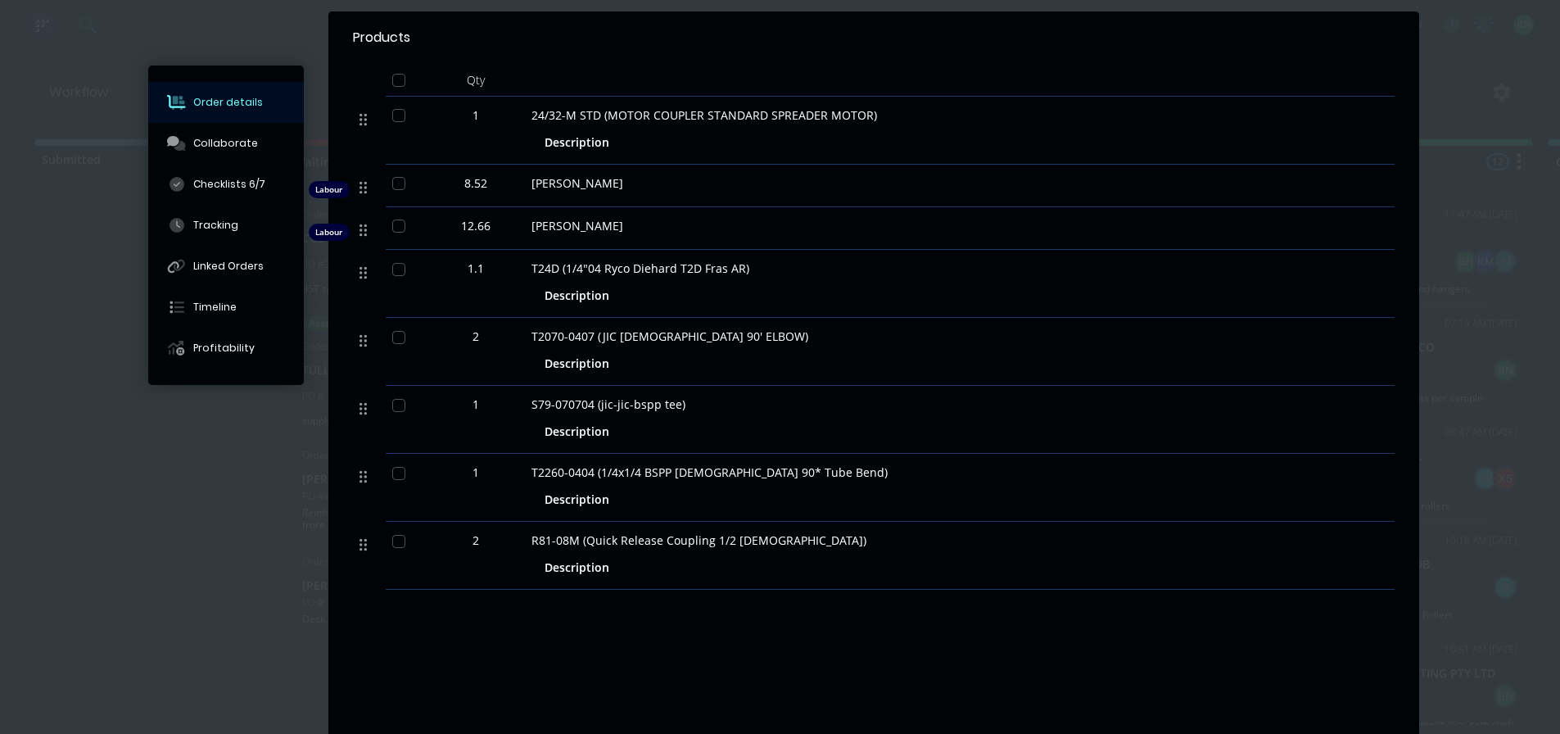
scroll to position [491, 0]
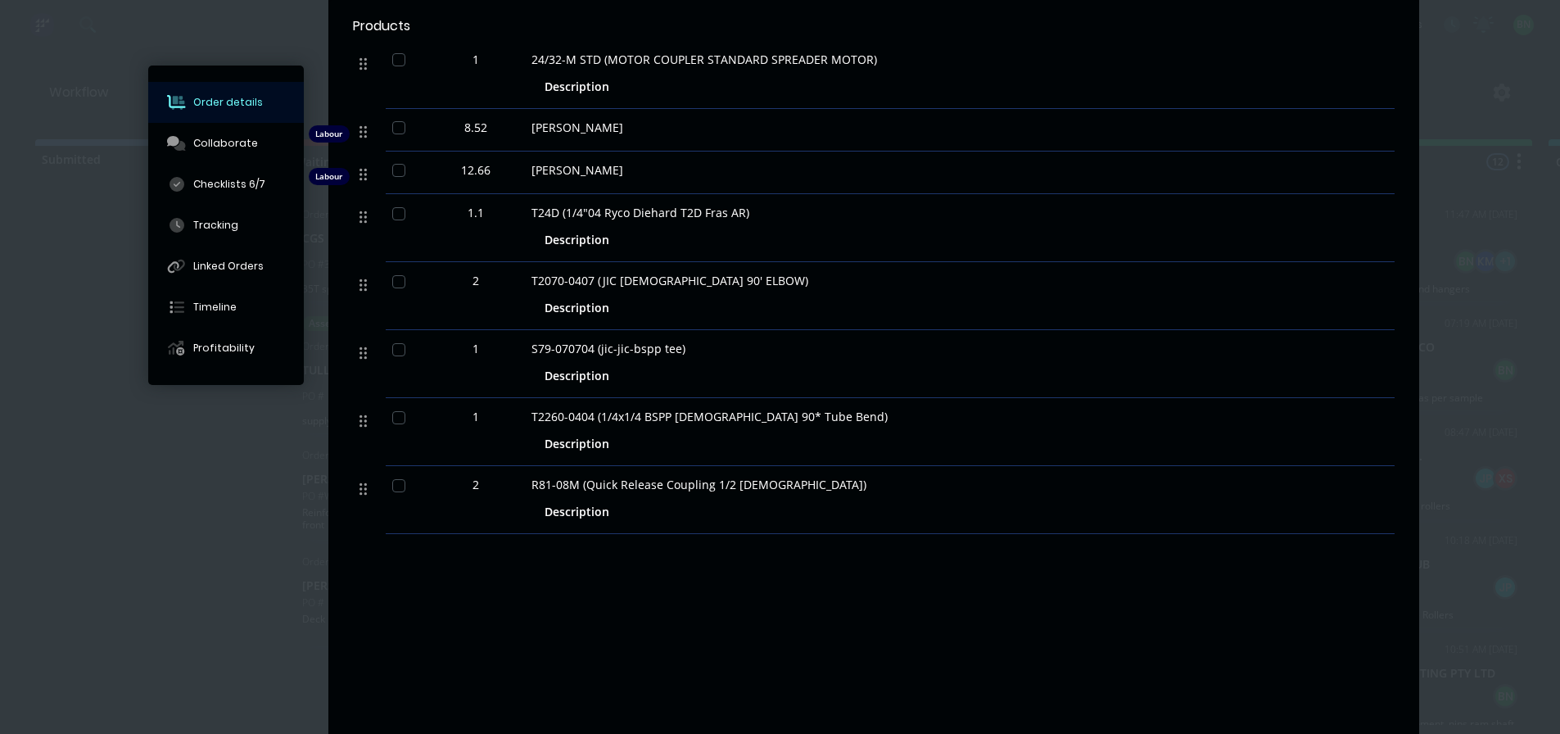
click at [890, 596] on div "Labour $3,177.00 Sub total $3,177.00 Margin $1,683.29 ( 52.98 %) Tax $317.70 To…" at bounding box center [874, 681] width 1042 height 190
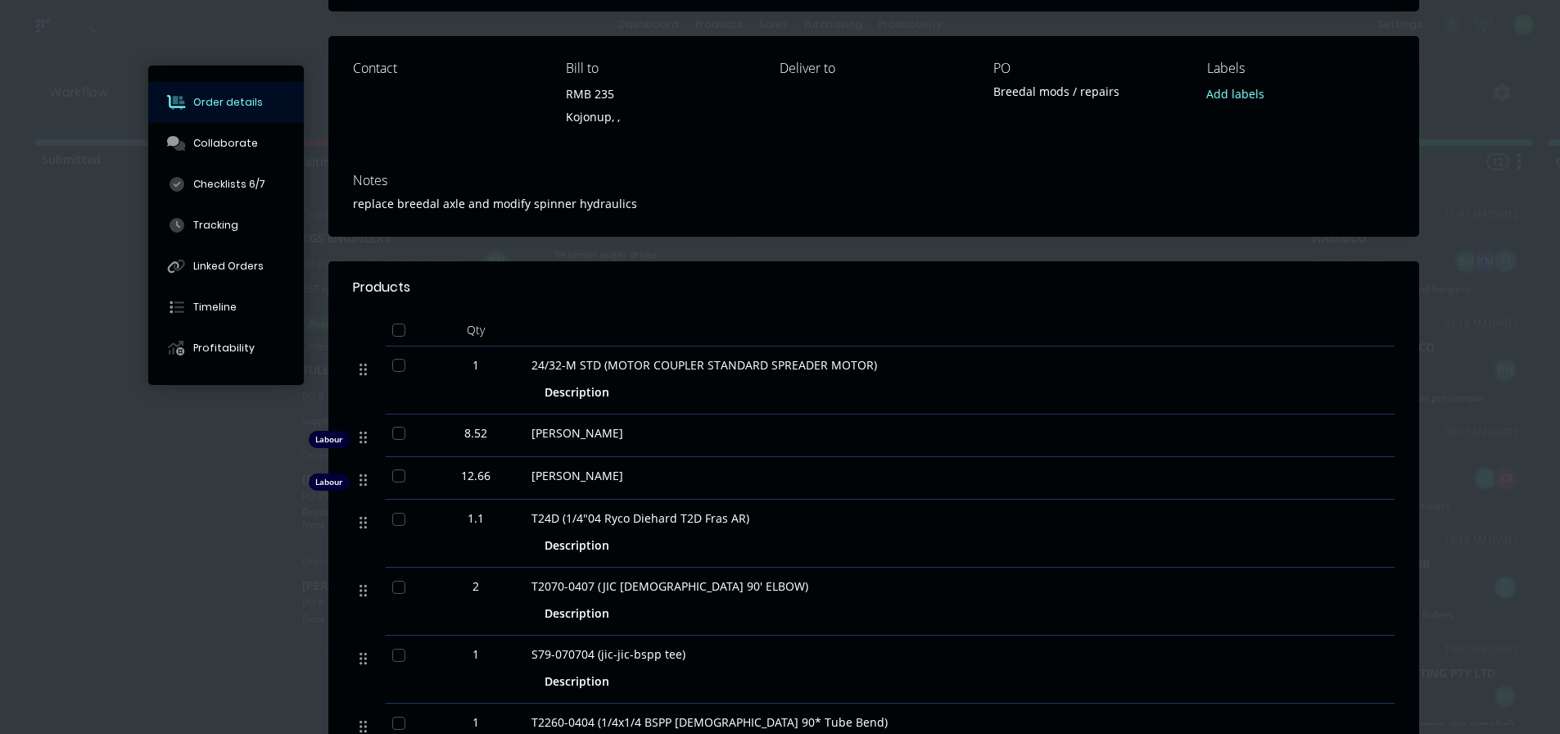
scroll to position [0, 0]
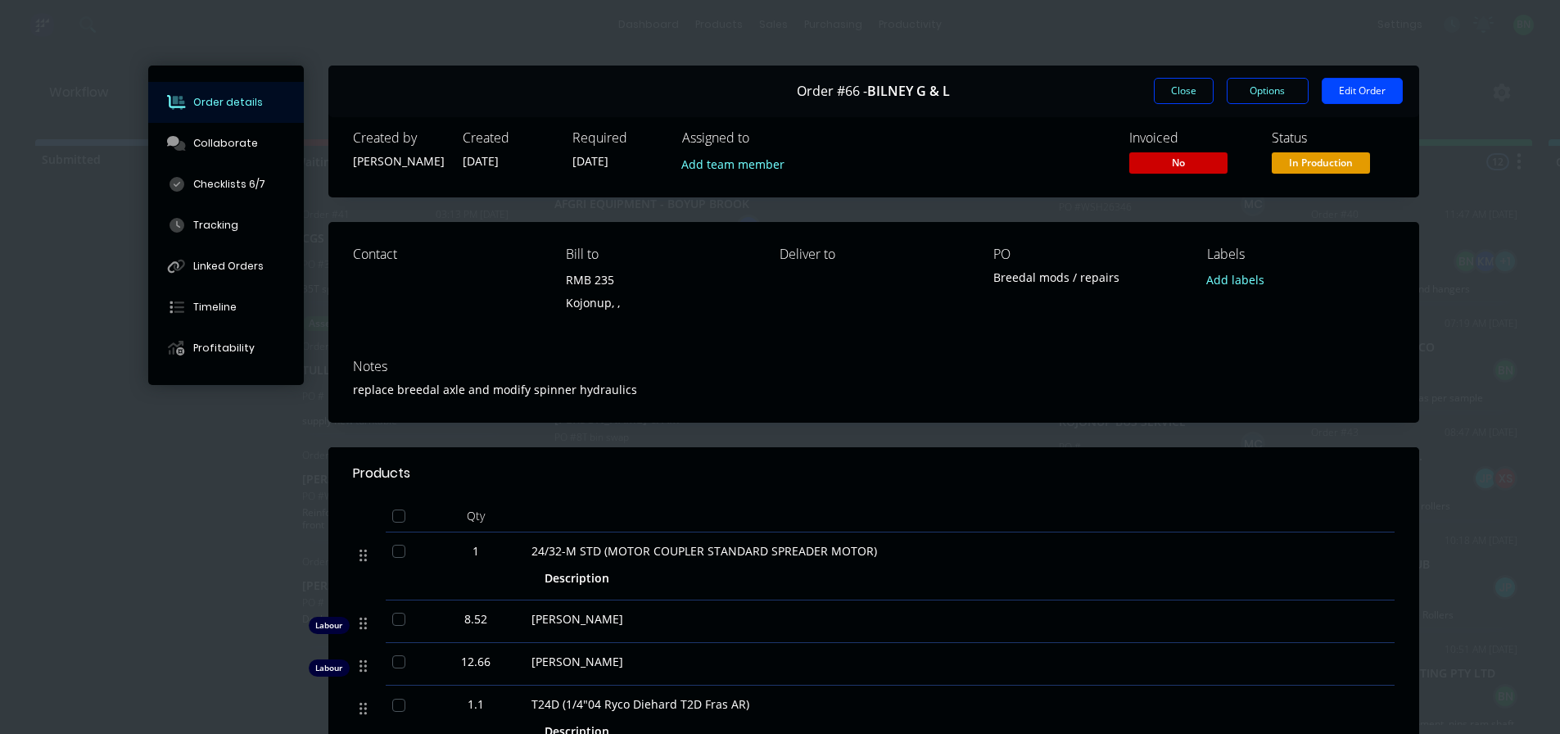
click at [1209, 361] on div "Notes" at bounding box center [874, 367] width 1042 height 16
click at [1154, 87] on button "Close" at bounding box center [1184, 91] width 60 height 26
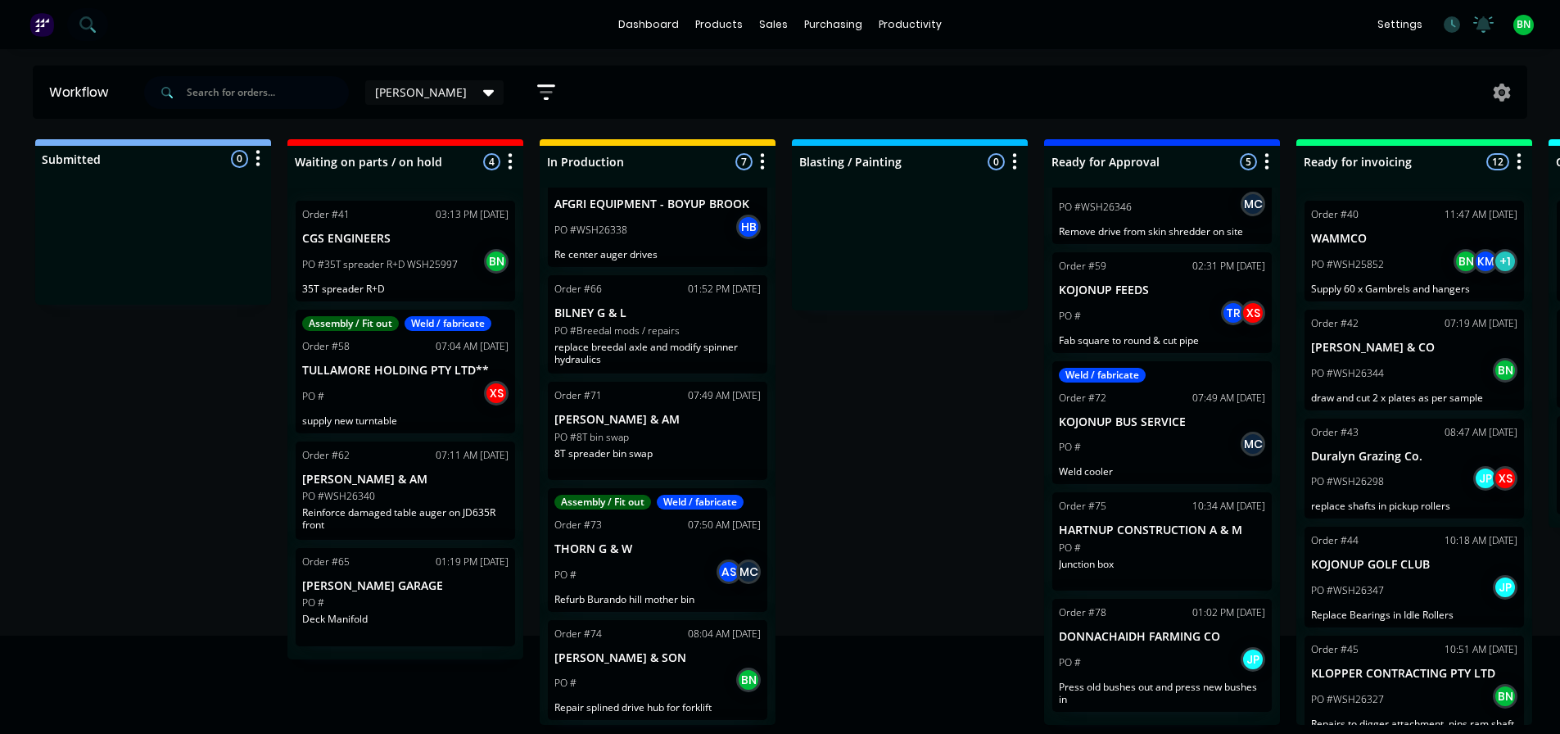
click at [941, 436] on div "Submitted 0 Status colour #273444 hex #273444 Save Cancel Summaries Total order…" at bounding box center [1116, 432] width 2256 height 586
click at [885, 405] on div "Submitted 0 Status colour #273444 hex #273444 Save Cancel Summaries Total order…" at bounding box center [1116, 432] width 2256 height 586
click at [845, 405] on div "Submitted 0 Status colour #273444 hex #273444 Save Cancel Summaries Total order…" at bounding box center [1116, 432] width 2256 height 586
click at [678, 354] on p "replace breedal axle and modify spinner hydraulics" at bounding box center [657, 353] width 206 height 25
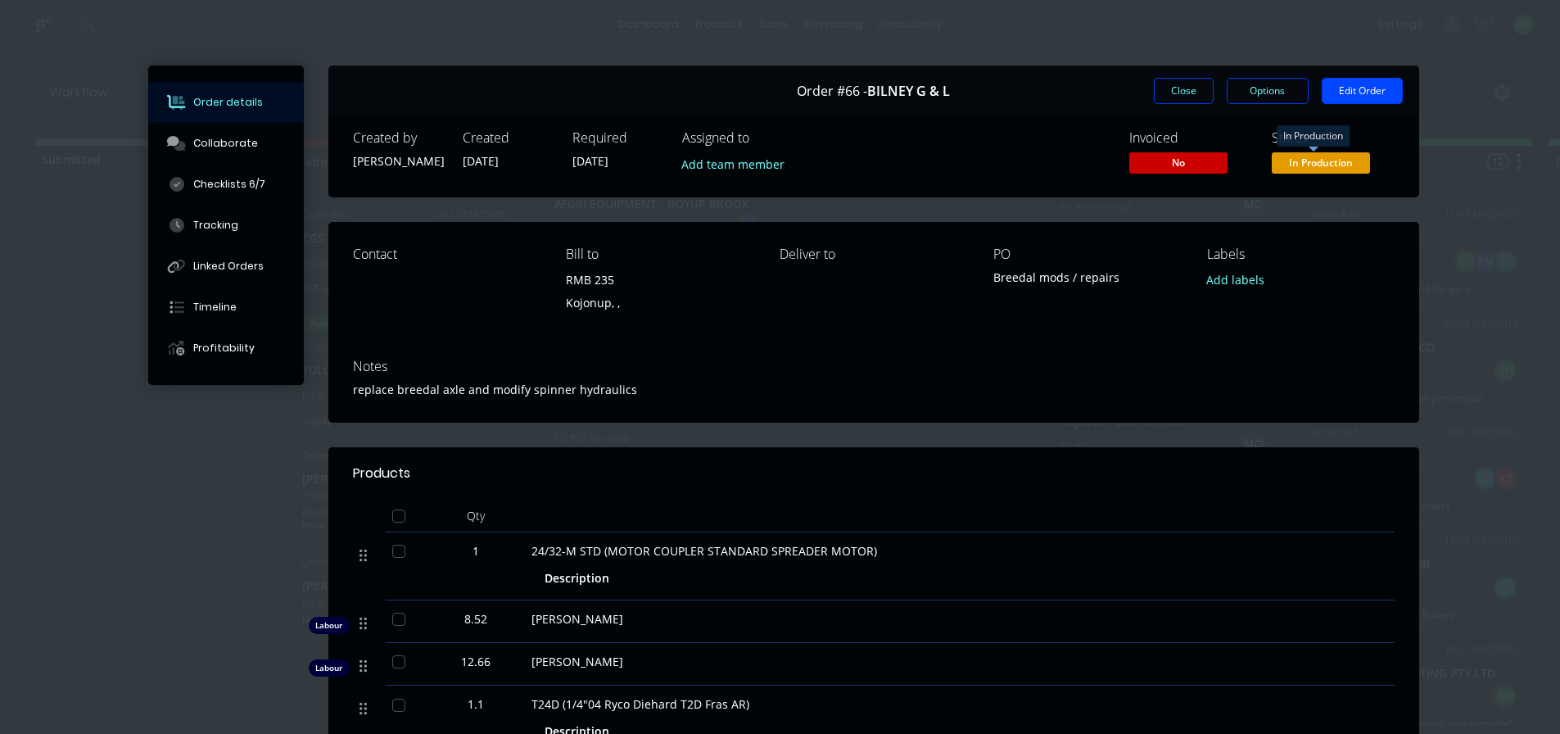
click at [1309, 161] on span "In Production" at bounding box center [1321, 162] width 98 height 20
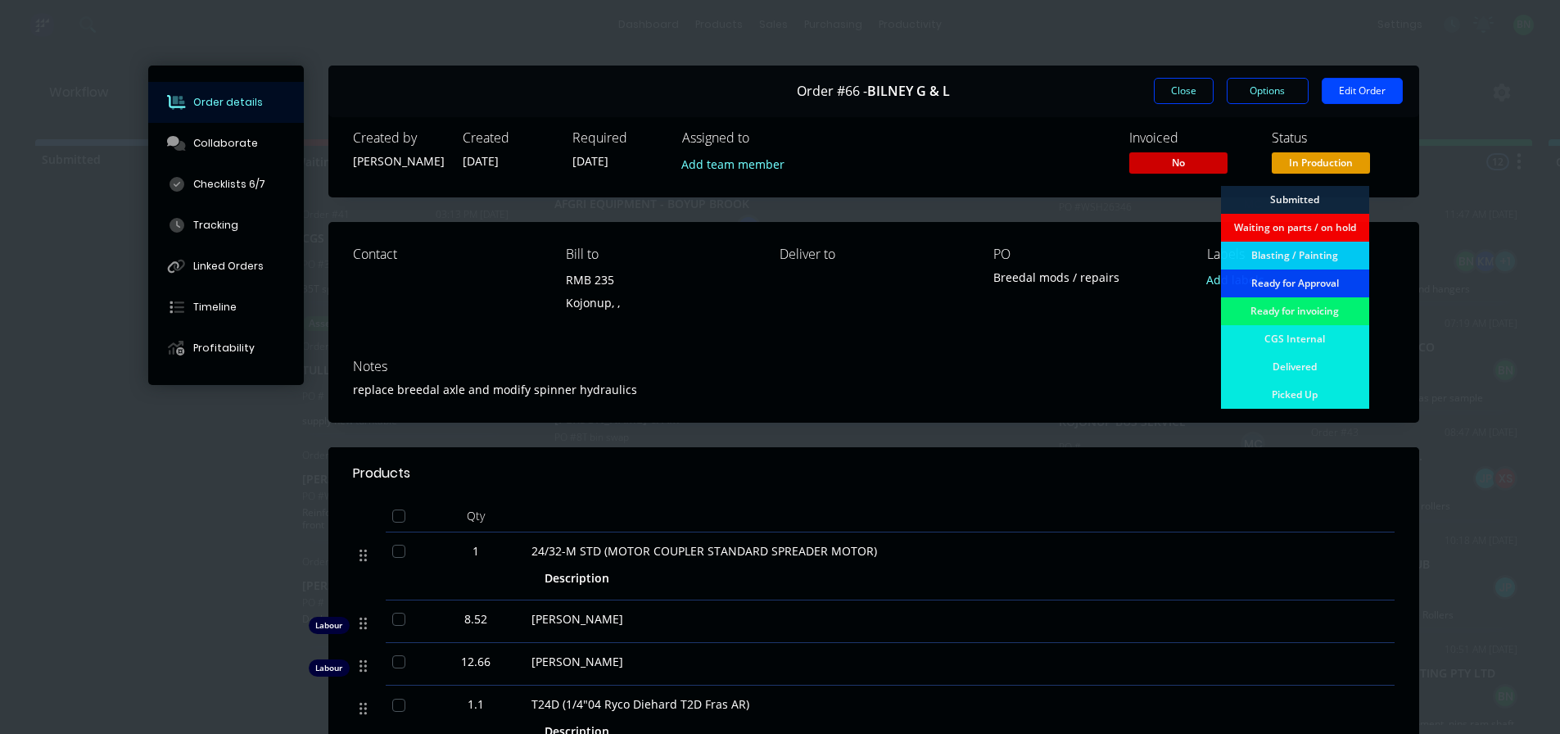
click at [1131, 359] on div "Notes" at bounding box center [874, 367] width 1042 height 16
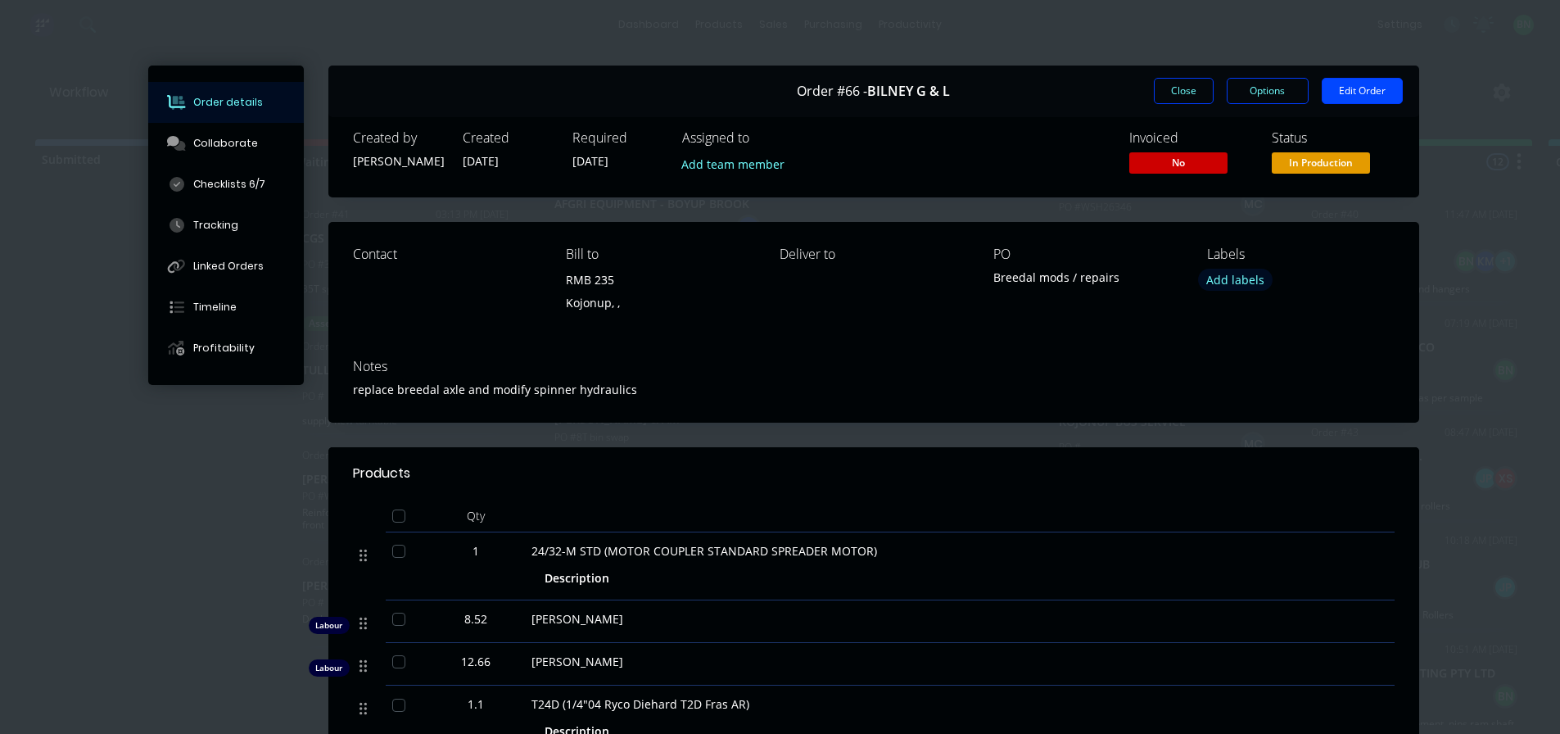
click at [1231, 281] on button "Add labels" at bounding box center [1235, 280] width 75 height 22
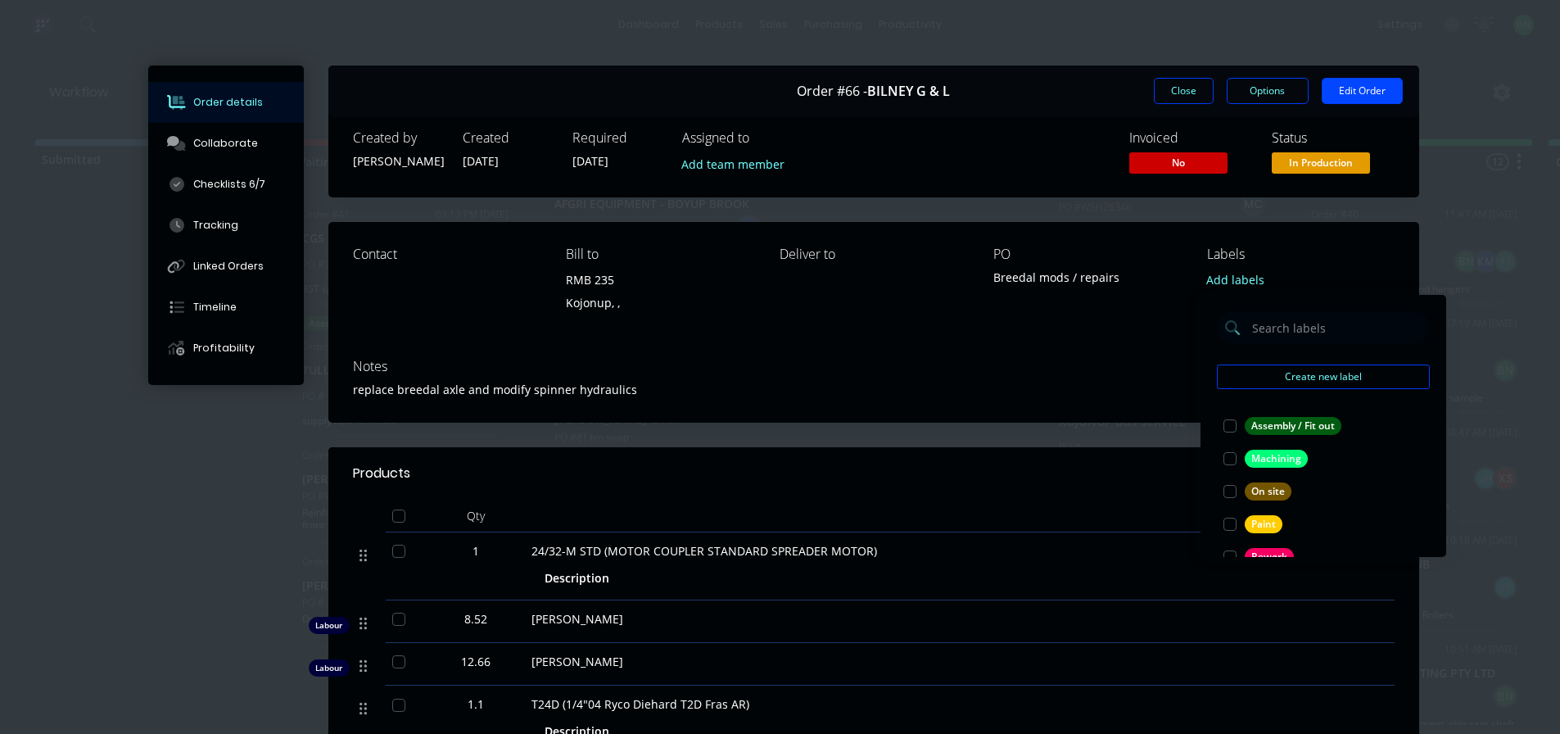
click at [1094, 337] on div "Contact Bill to RMB 235 Kojonup, , Deliver to PO Breedal mods / repairs Labels …" at bounding box center [873, 284] width 1091 height 124
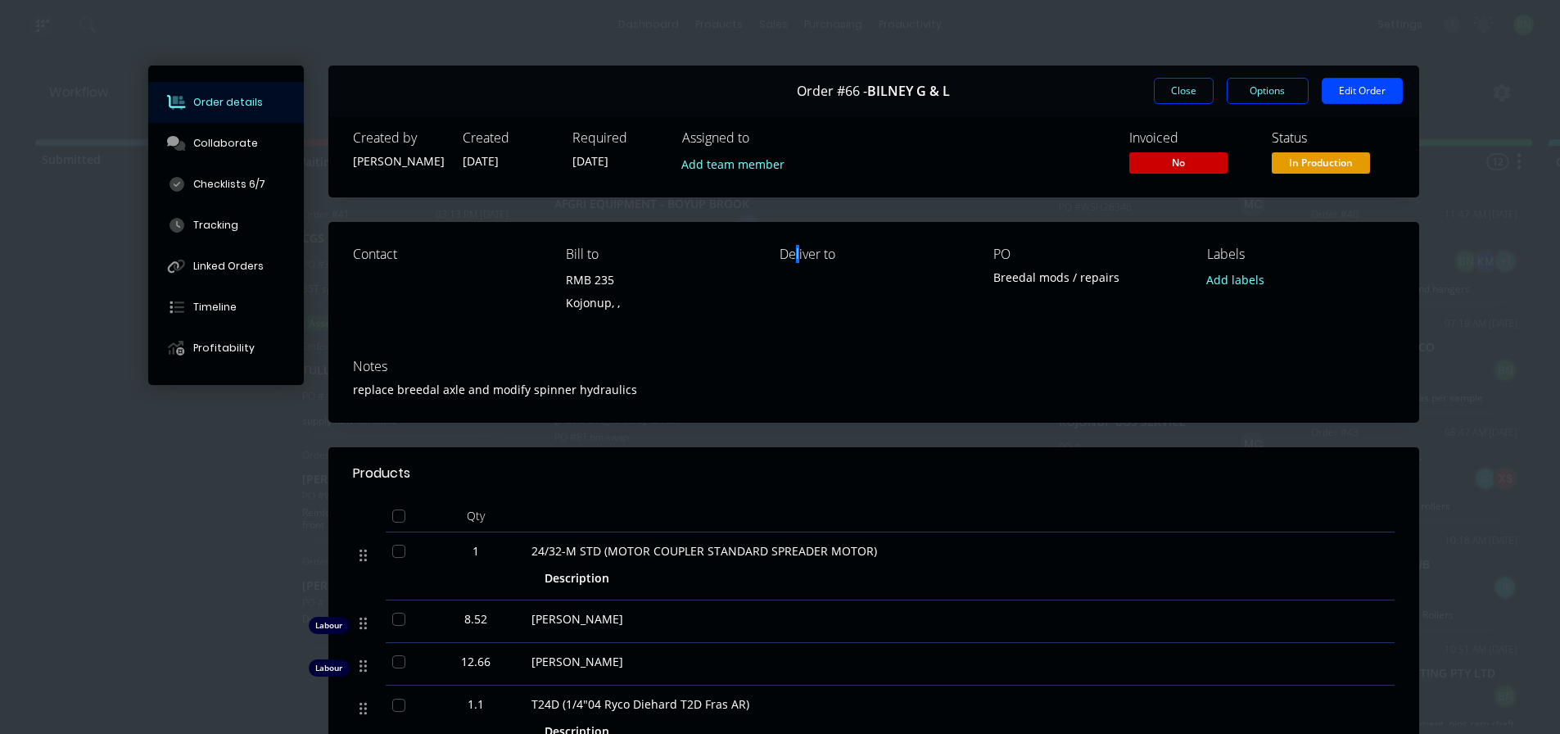
drag, startPoint x: 788, startPoint y: 300, endPoint x: 794, endPoint y: 308, distance: 10.0
click at [794, 308] on div "Deliver to" at bounding box center [874, 283] width 188 height 75
drag, startPoint x: 806, startPoint y: 261, endPoint x: 831, endPoint y: 296, distance: 43.4
click at [819, 292] on div "Deliver to" at bounding box center [874, 283] width 188 height 75
drag, startPoint x: 771, startPoint y: 330, endPoint x: 725, endPoint y: 337, distance: 47.1
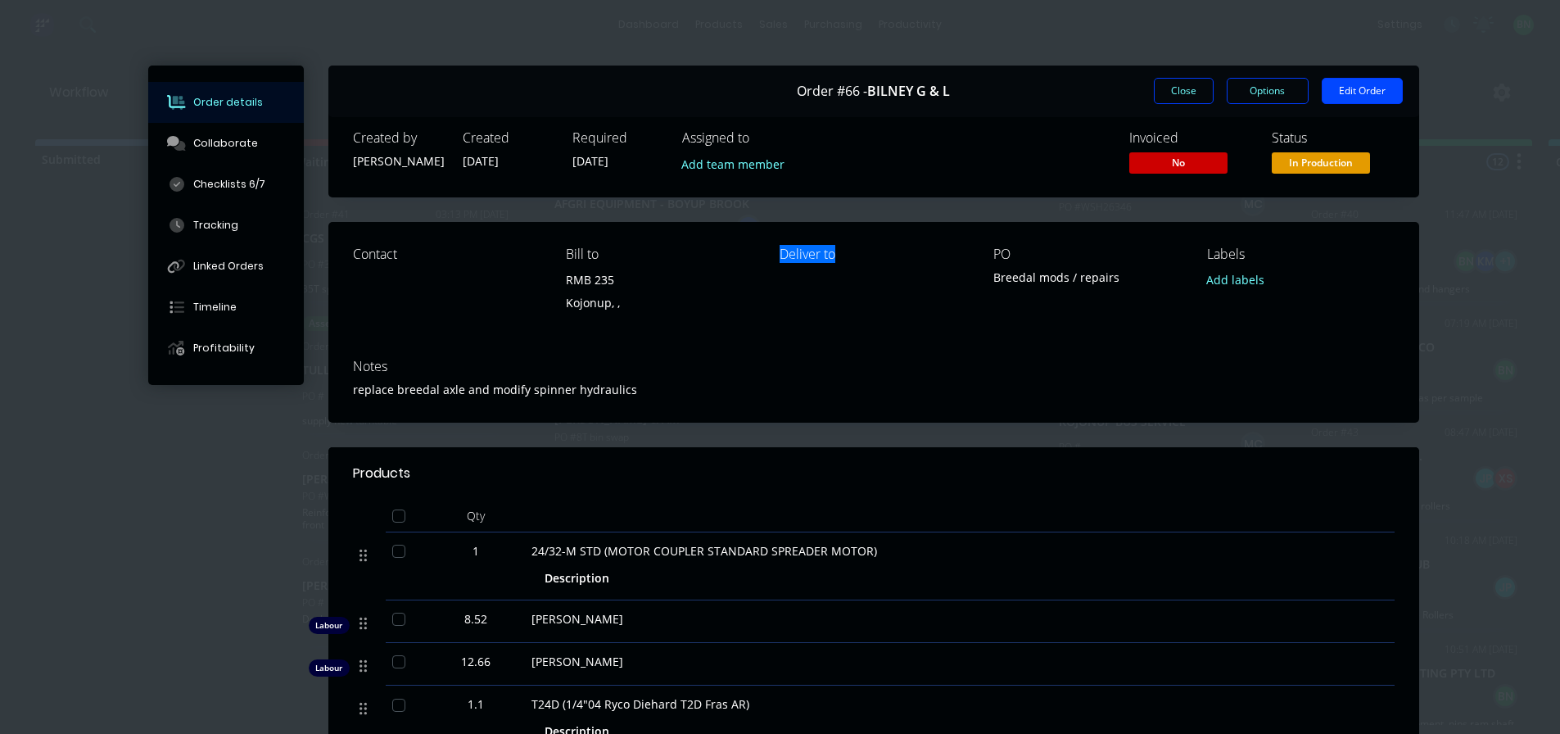
click at [743, 336] on div "Contact Bill to RMB 235 Kojonup, , Deliver to PO Breedal mods / repairs Labels …" at bounding box center [873, 284] width 1091 height 124
click at [841, 276] on div "Deliver to" at bounding box center [874, 283] width 188 height 75
click at [816, 249] on div "Deliver to" at bounding box center [874, 254] width 188 height 16
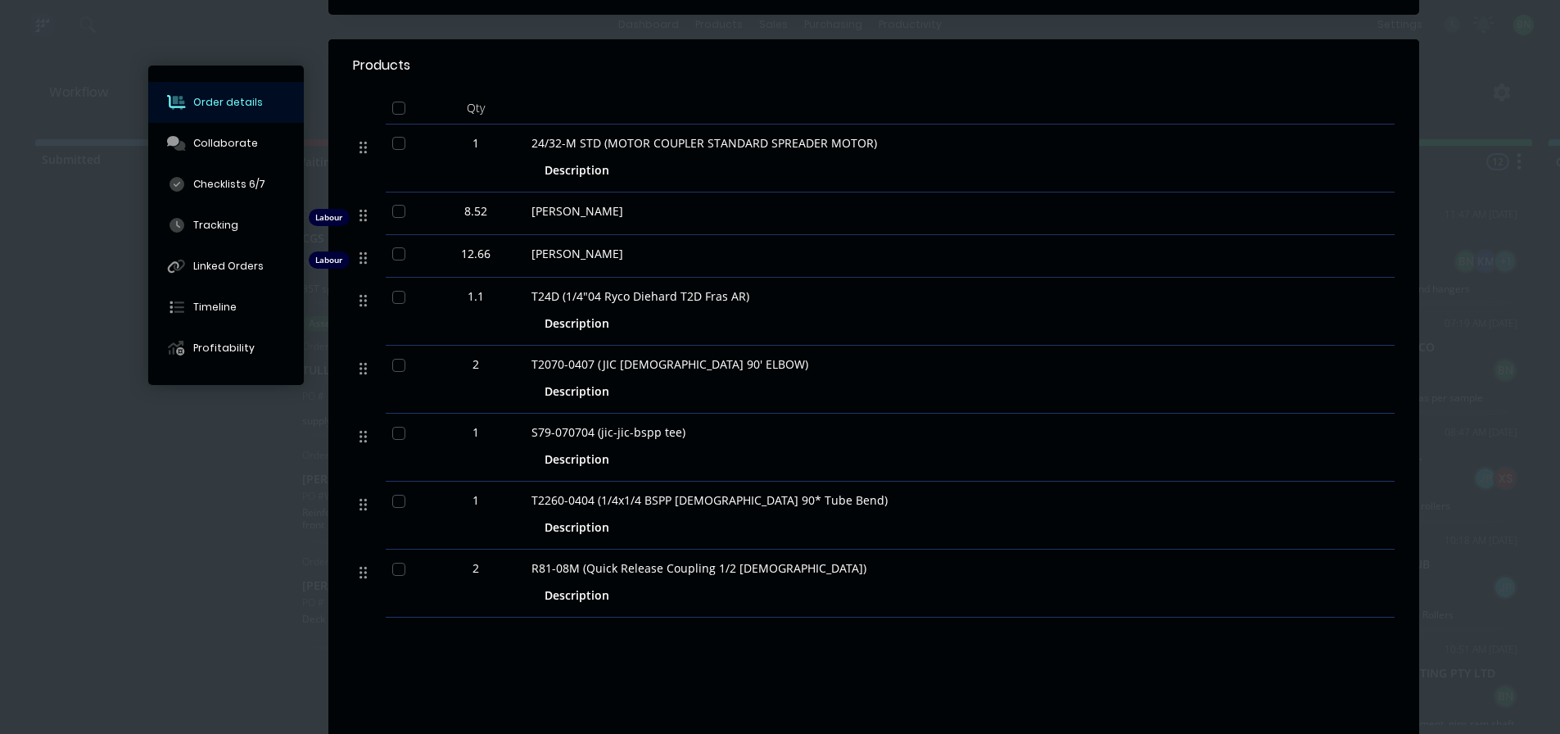
scroll to position [409, 0]
click at [554, 255] on span "[PERSON_NAME]" at bounding box center [577, 252] width 92 height 16
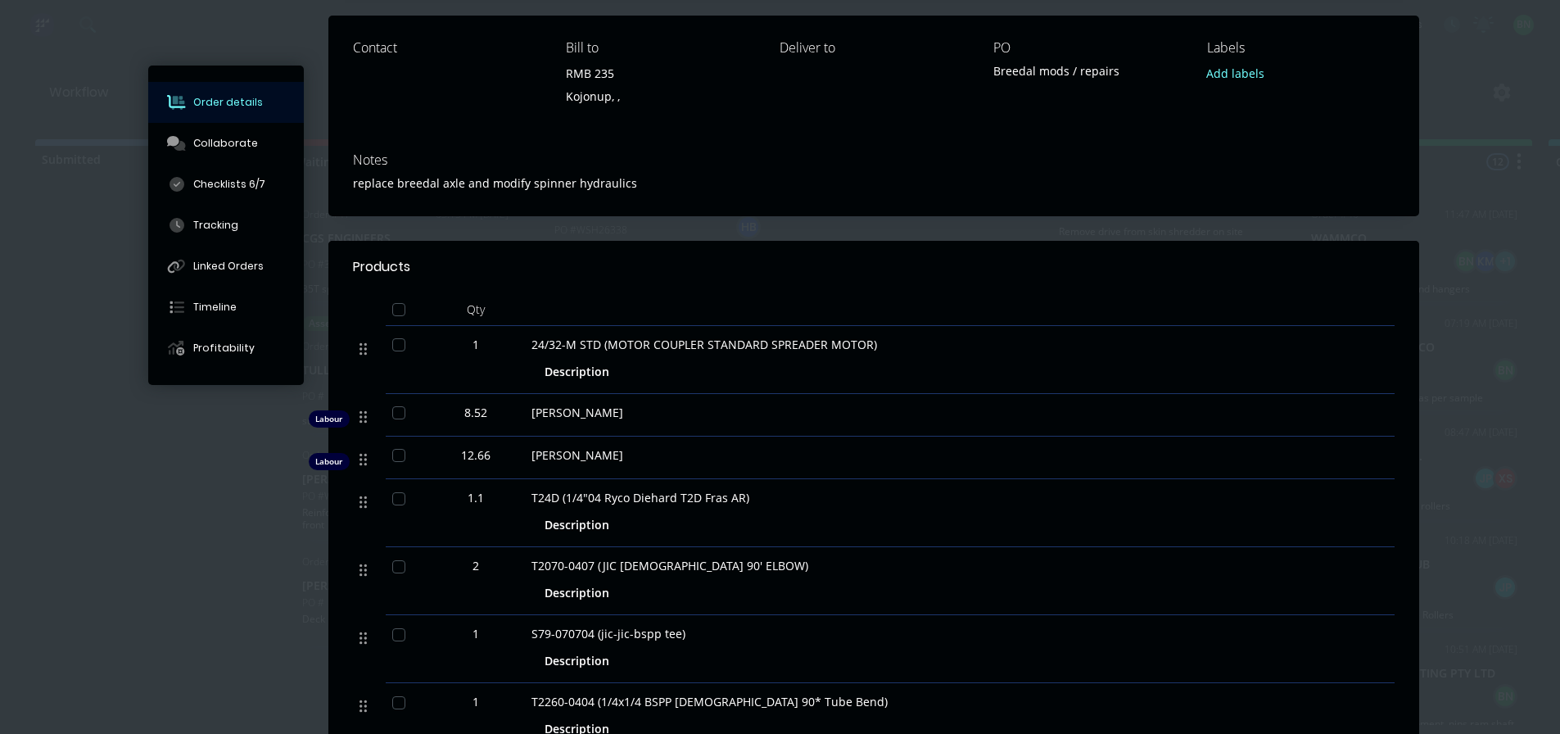
scroll to position [164, 0]
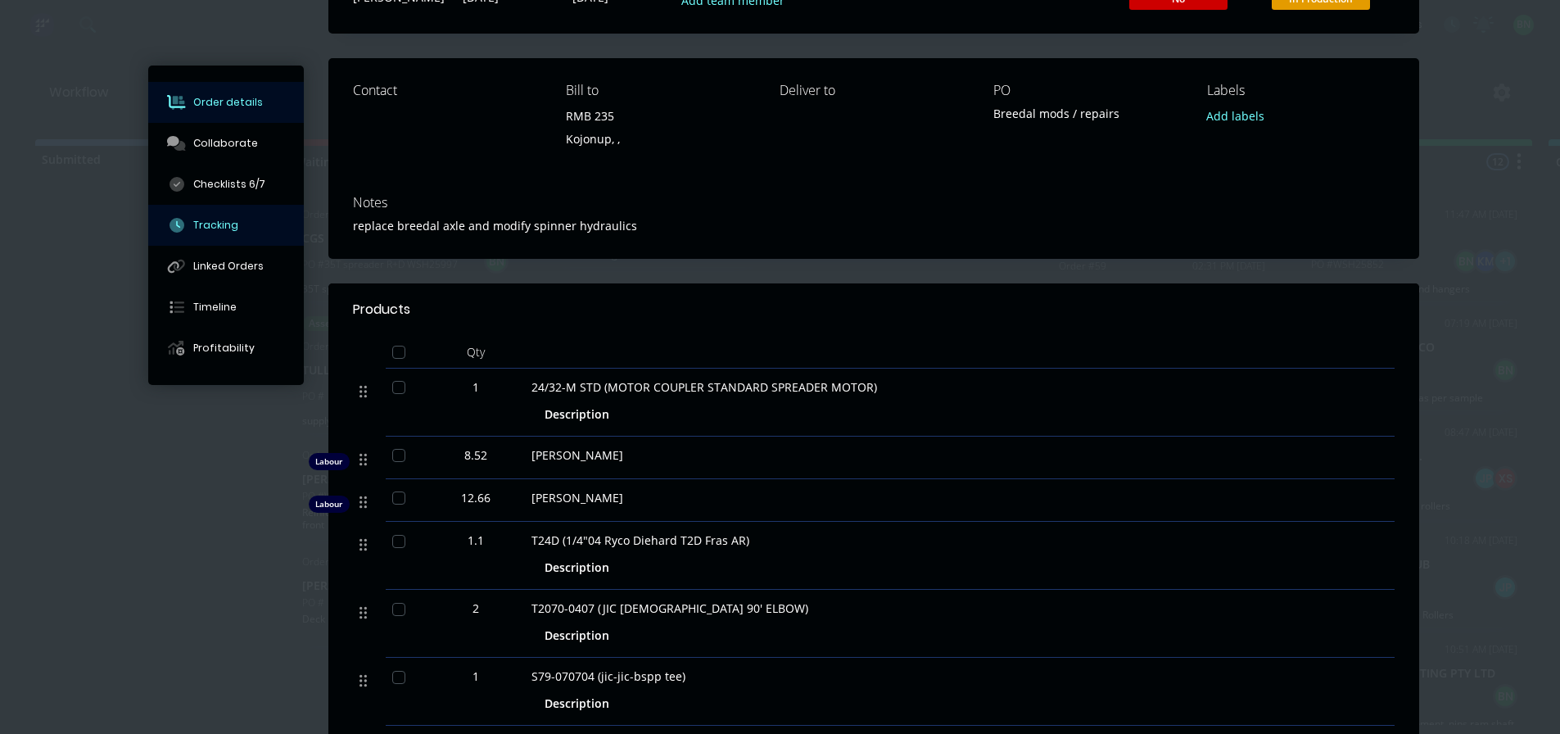
click at [203, 221] on div "Tracking" at bounding box center [215, 225] width 45 height 15
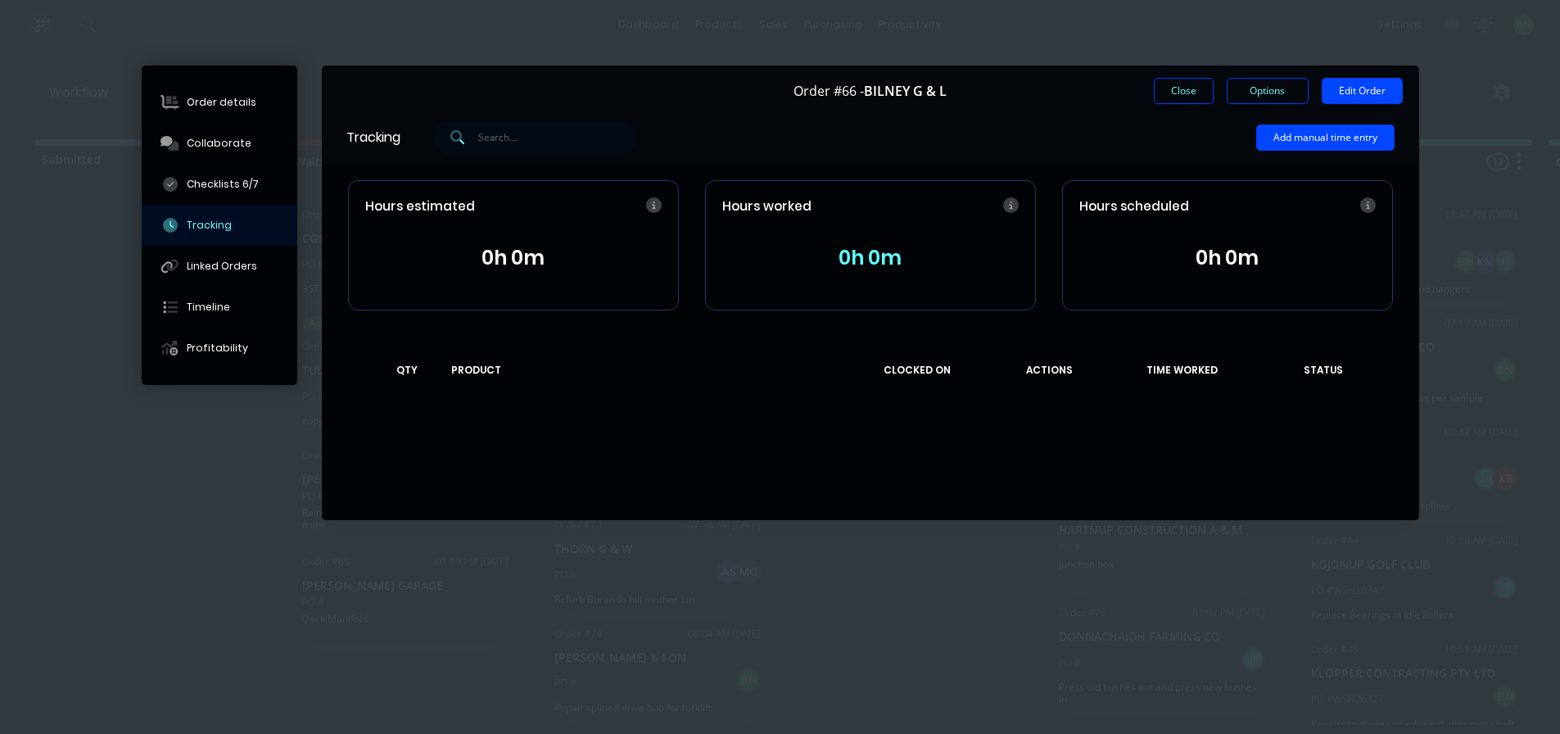
click at [850, 260] on button "0h 0m" at bounding box center [870, 257] width 296 height 31
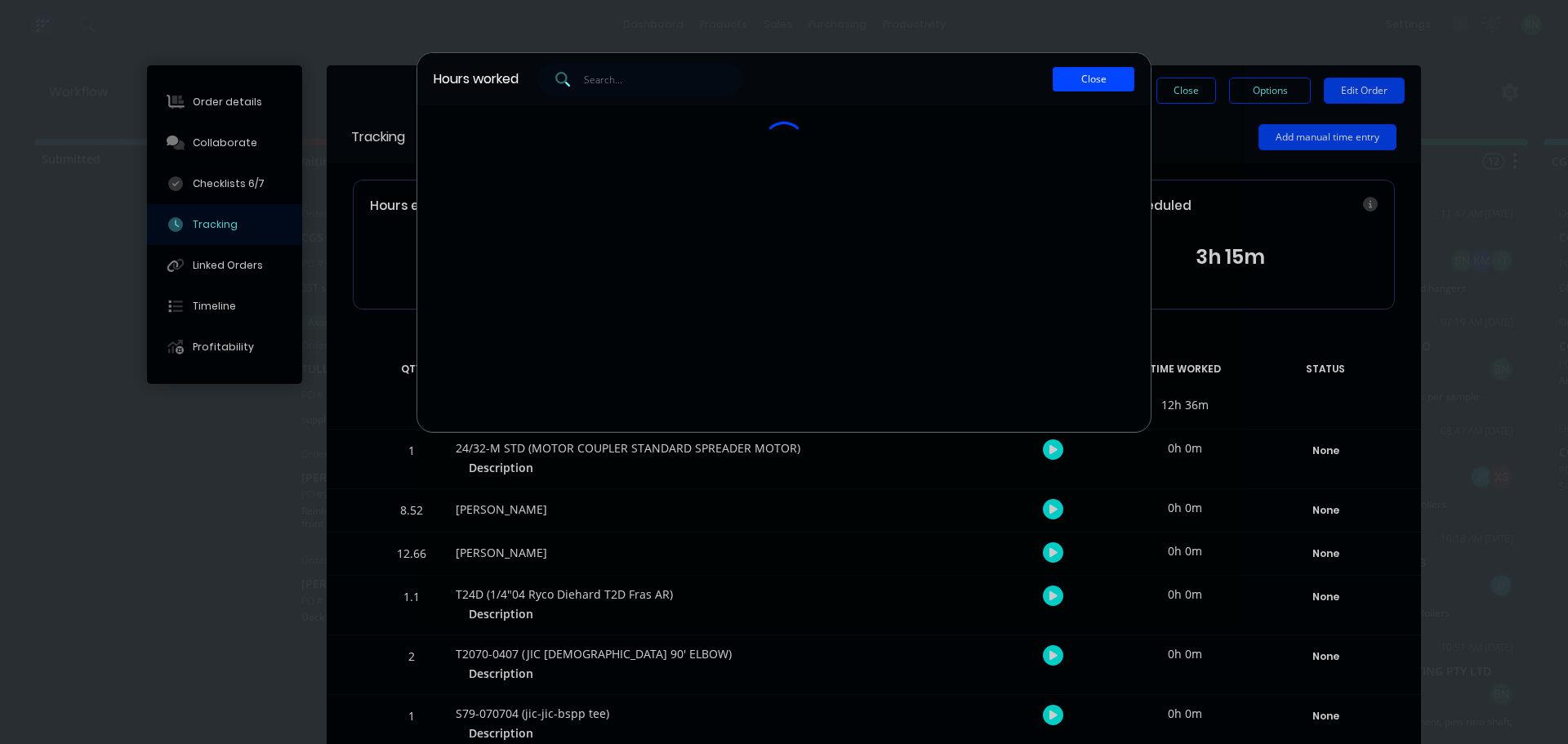
click at [1089, 75] on button "Close" at bounding box center [1094, 79] width 82 height 25
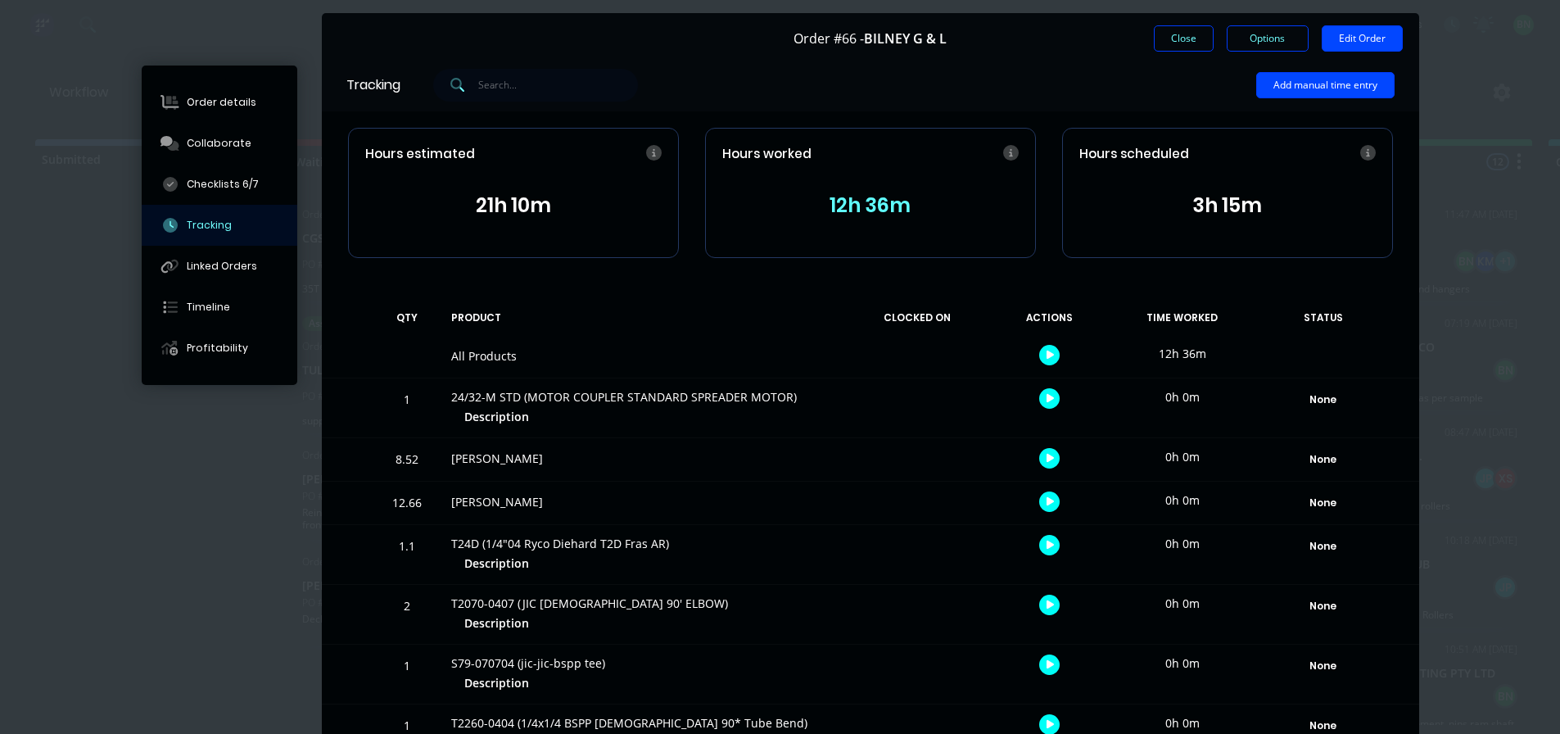
scroll to position [47, 0]
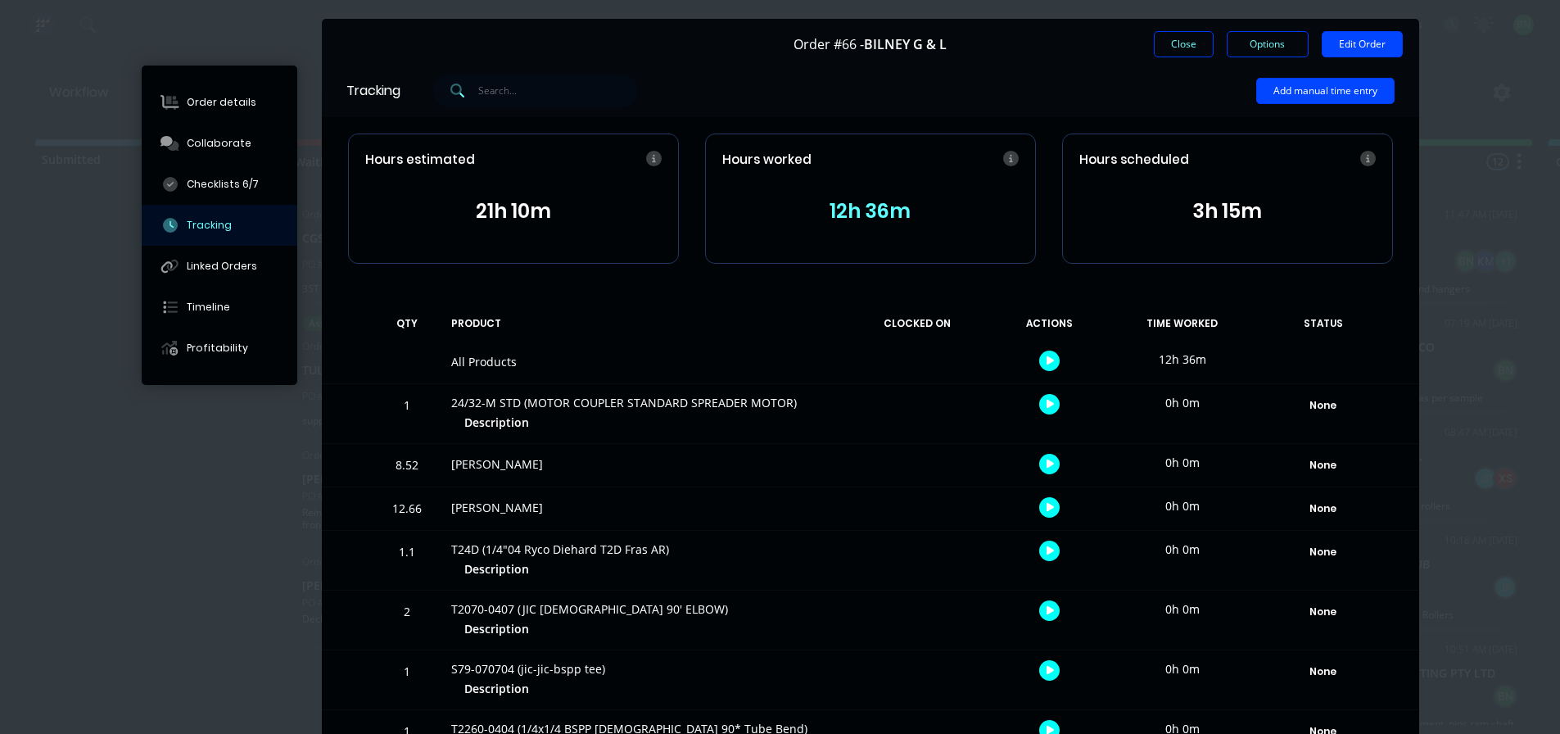
click at [855, 220] on button "12h 36m" at bounding box center [870, 211] width 296 height 31
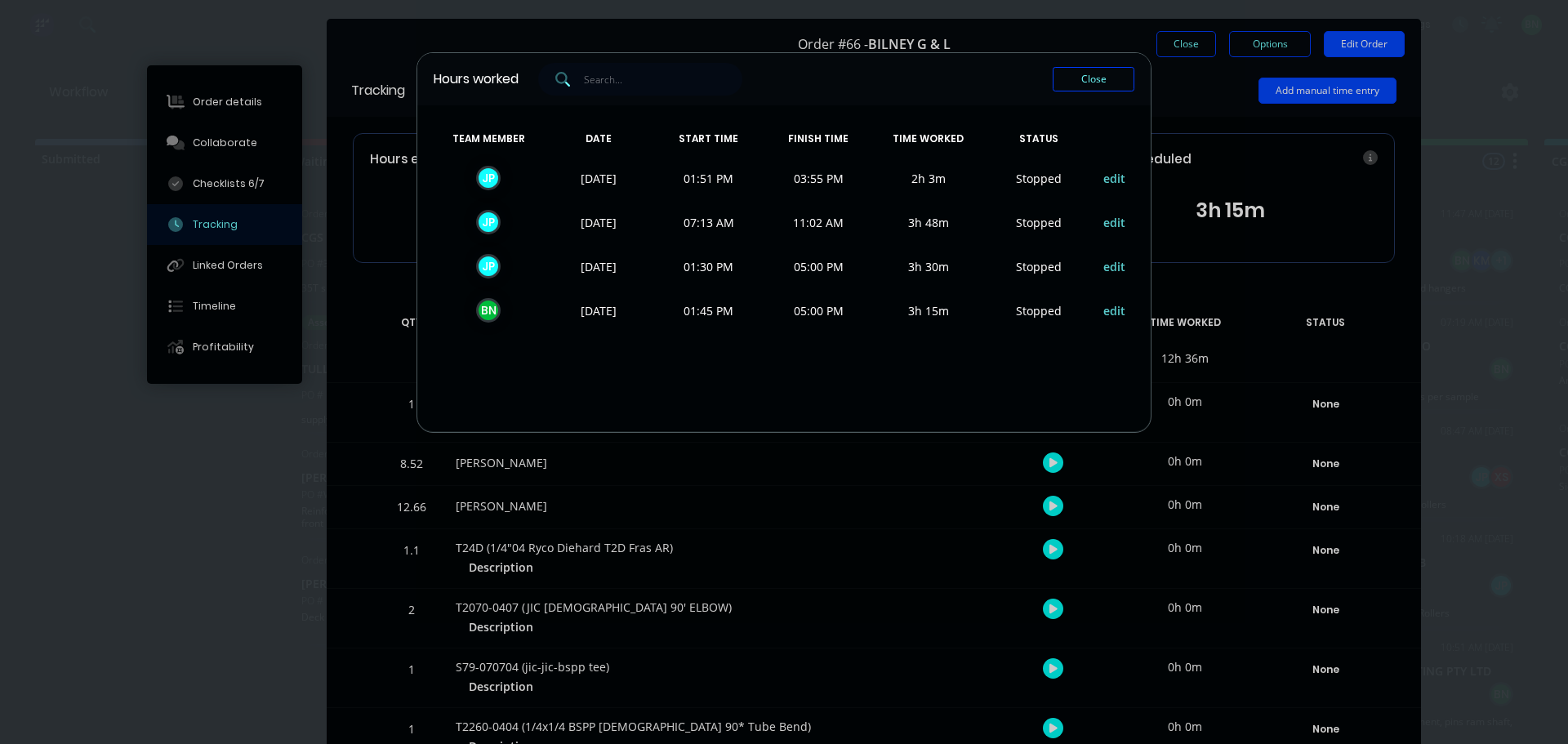
click at [1029, 176] on span "S topped" at bounding box center [1038, 178] width 111 height 25
click at [882, 179] on span "2h 3m" at bounding box center [929, 178] width 111 height 25
drag, startPoint x: 615, startPoint y: 321, endPoint x: 723, endPoint y: 310, distance: 108.6
click at [619, 320] on span "[DATE]" at bounding box center [598, 310] width 111 height 25
drag, startPoint x: 869, startPoint y: 322, endPoint x: 940, endPoint y: 295, distance: 76.0
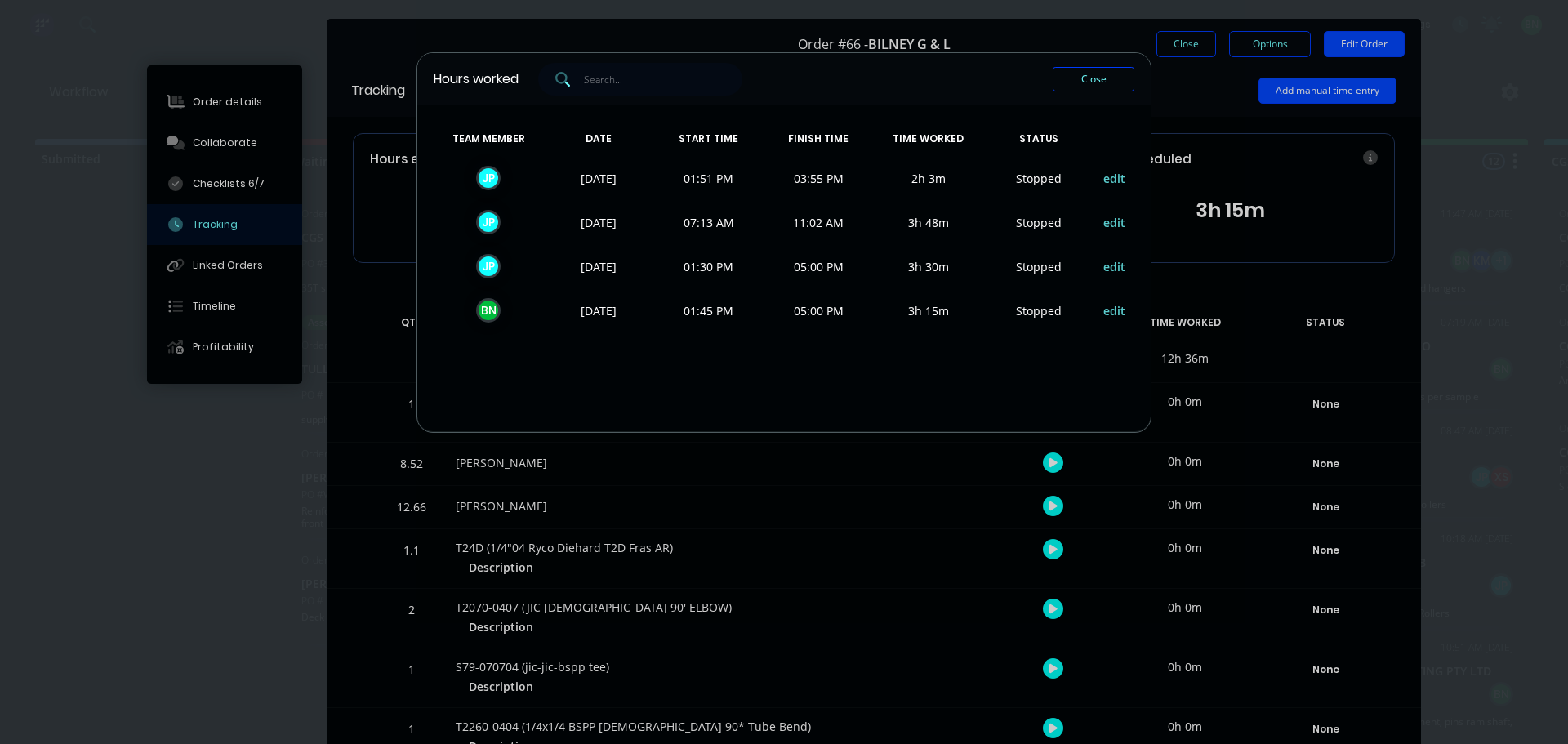
click at [870, 322] on span "05:00 PM" at bounding box center [819, 310] width 111 height 25
click at [1072, 86] on button "Close" at bounding box center [1094, 79] width 82 height 25
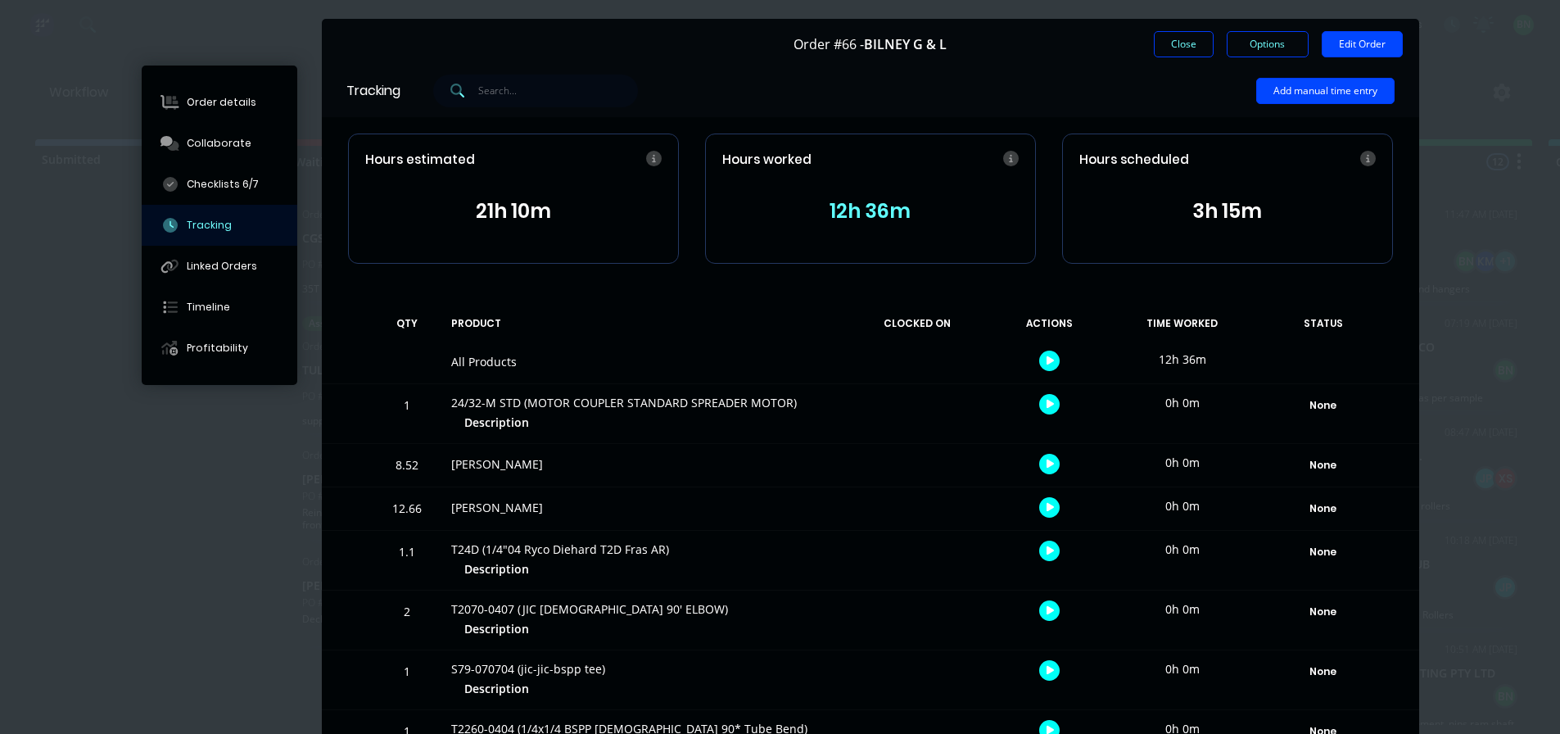
scroll to position [129, 0]
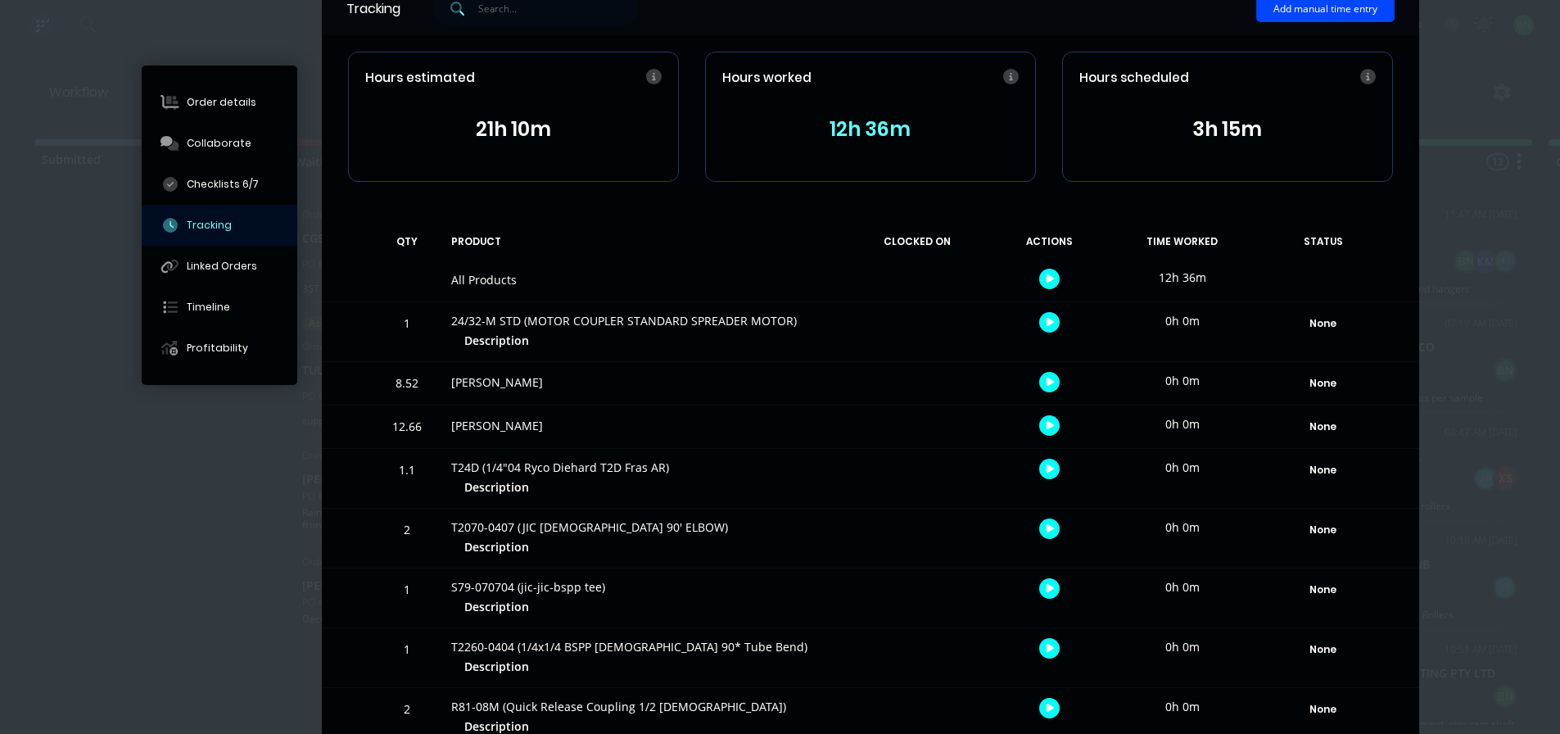
click at [508, 383] on div "[PERSON_NAME]" at bounding box center [643, 381] width 385 height 17
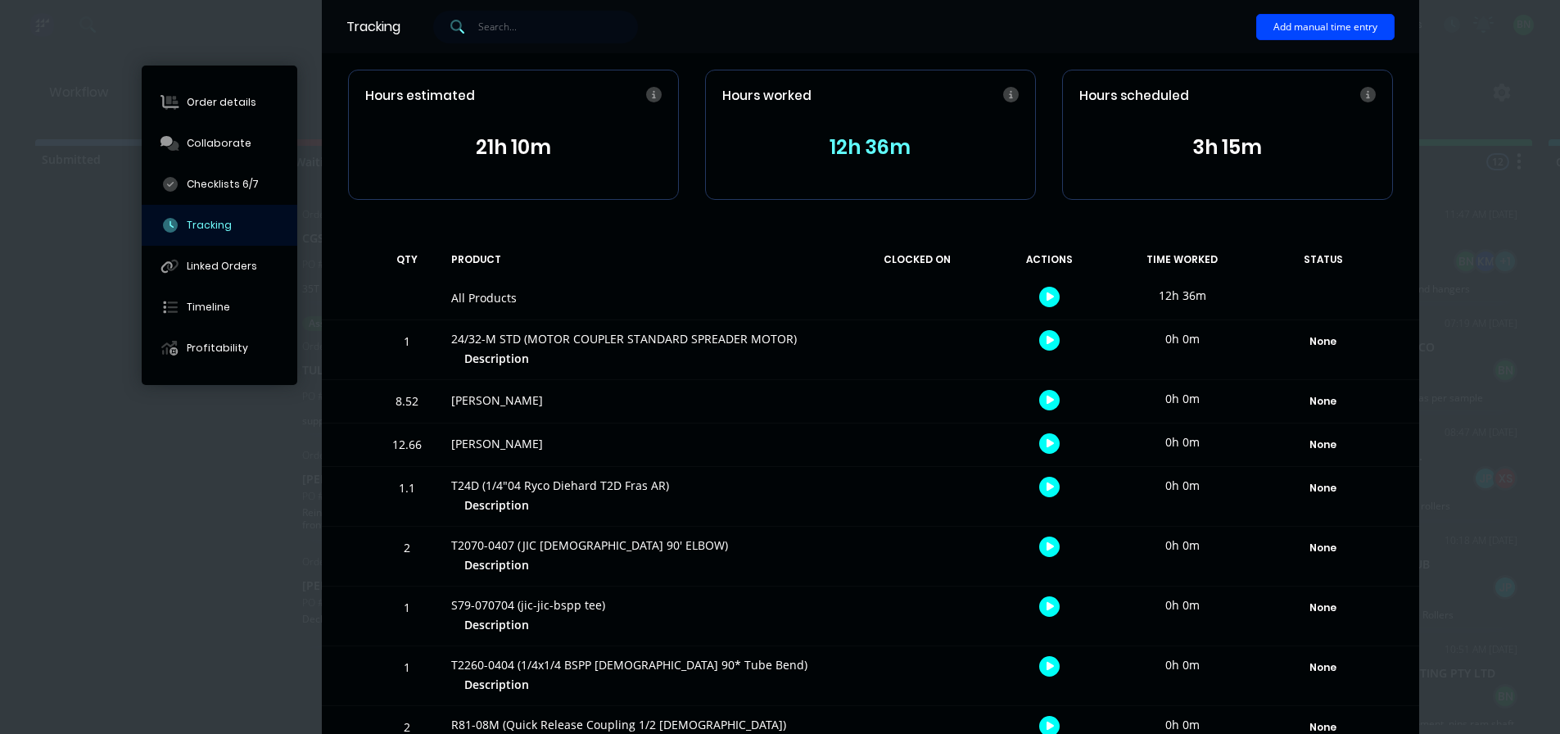
scroll to position [0, 0]
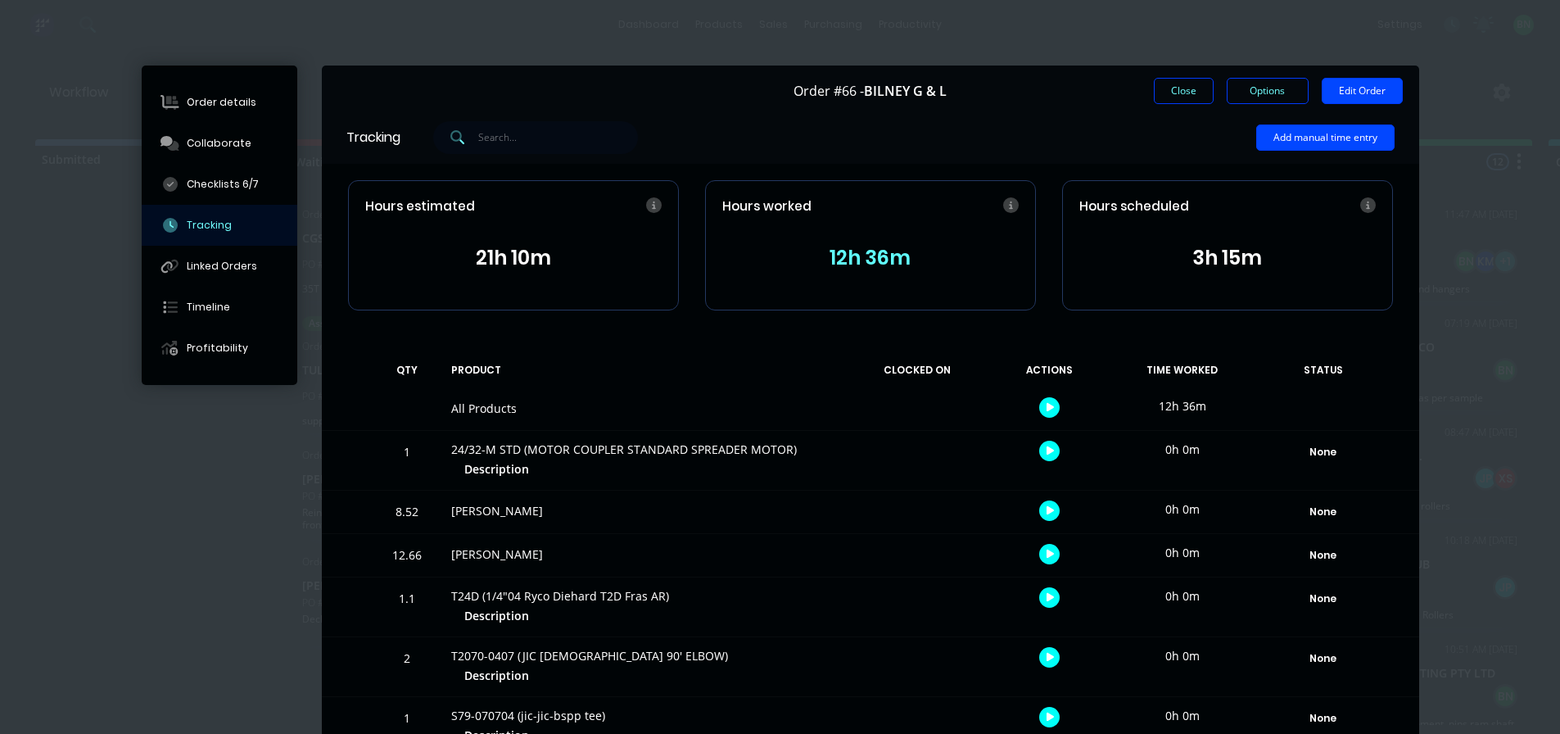
click at [478, 510] on div "[PERSON_NAME]" at bounding box center [643, 510] width 385 height 17
click at [202, 310] on div "Timeline" at bounding box center [208, 307] width 43 height 15
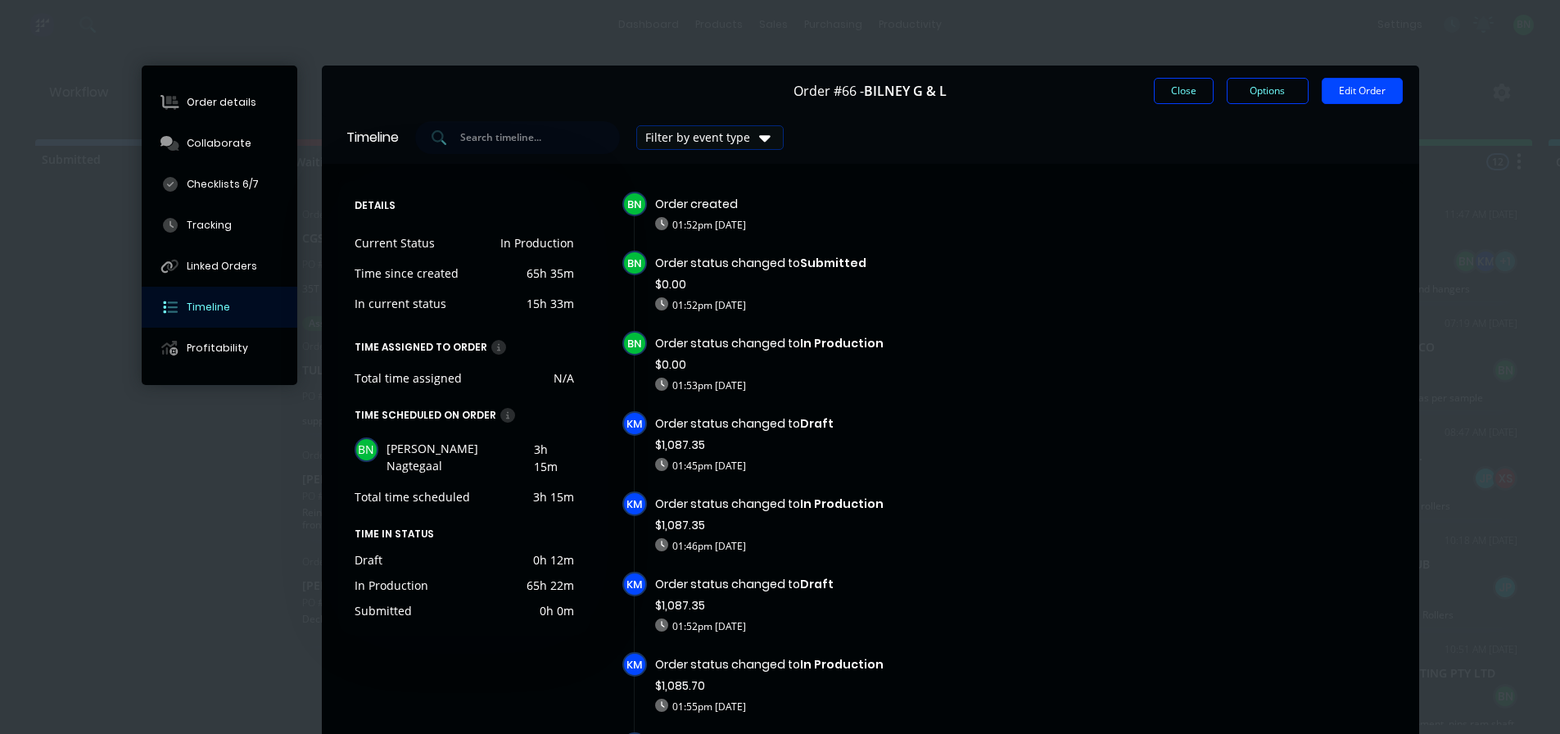
drag, startPoint x: 1081, startPoint y: 418, endPoint x: 1093, endPoint y: 410, distance: 14.8
click at [1093, 410] on div "BN Order created 01:52pm [DATE] BN Order status changed to Submitted $0.00 01:5…" at bounding box center [1012, 643] width 780 height 902
click at [1160, 91] on button "Close" at bounding box center [1184, 91] width 60 height 26
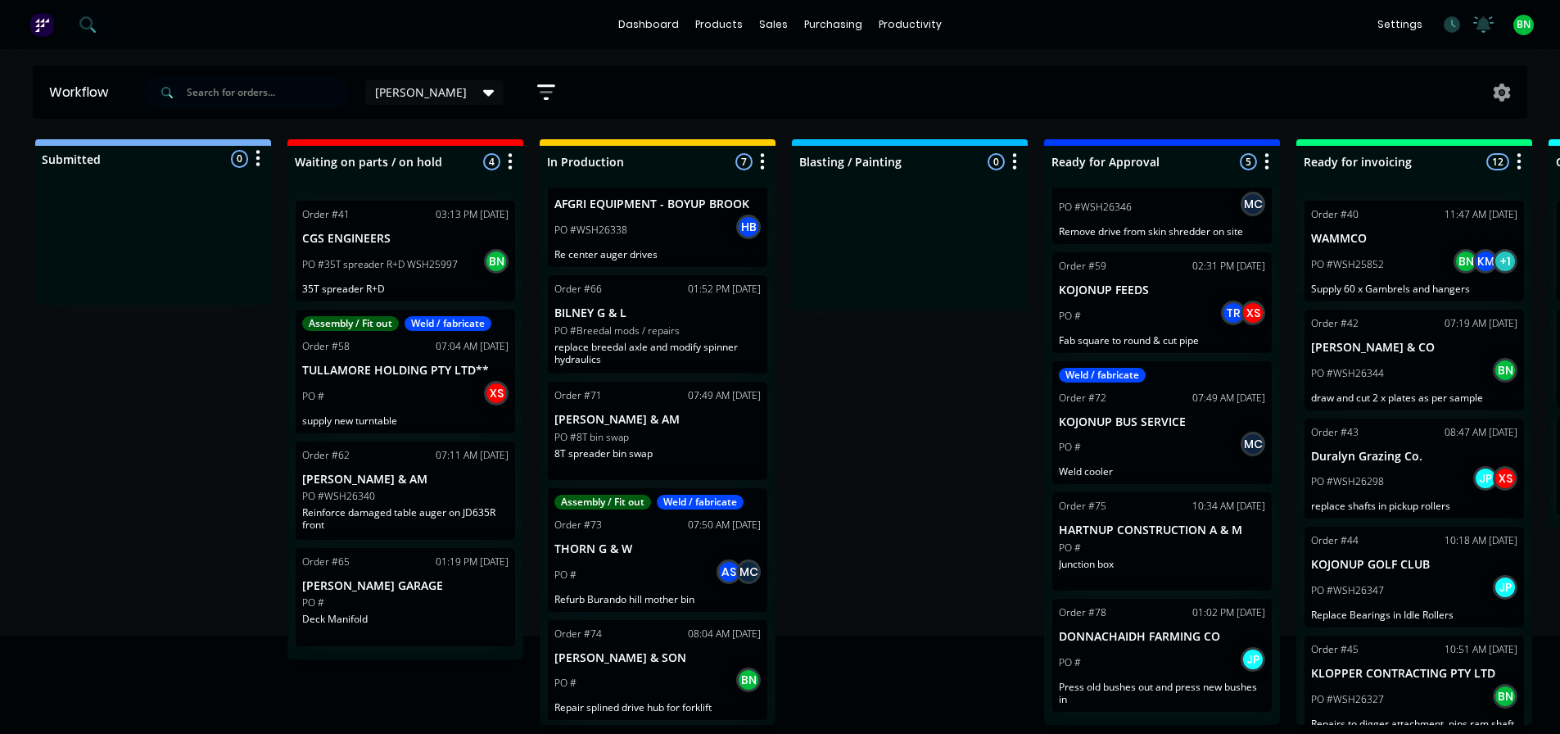
click at [992, 439] on div "Submitted 0 Status colour #273444 hex #273444 Save Cancel Summaries Total order…" at bounding box center [1116, 432] width 2256 height 586
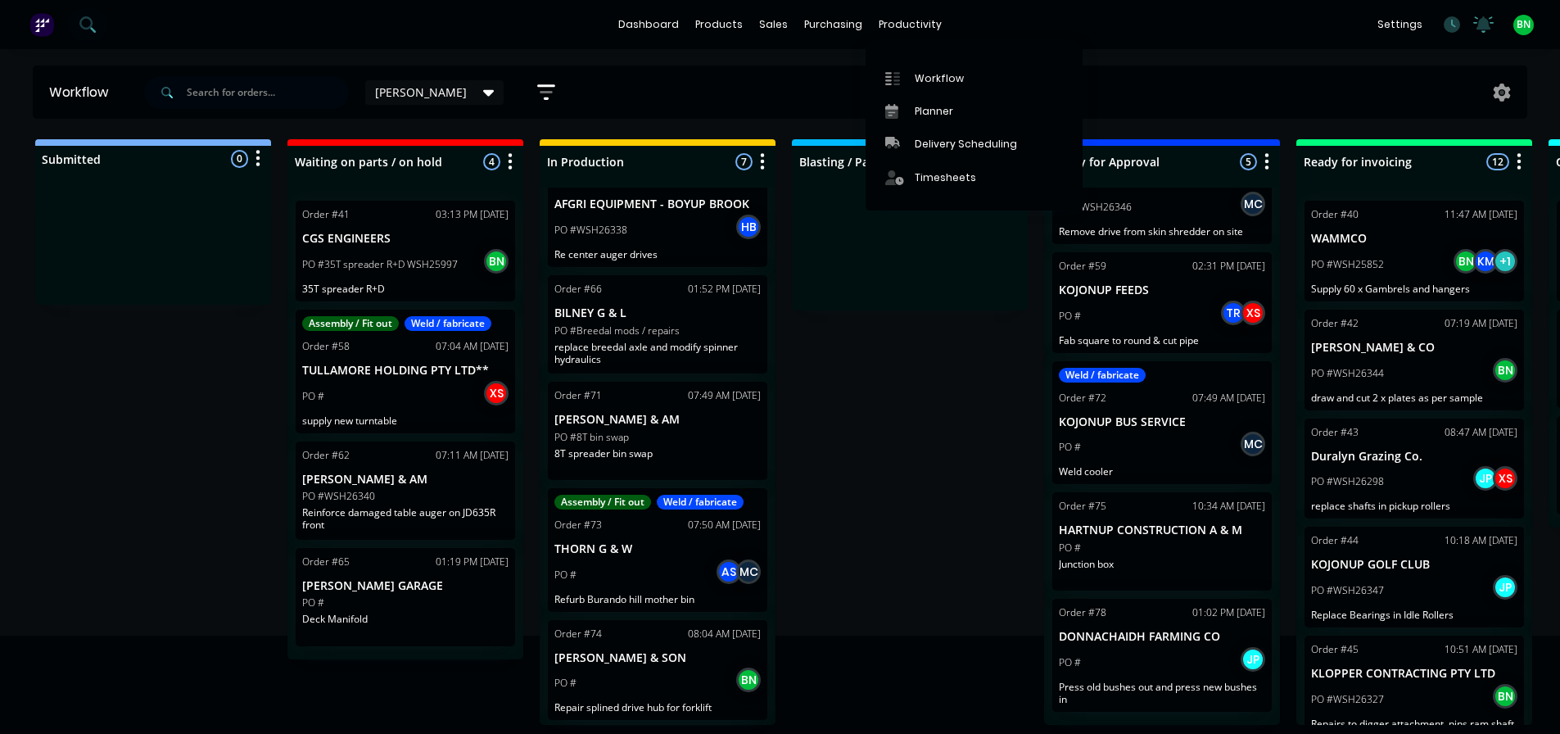
click at [960, 453] on div "Submitted 0 Status colour #273444 hex #273444 Save Cancel Summaries Total order…" at bounding box center [1116, 432] width 2256 height 586
